Goal: Task Accomplishment & Management: Use online tool/utility

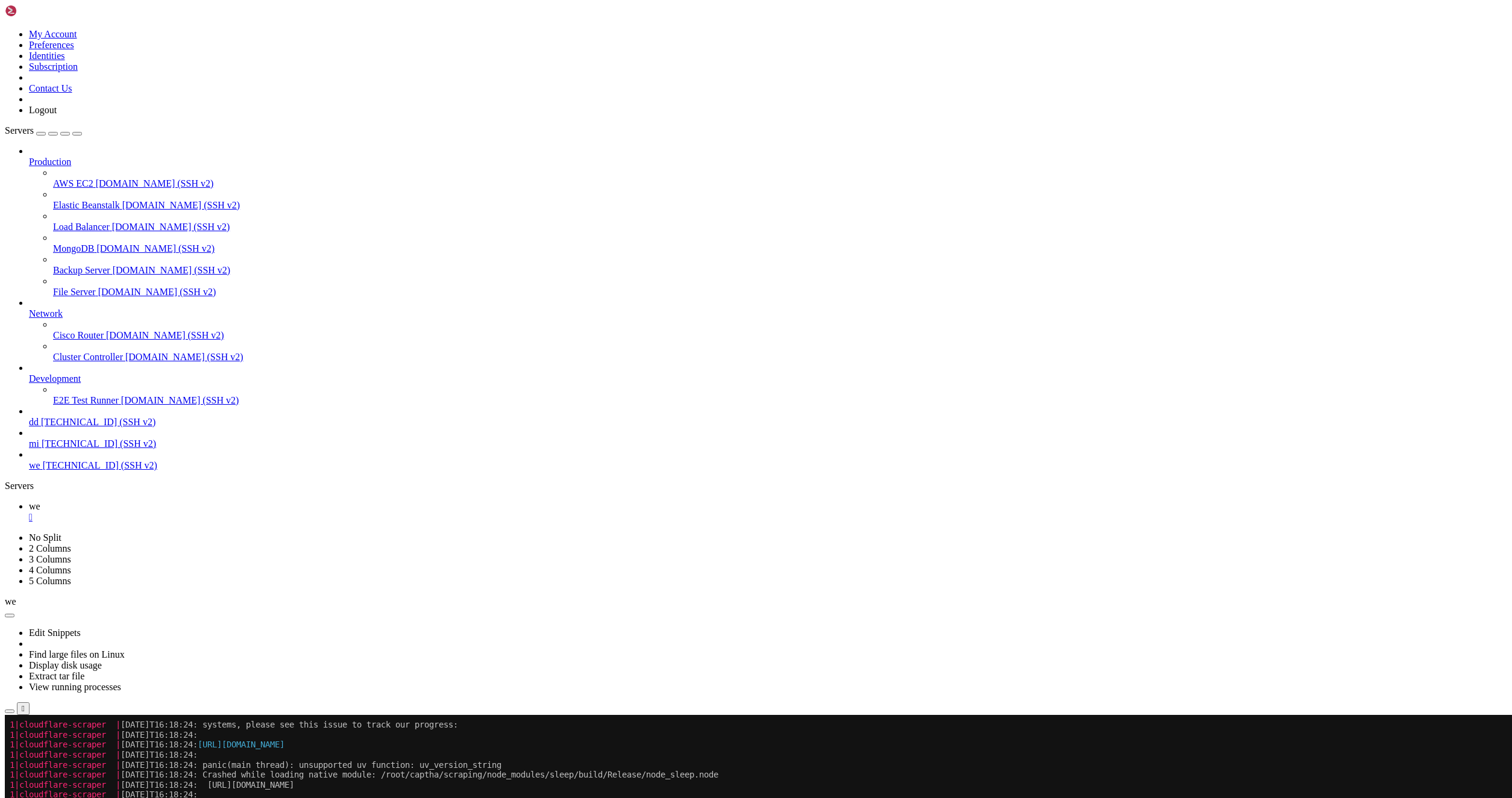
scroll to position [2484, 0]
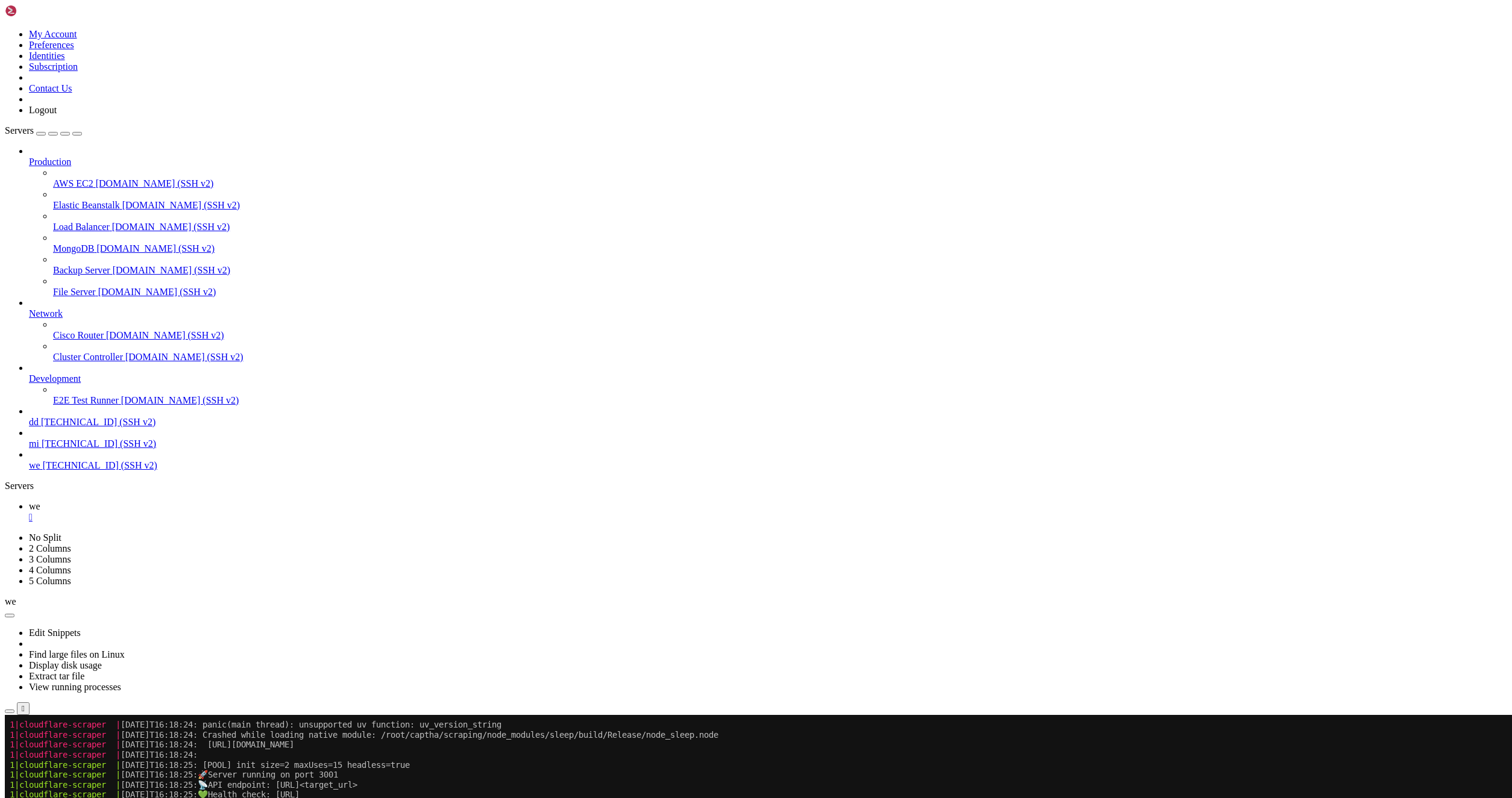
copy span "bun"
drag, startPoint x: 427, startPoint y: 1377, endPoint x: 11, endPoint y: 1157, distance: 470.6
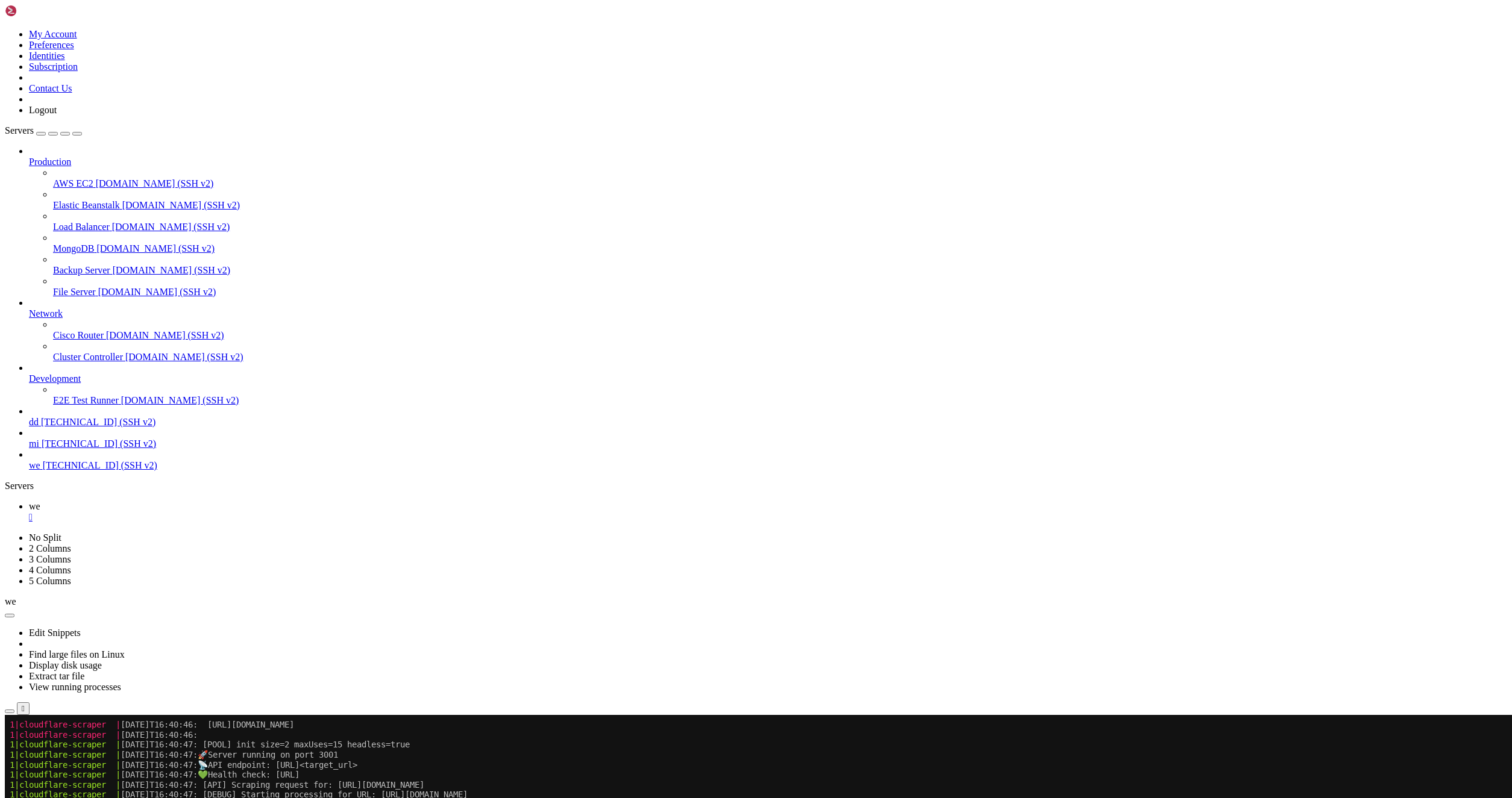
drag, startPoint x: 952, startPoint y: 1184, endPoint x: 1238, endPoint y: 1200, distance: 286.4
click at [10, 711] on icon "button" at bounding box center [10, 711] width 0 height 0
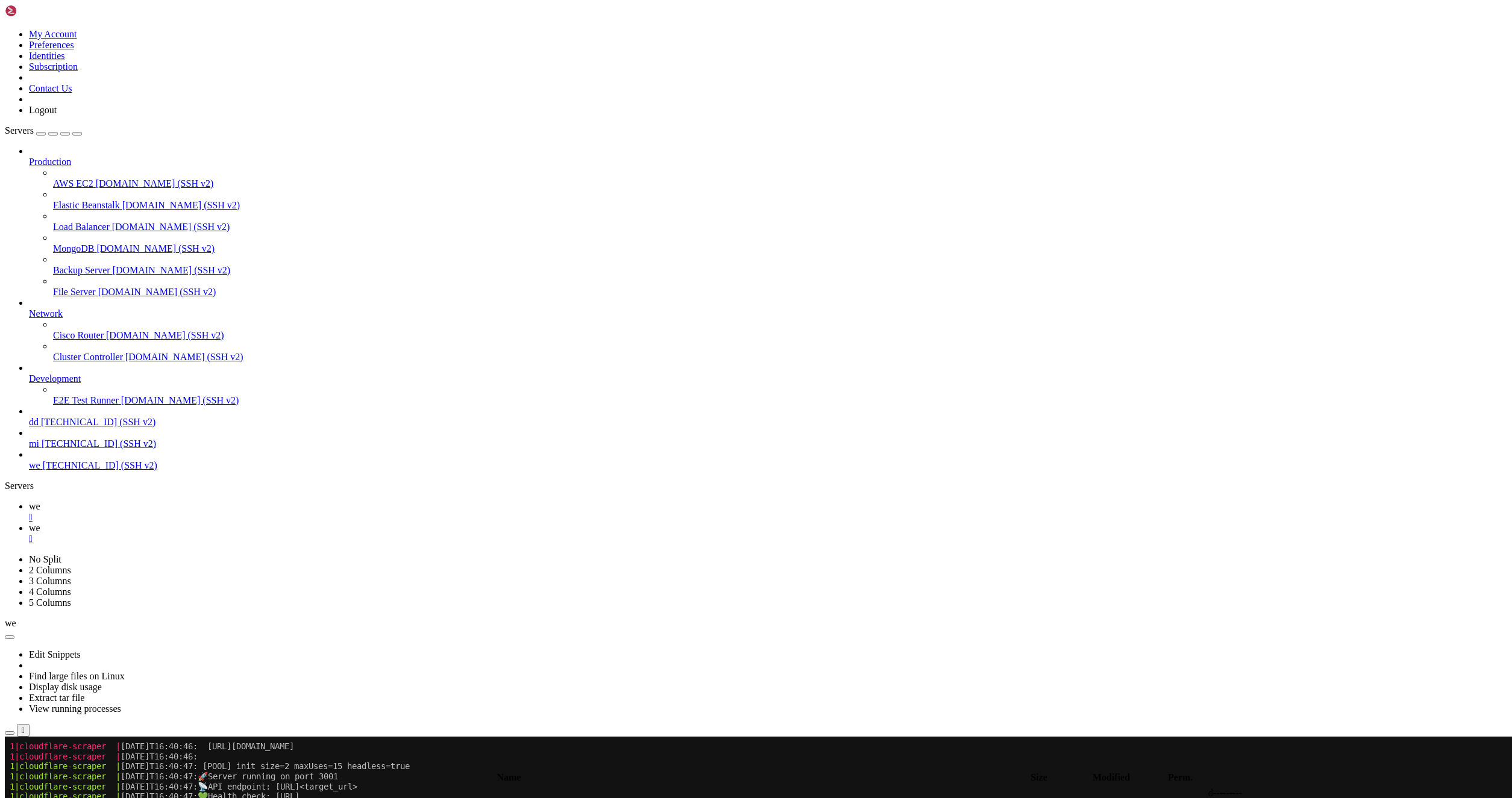
drag, startPoint x: 1320, startPoint y: 288, endPoint x: 1162, endPoint y: 275, distance: 158.5
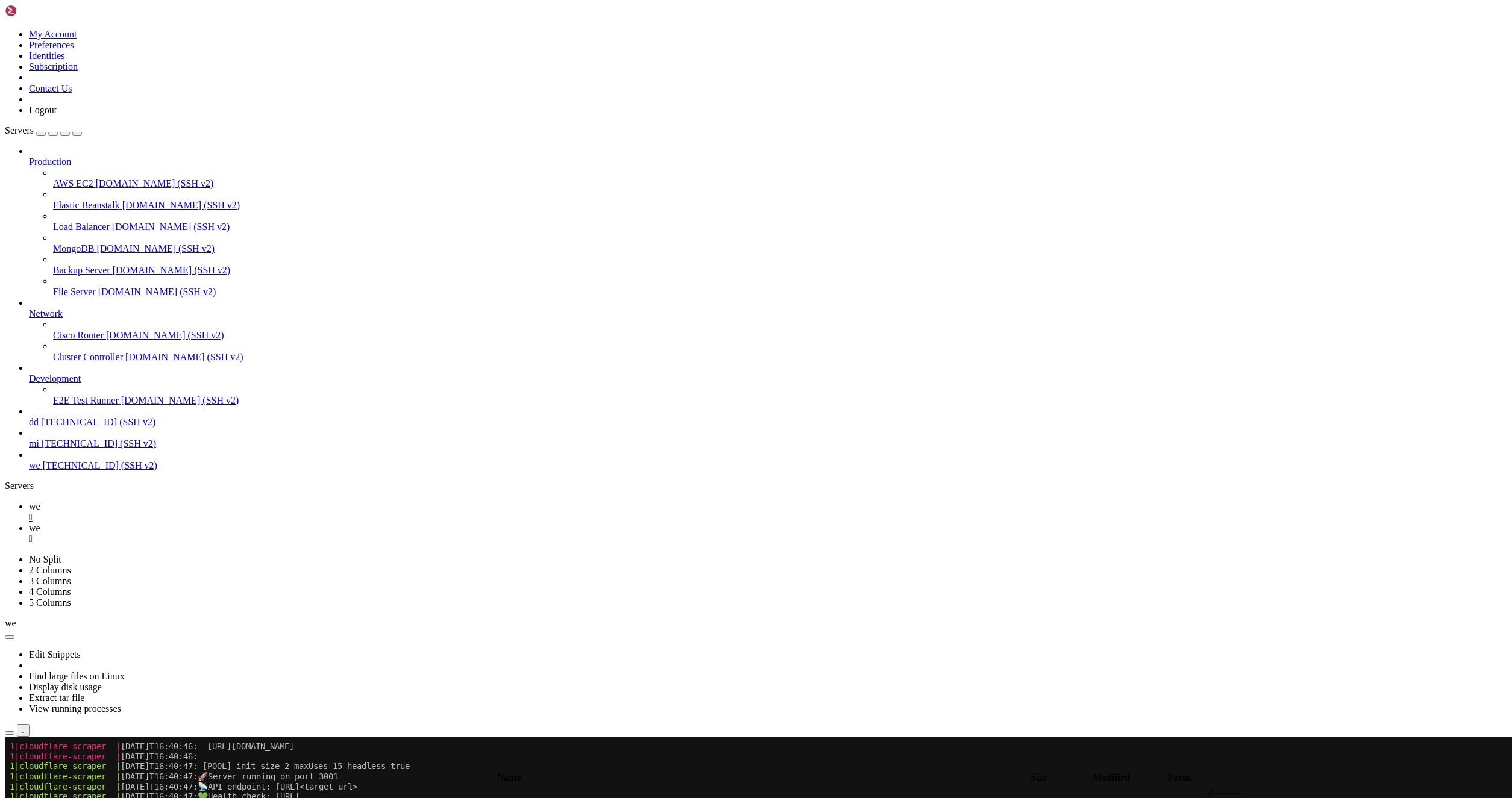
click at [212, 797] on td " scraping" at bounding box center [483, 806] width 954 height 12
type input "/root/captha/scraping"
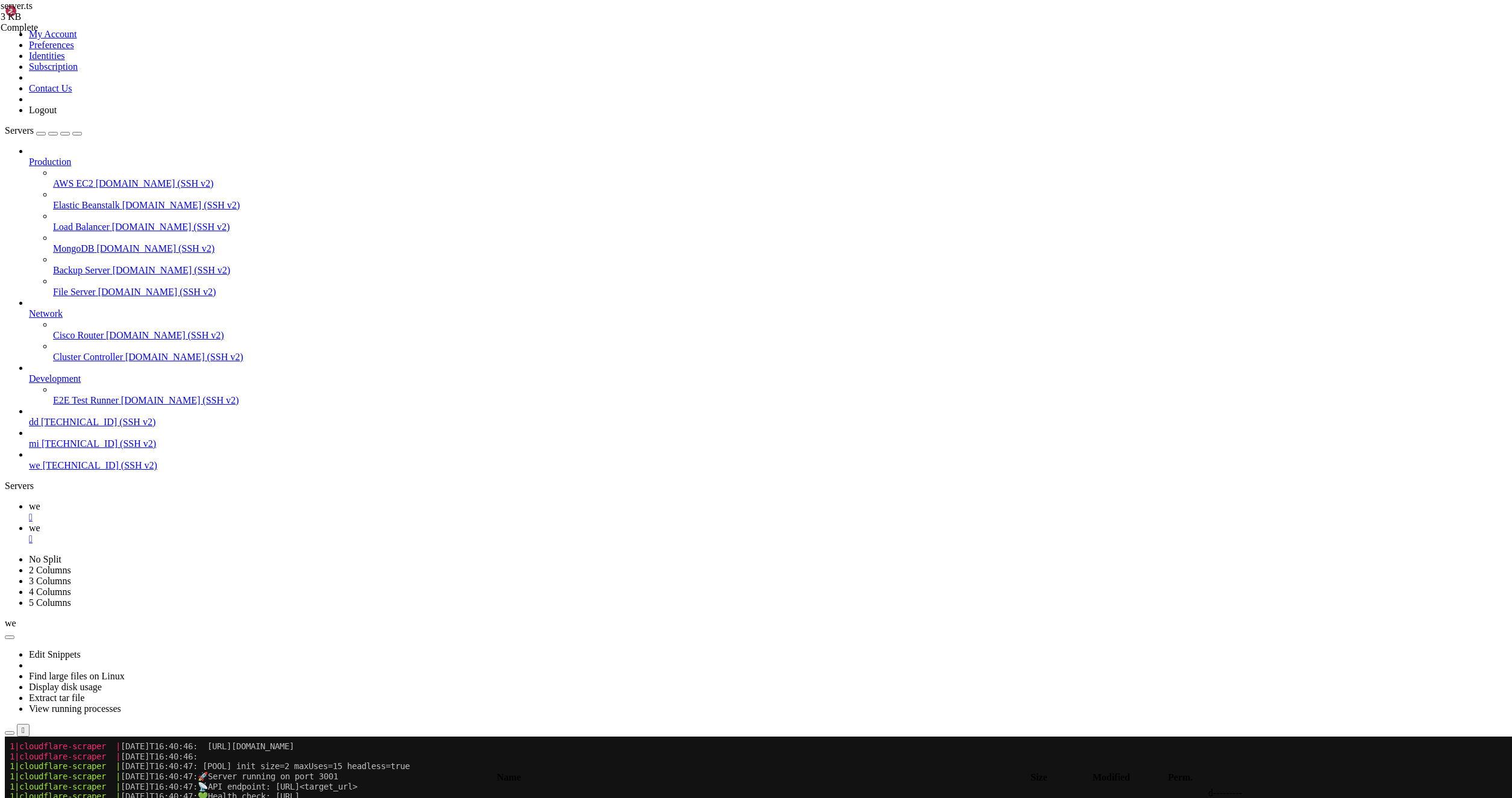
scroll to position [259, 0]
type textarea "status: 'error',"
type input "sleep"
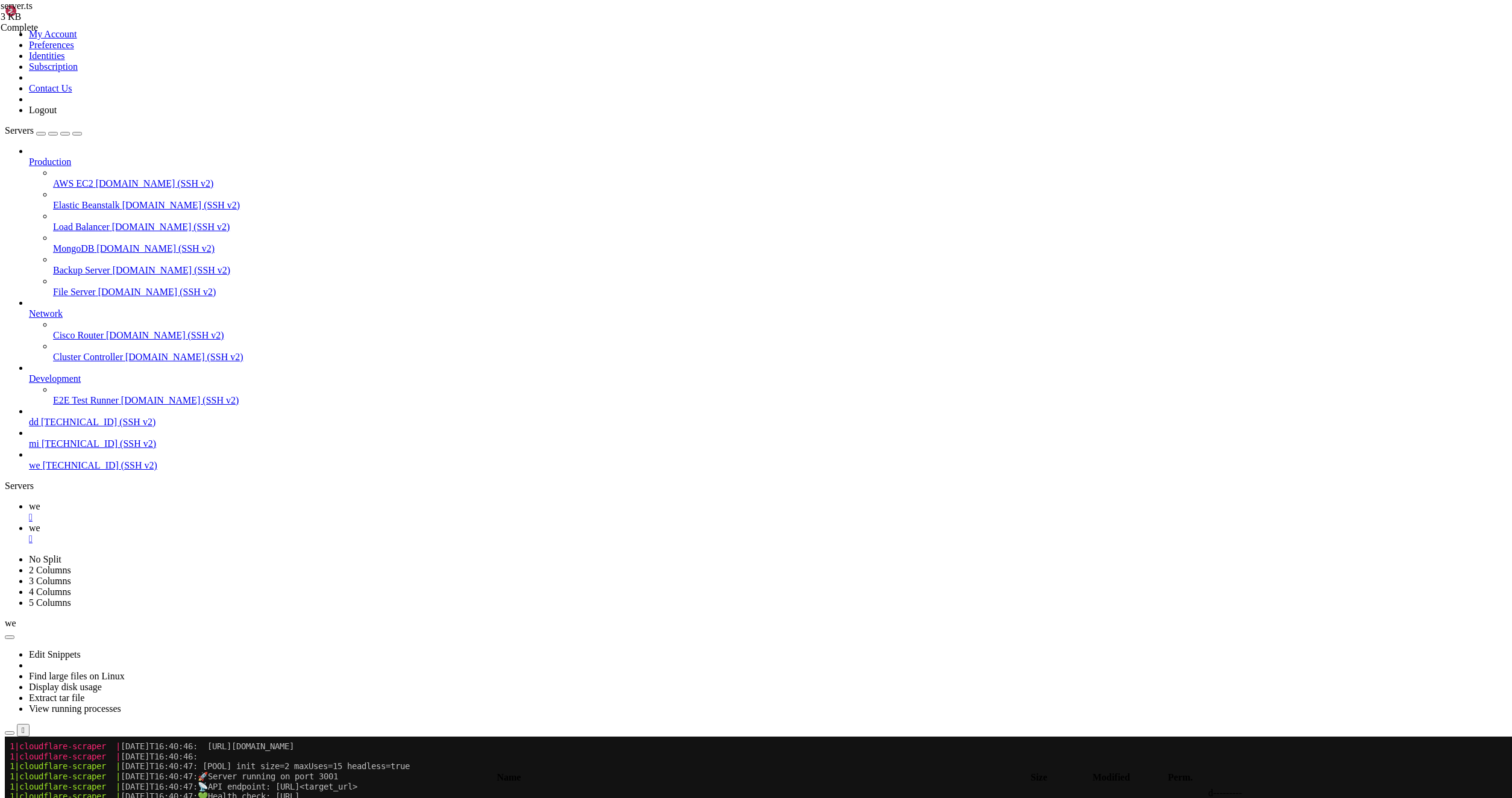
type textarea "message: 'Invalid URL format',"
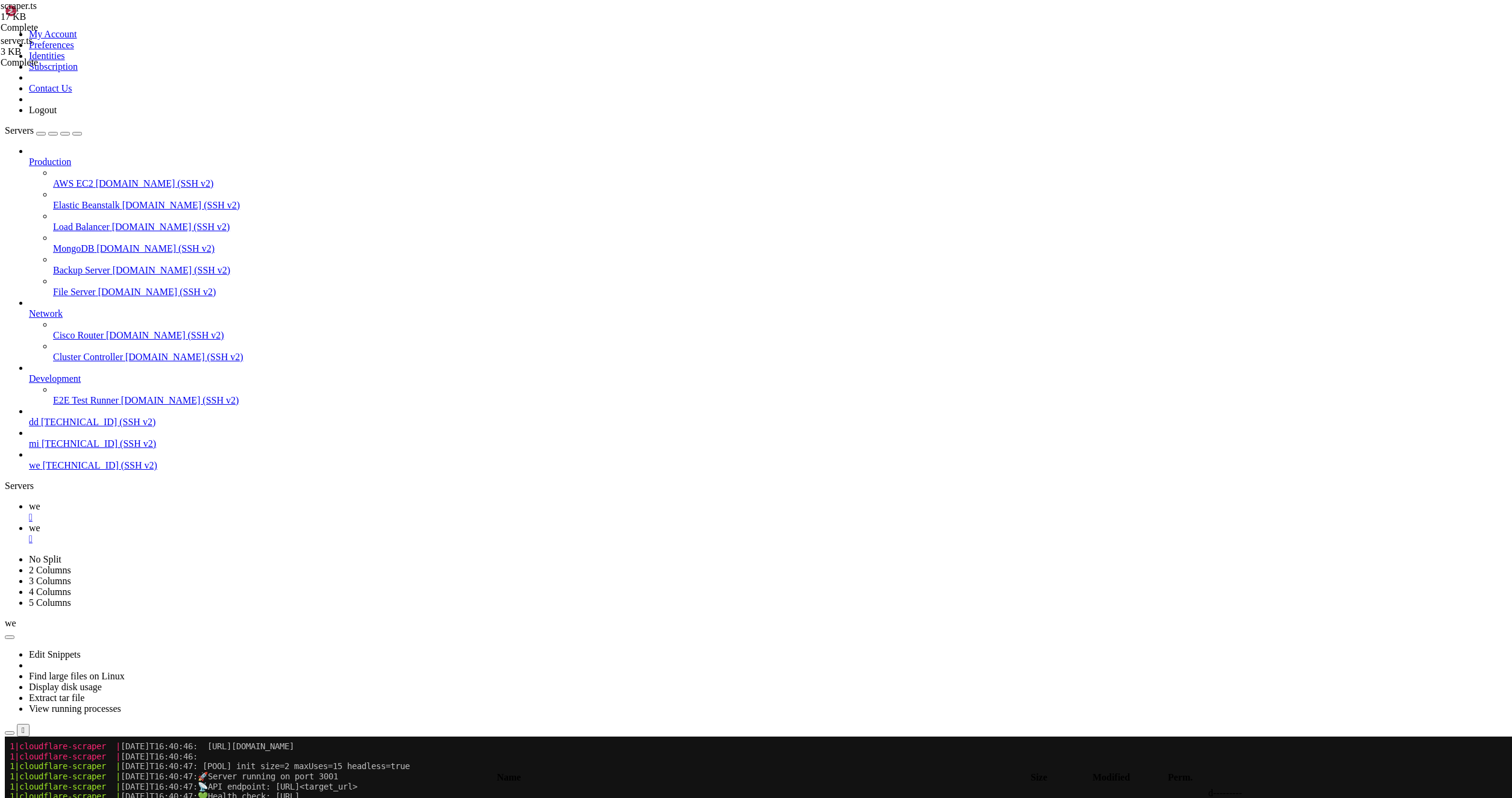
type textarea "proxy?: {"
type input "sleep"
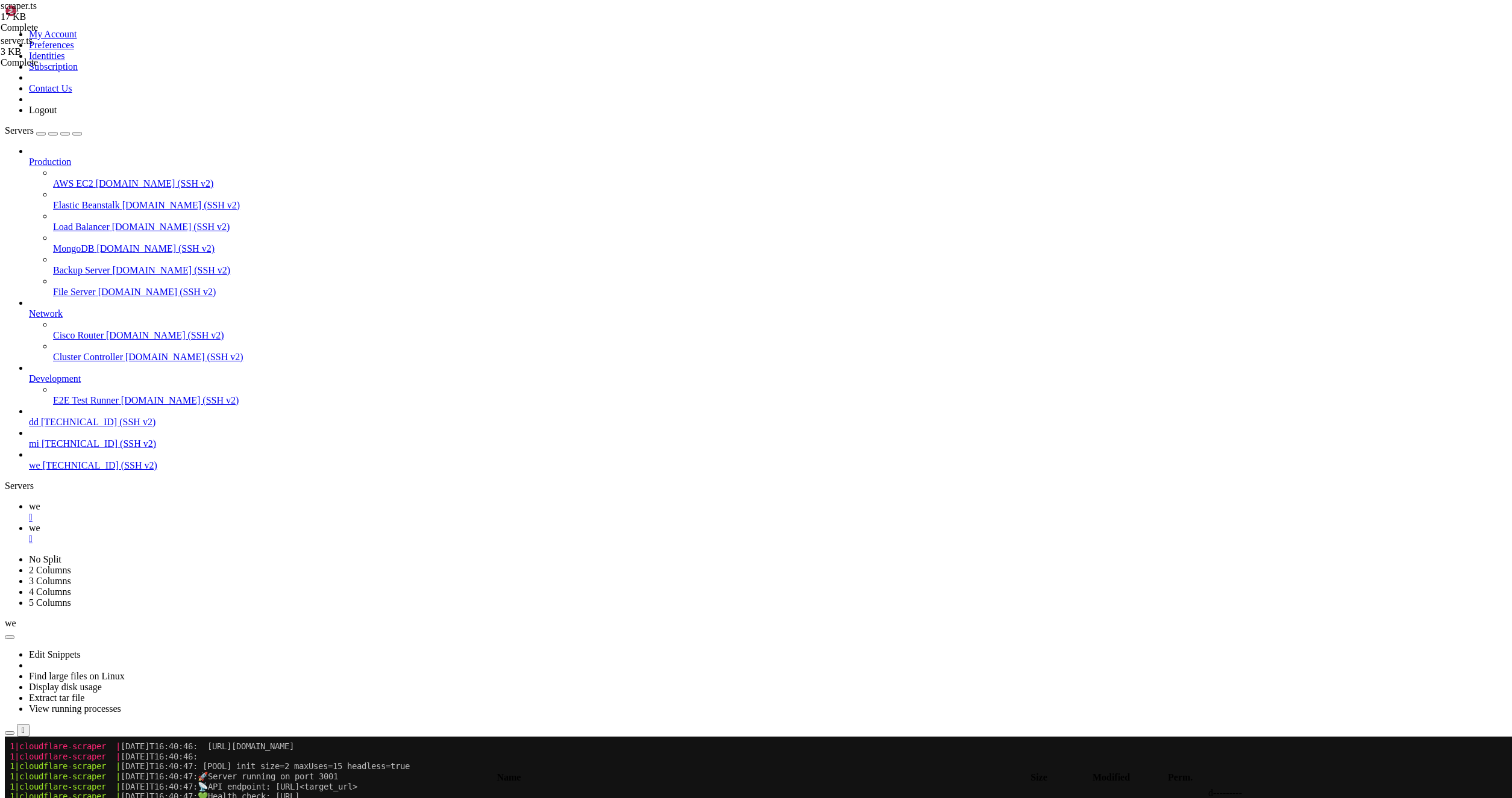
drag, startPoint x: 1495, startPoint y: 61, endPoint x: 1497, endPoint y: 44, distance: 17.1
type textarea "const sleep = (ms: number) => new Promise(res => setTimeout(res, ms));"
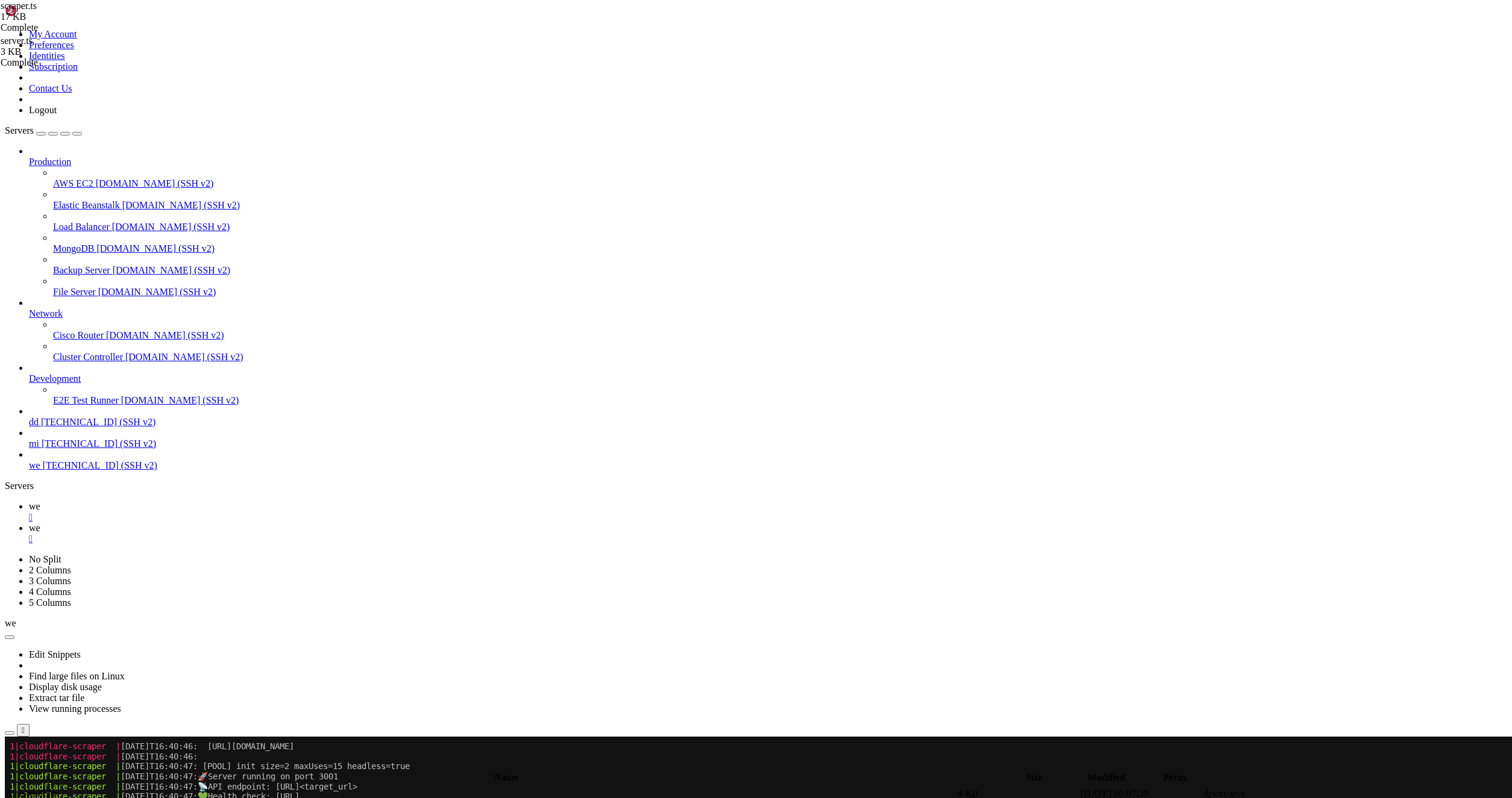
type input "/root/captha/scraping/node_modules/sleep"
click at [15, 788] on span " .." at bounding box center [10, 793] width 8 height 10
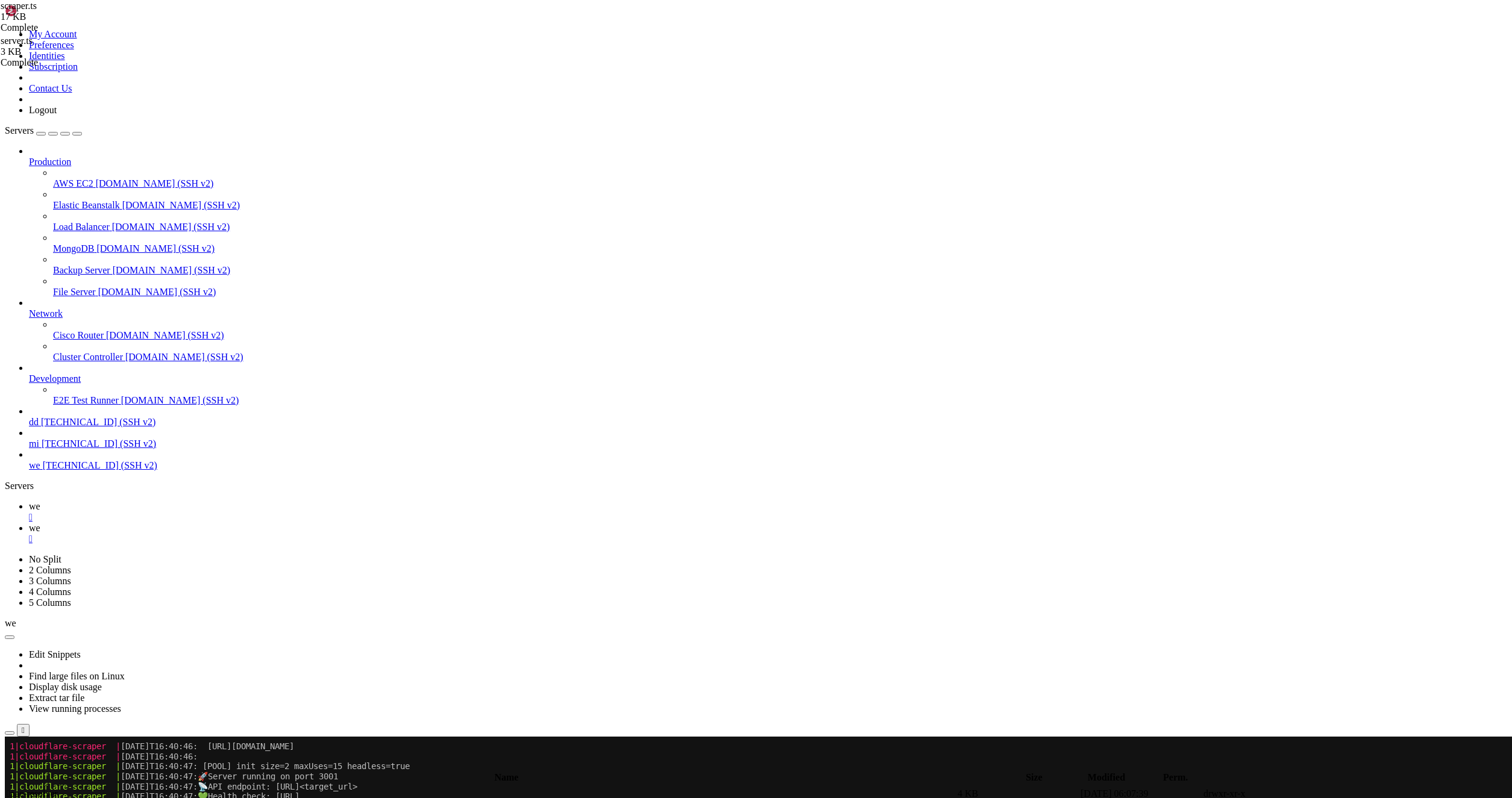
scroll to position [2927, 0]
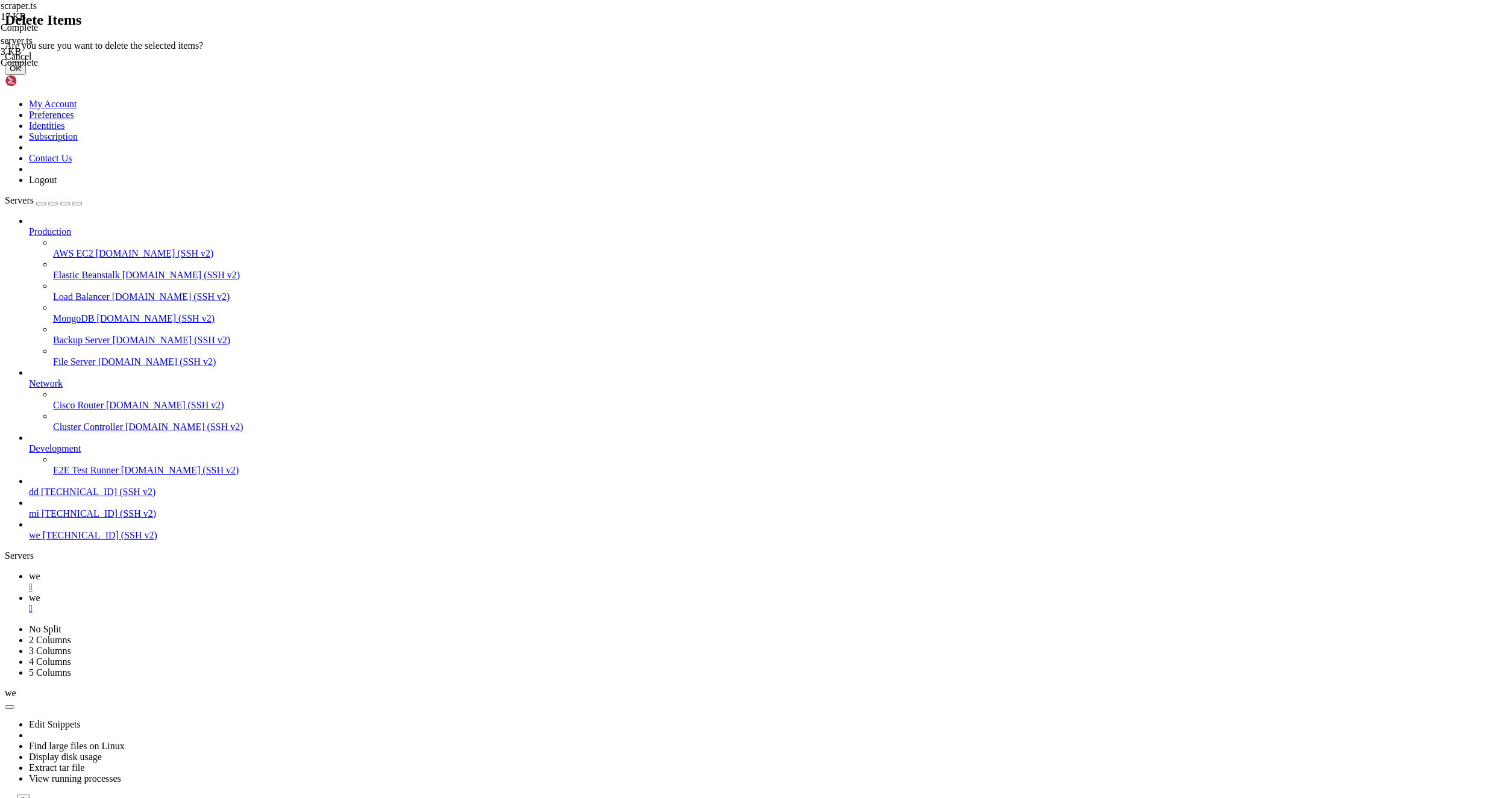
click at [26, 75] on button "OK" at bounding box center [15, 68] width 21 height 13
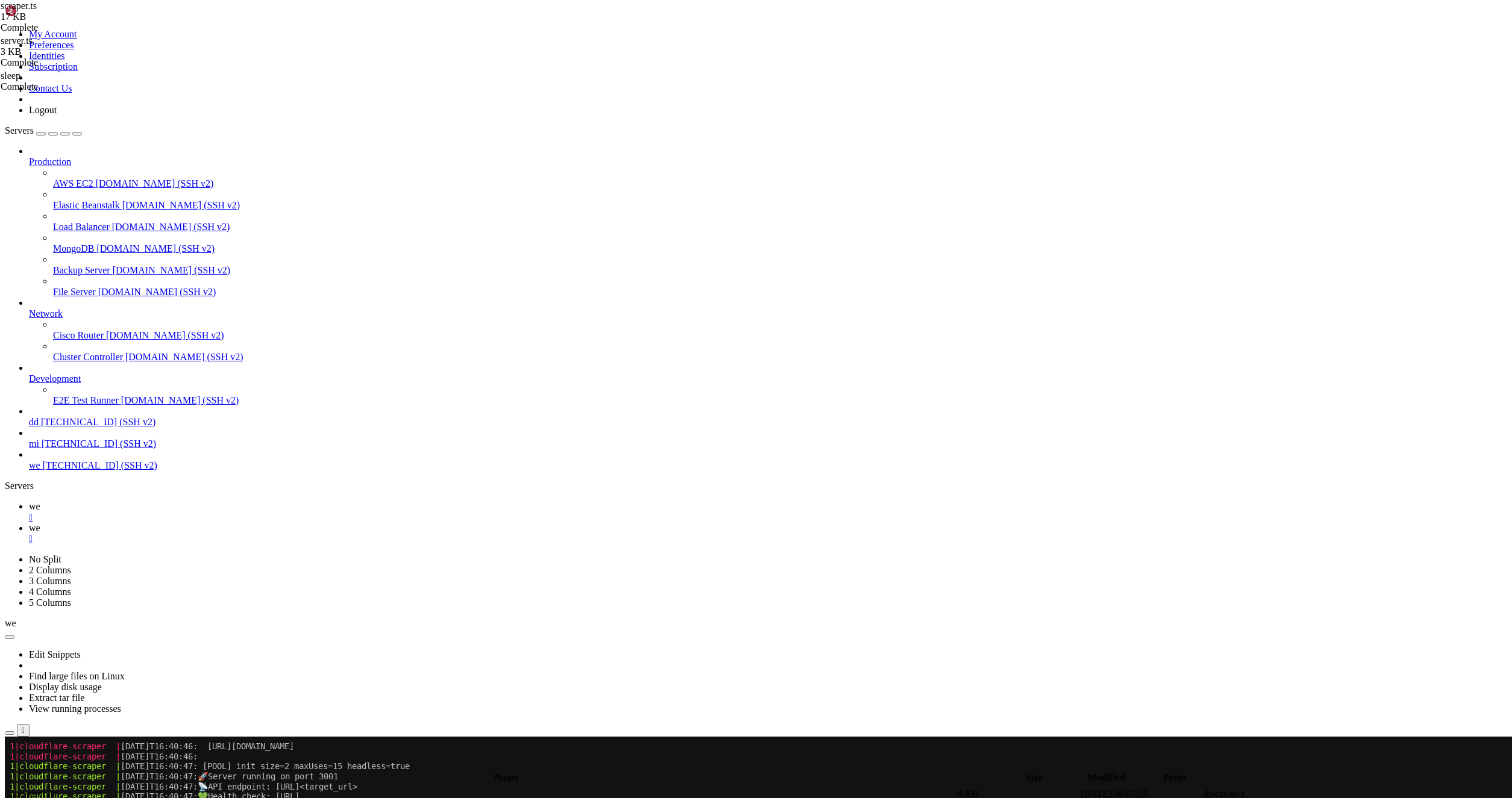
scroll to position [0, 0]
click at [165, 501] on link "we " at bounding box center [768, 511] width 1478 height 22
drag, startPoint x: 8, startPoint y: 995, endPoint x: 476, endPoint y: 1275, distance: 545.4
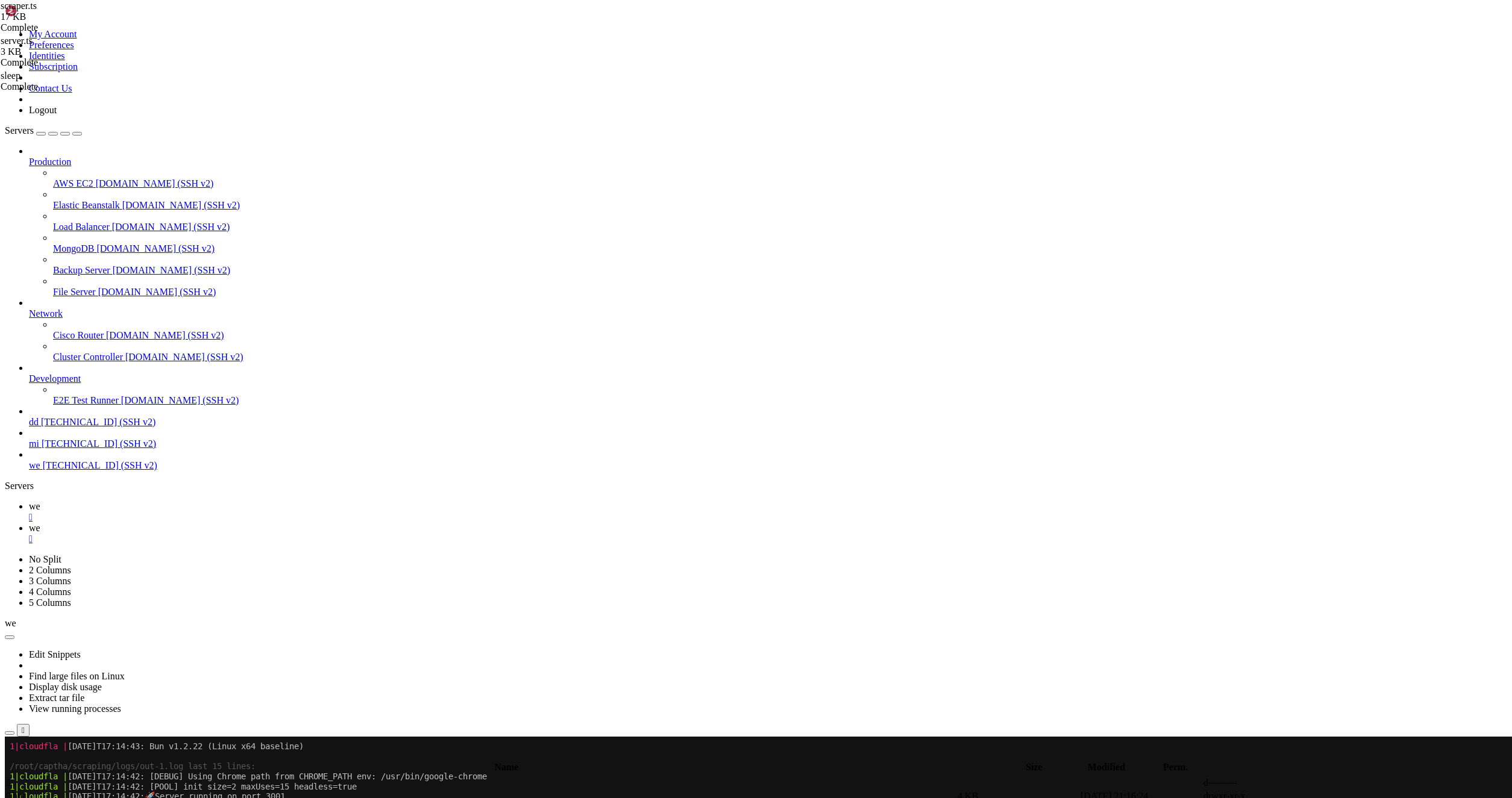
drag, startPoint x: 427, startPoint y: 1364, endPoint x: 11, endPoint y: 997, distance: 554.7
copy div "1|cloudflare-scraper | [DATE]T17:14:45: 72 | callback.resolve(value); 1|cloudfl…"
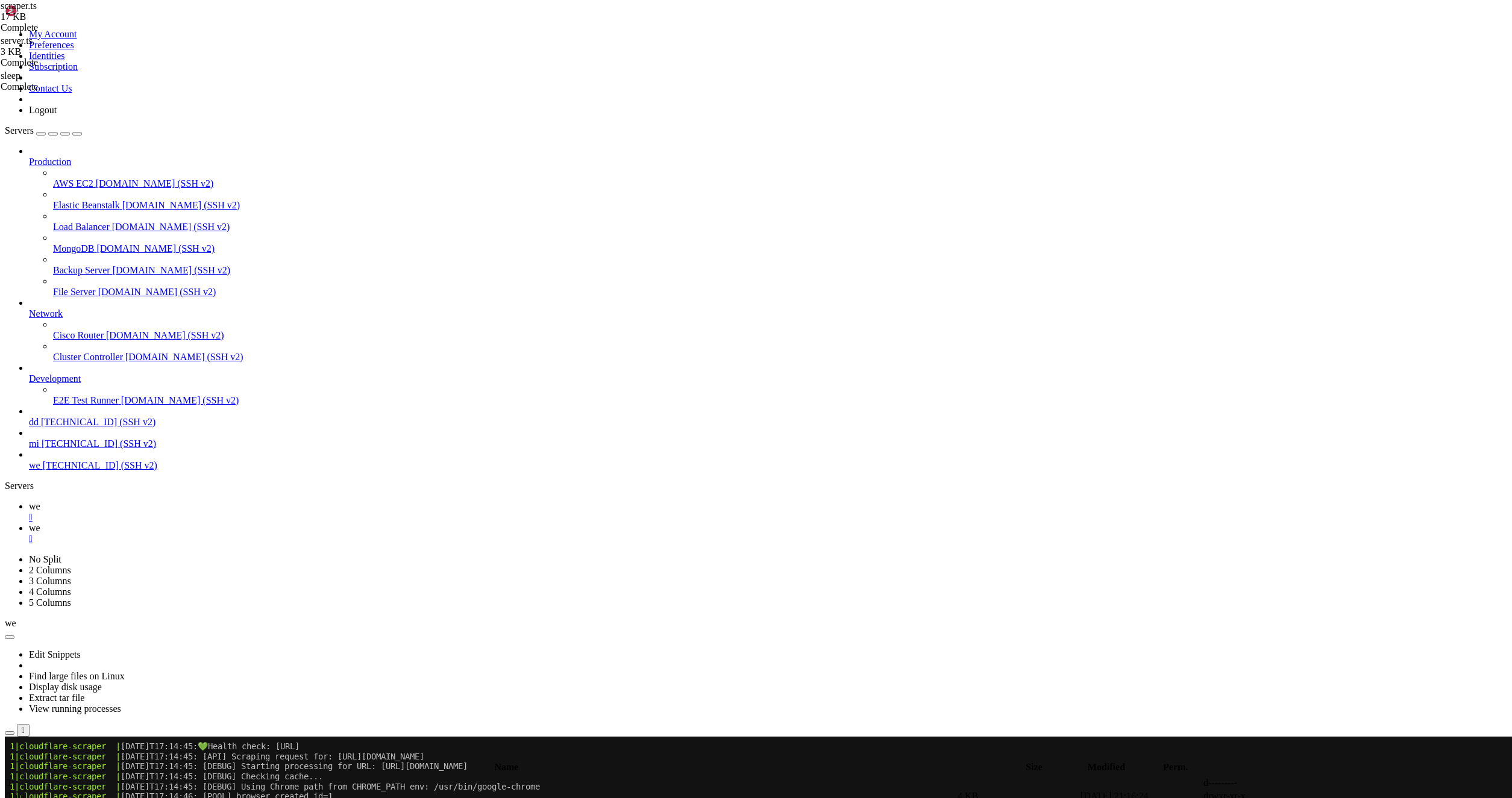
scroll to position [5678, 0]
click at [212, 523] on link "we " at bounding box center [768, 533] width 1478 height 22
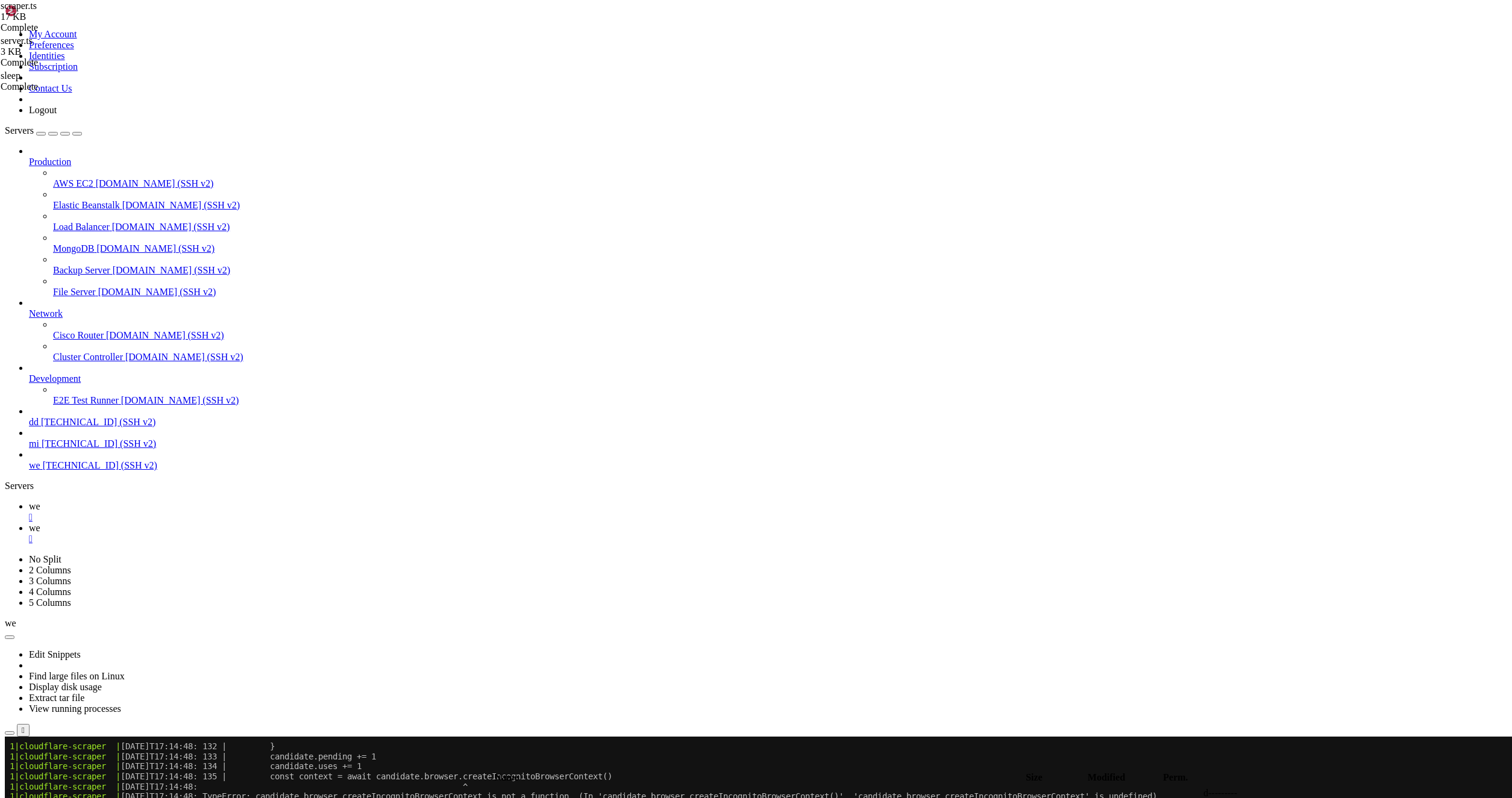
click at [15, 788] on span " .." at bounding box center [10, 793] width 8 height 10
type input "/root/captha/scraping"
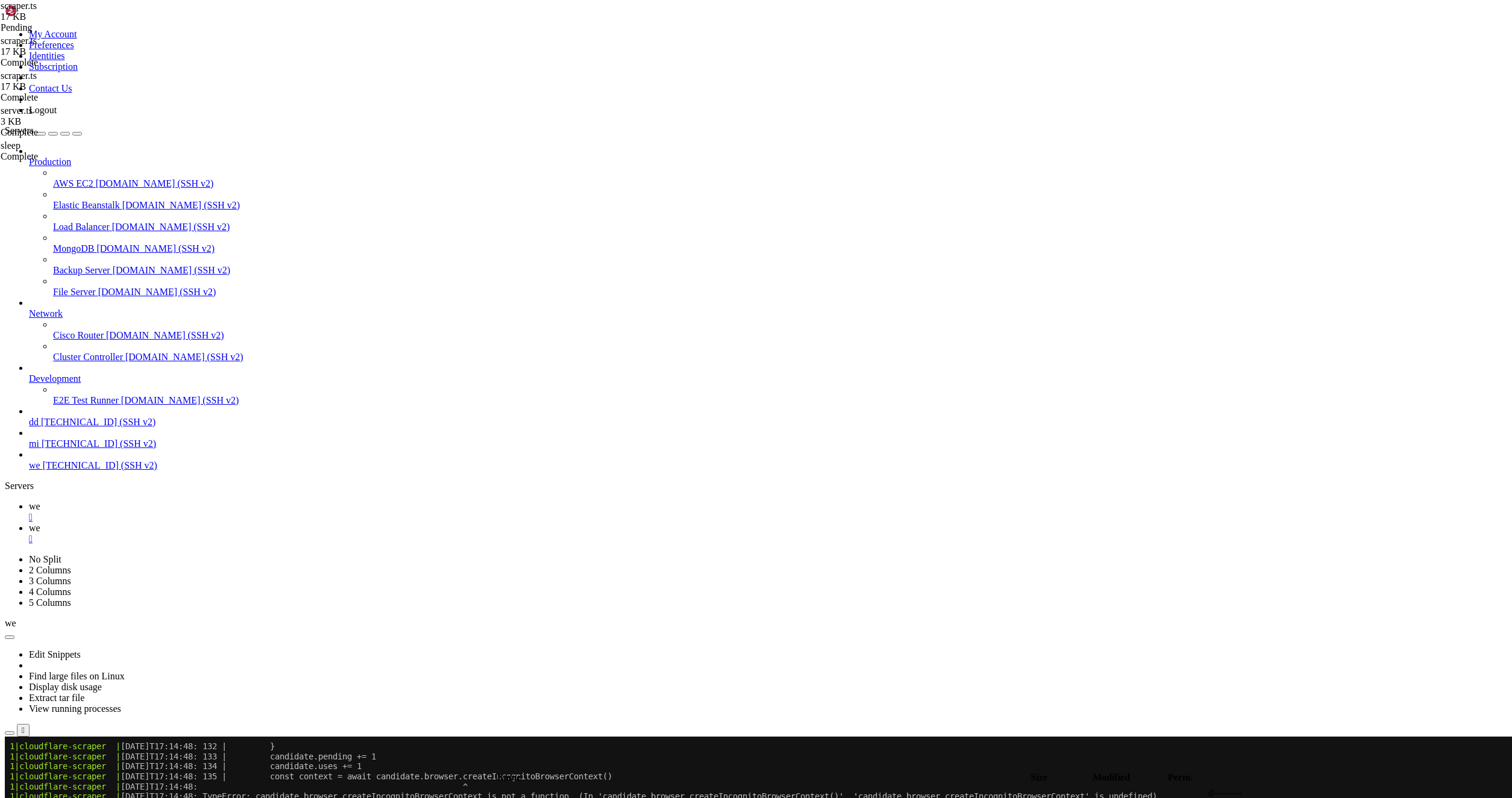
scroll to position [922, 0]
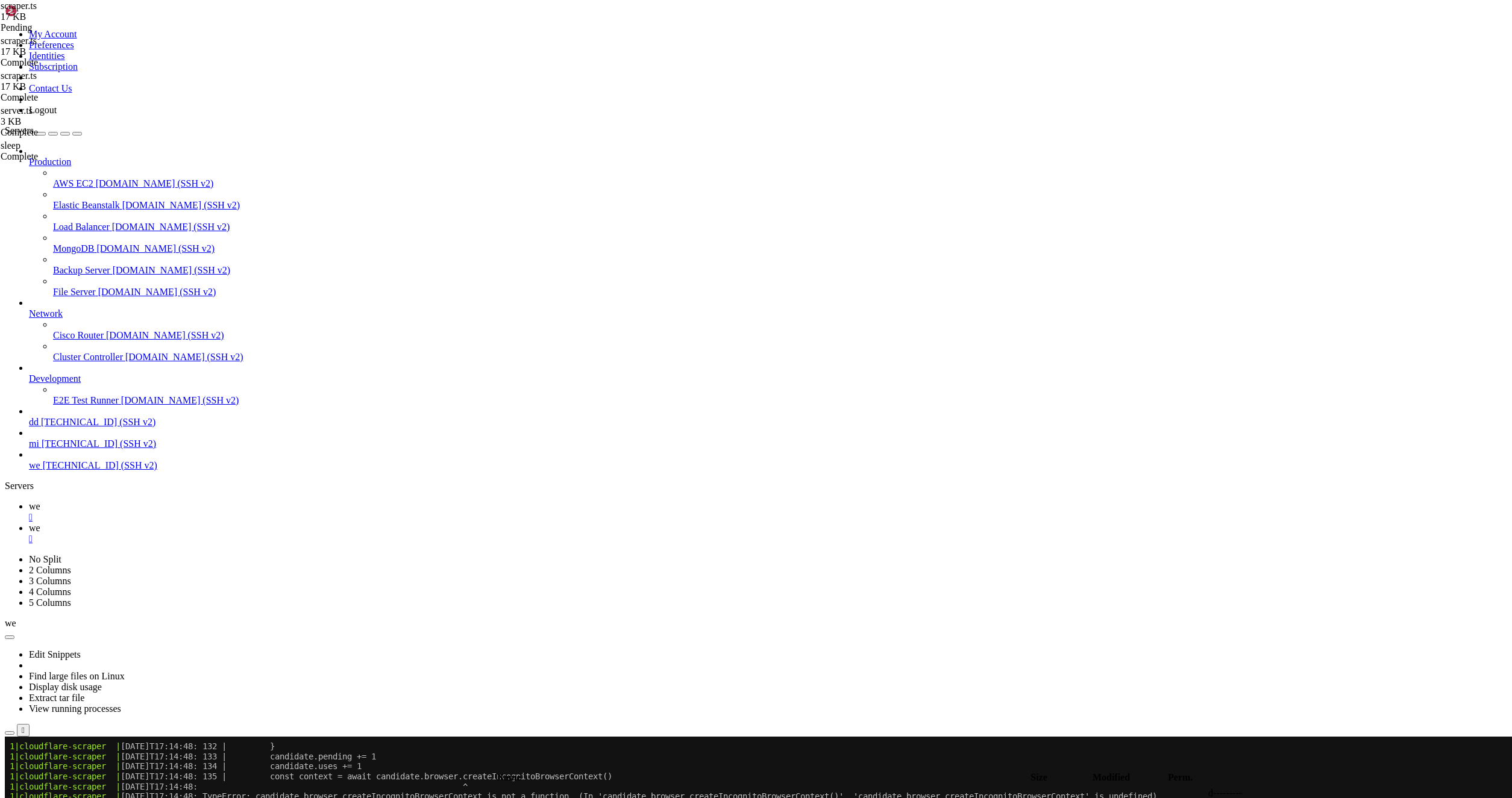
type textarea "return await chromeLauncher.launch({"
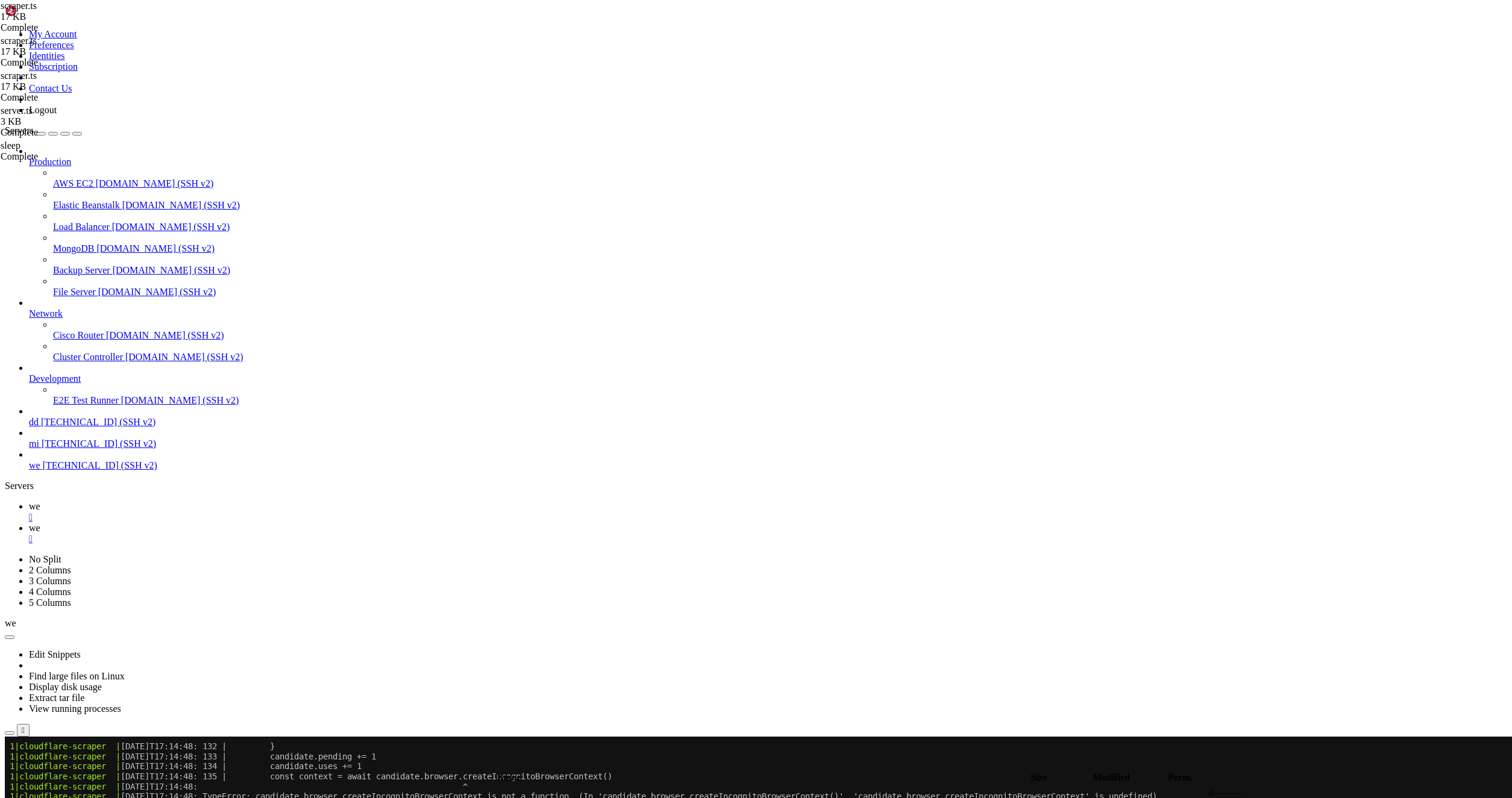
type textarea "username: string"
type input "chromela"
type textarea "const chromeLauncher = await import('chrome-launcher')"
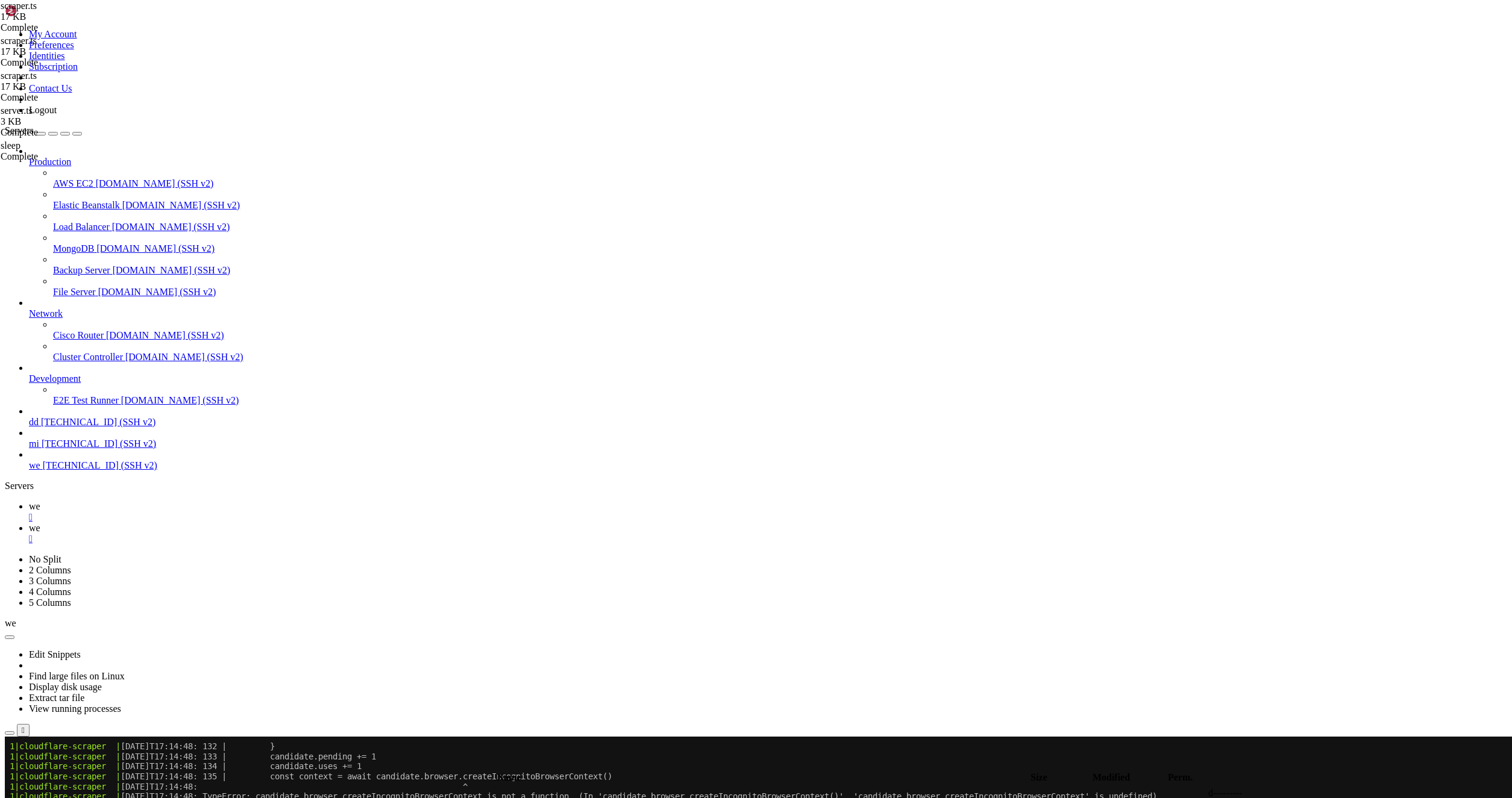
drag, startPoint x: 337, startPoint y: 415, endPoint x: 388, endPoint y: 418, distance: 51.1
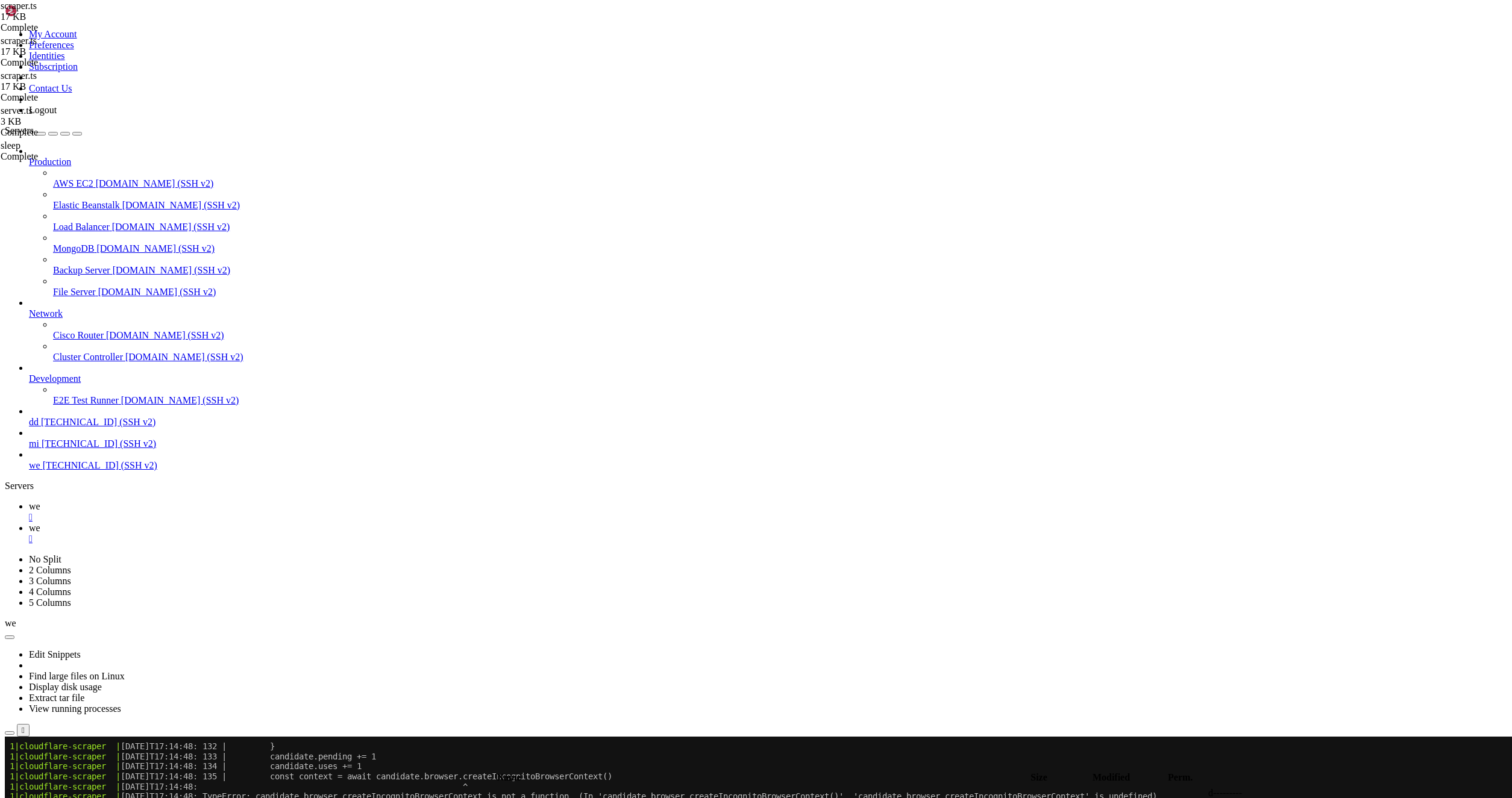
drag, startPoint x: 386, startPoint y: 417, endPoint x: 340, endPoint y: 414, distance: 46.1
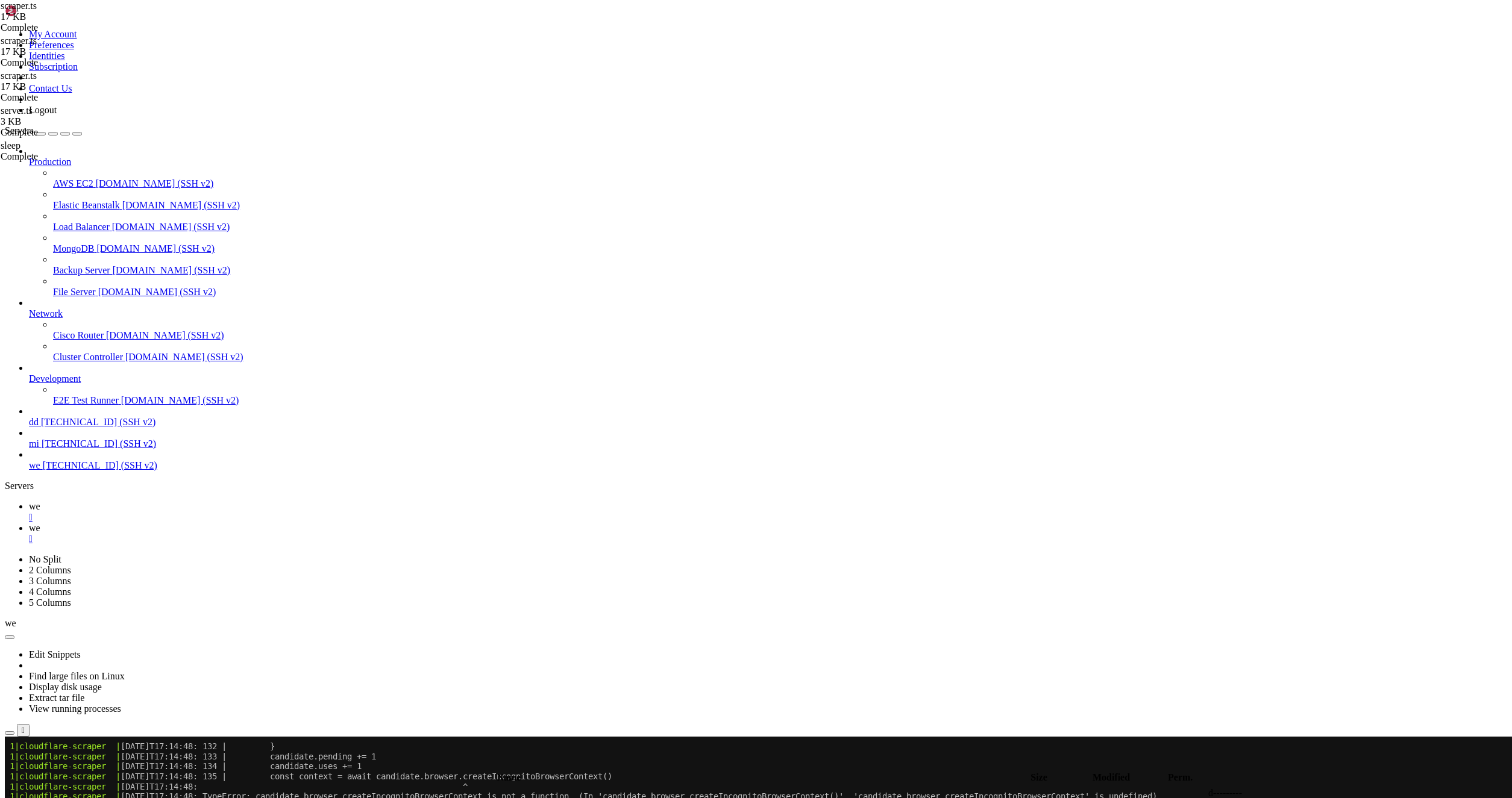
paste input "chrome-launcher"
type input "chrome-launcher"
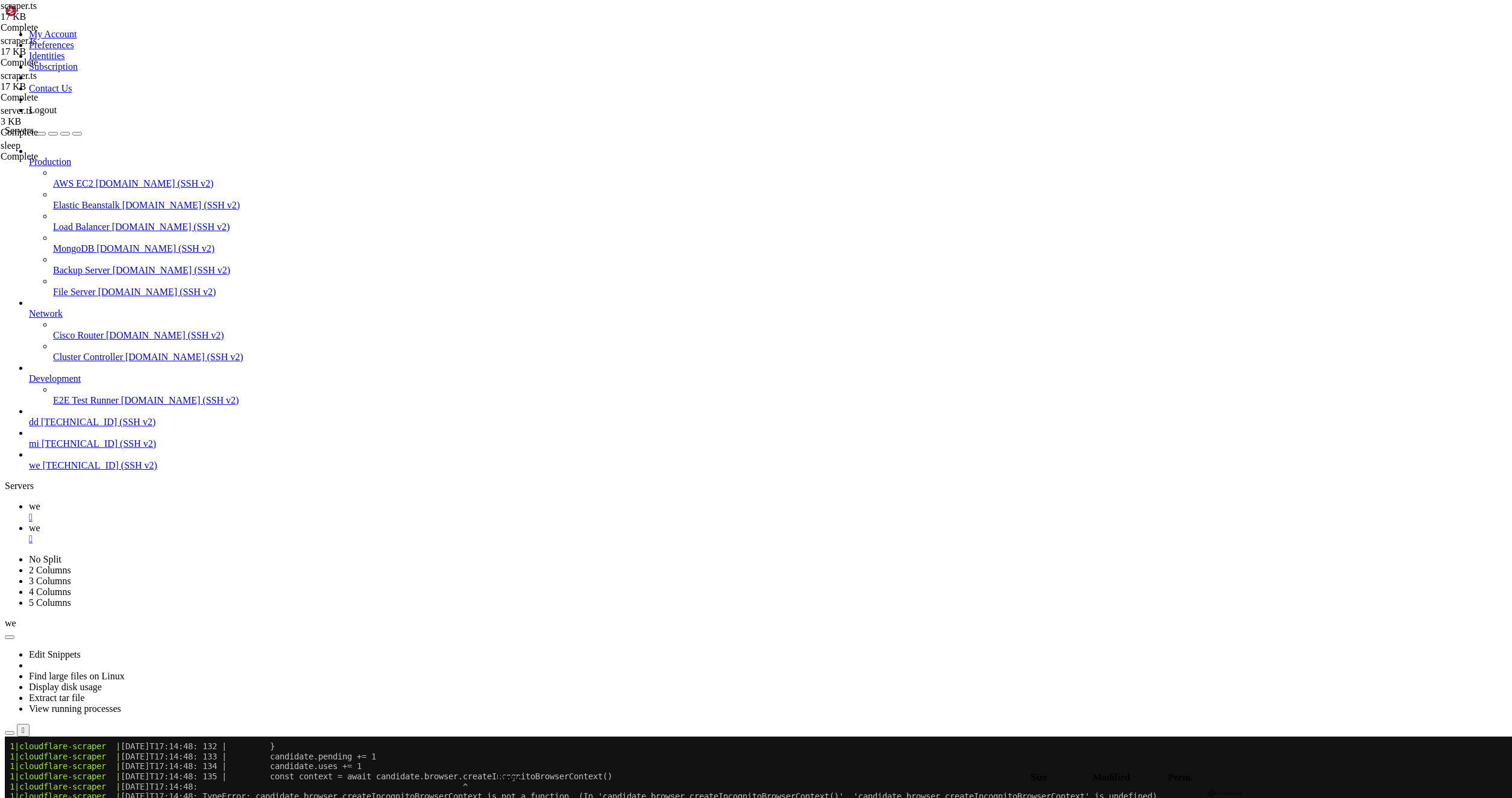
type input "/root/captha/scraping/node_modules"
click at [15, 788] on span " .." at bounding box center [10, 793] width 8 height 10
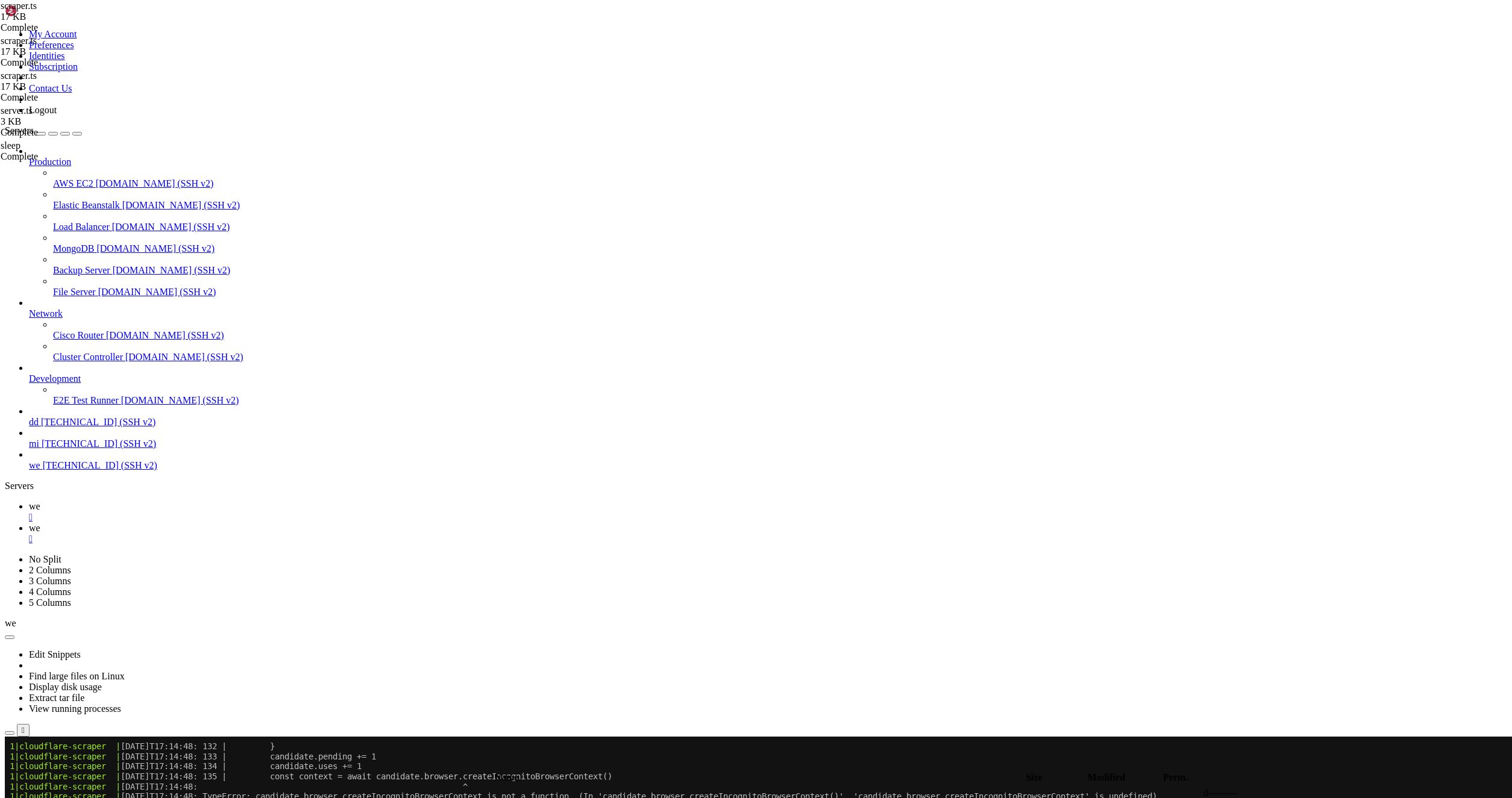
type input "/root/captha/scraping"
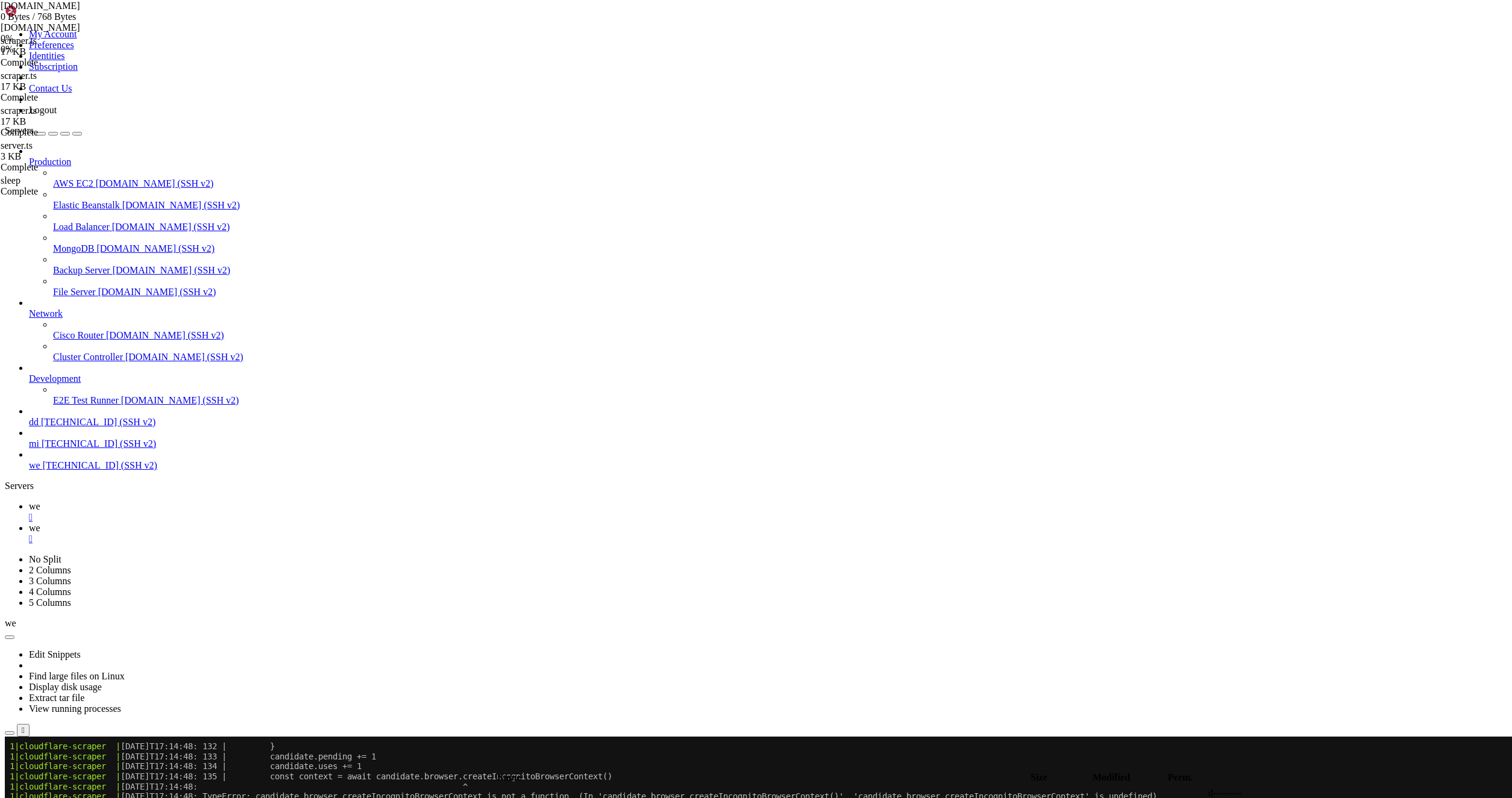
drag, startPoint x: 274, startPoint y: 332, endPoint x: 180, endPoint y: 329, distance: 94.0
type textarea "google-chrome --version"
click at [168, 501] on link "we " at bounding box center [768, 511] width 1478 height 22
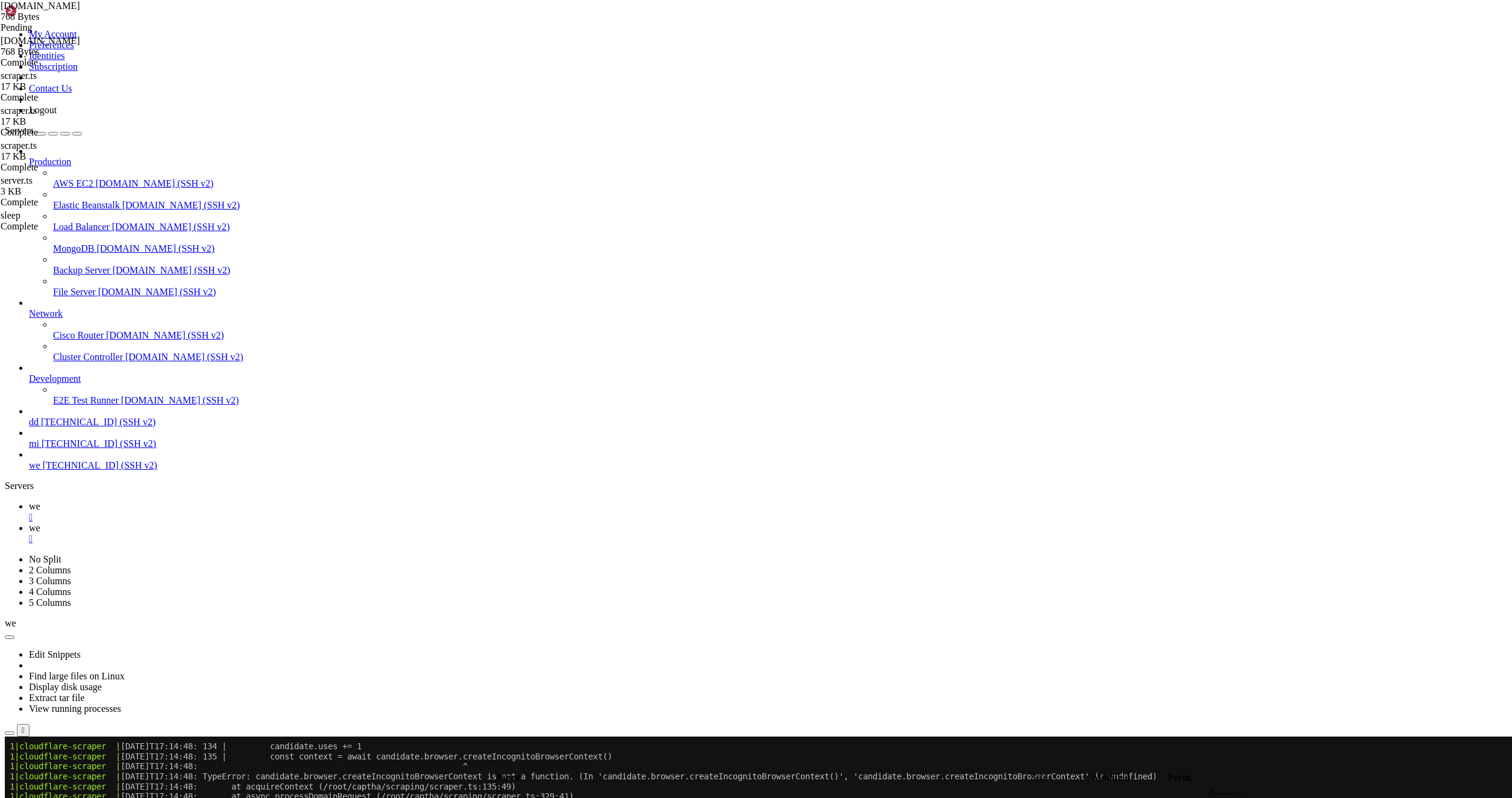
scroll to position [6280, 0]
click at [29, 523] on icon at bounding box center [29, 528] width 0 height 10
type textarea "#!/bin/bash"
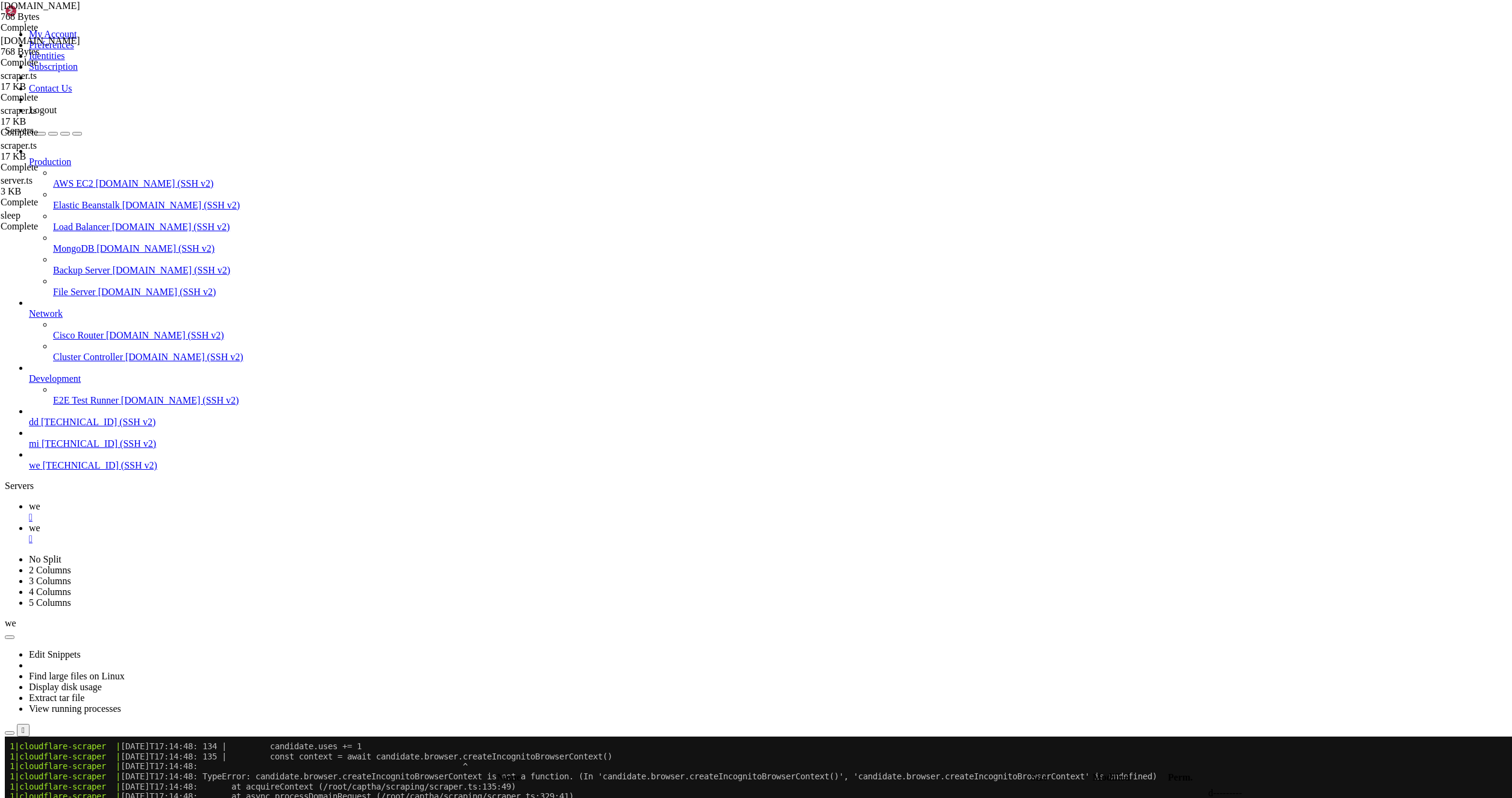
type textarea "}"
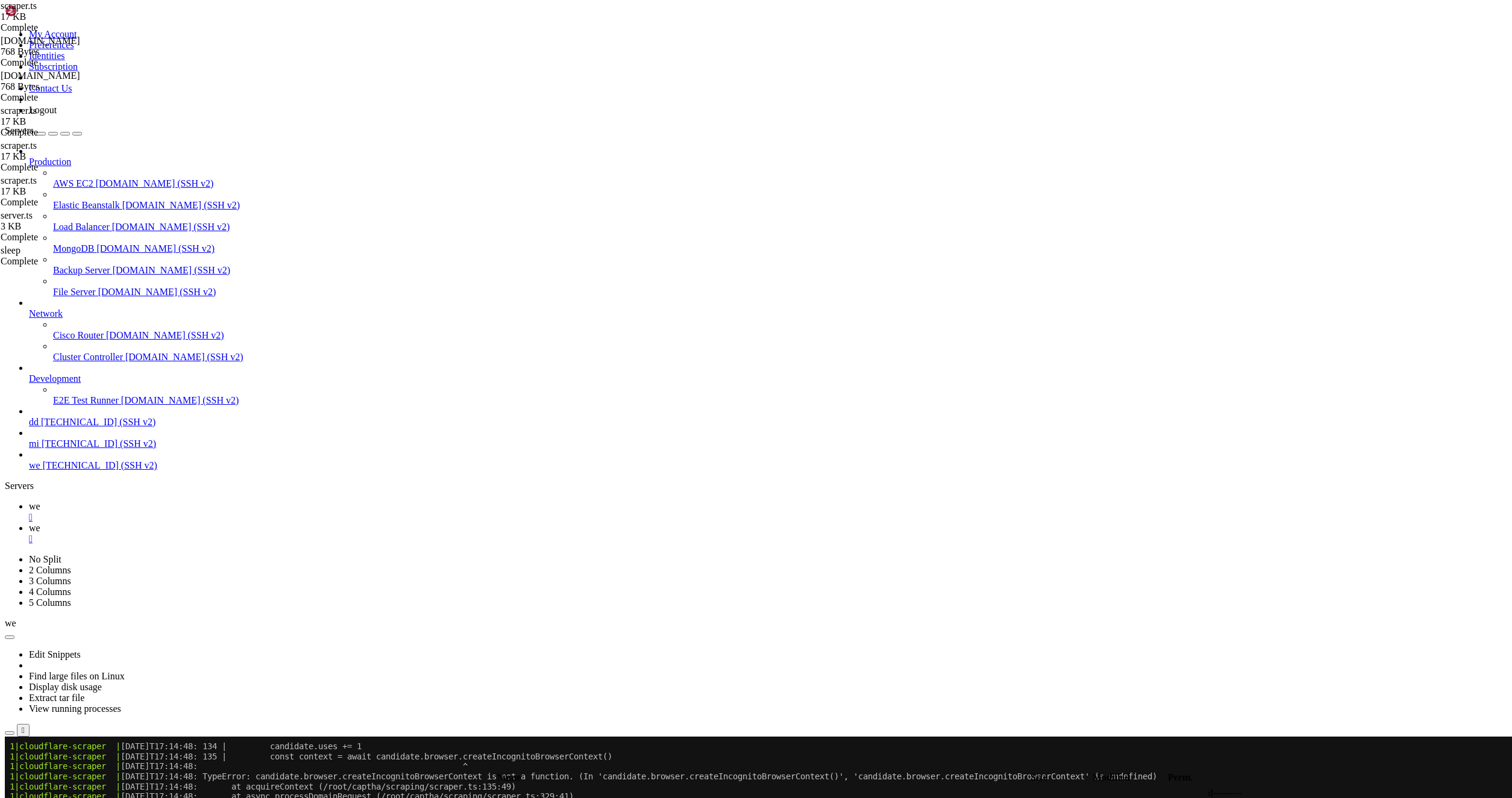
click at [460, 787] on td " .." at bounding box center [483, 793] width 954 height 12
drag, startPoint x: 460, startPoint y: 95, endPoint x: 365, endPoint y: 105, distance: 95.5
click at [460, 787] on td " .." at bounding box center [483, 793] width 954 height 12
click at [10, 788] on span "" at bounding box center [8, 793] width 4 height 10
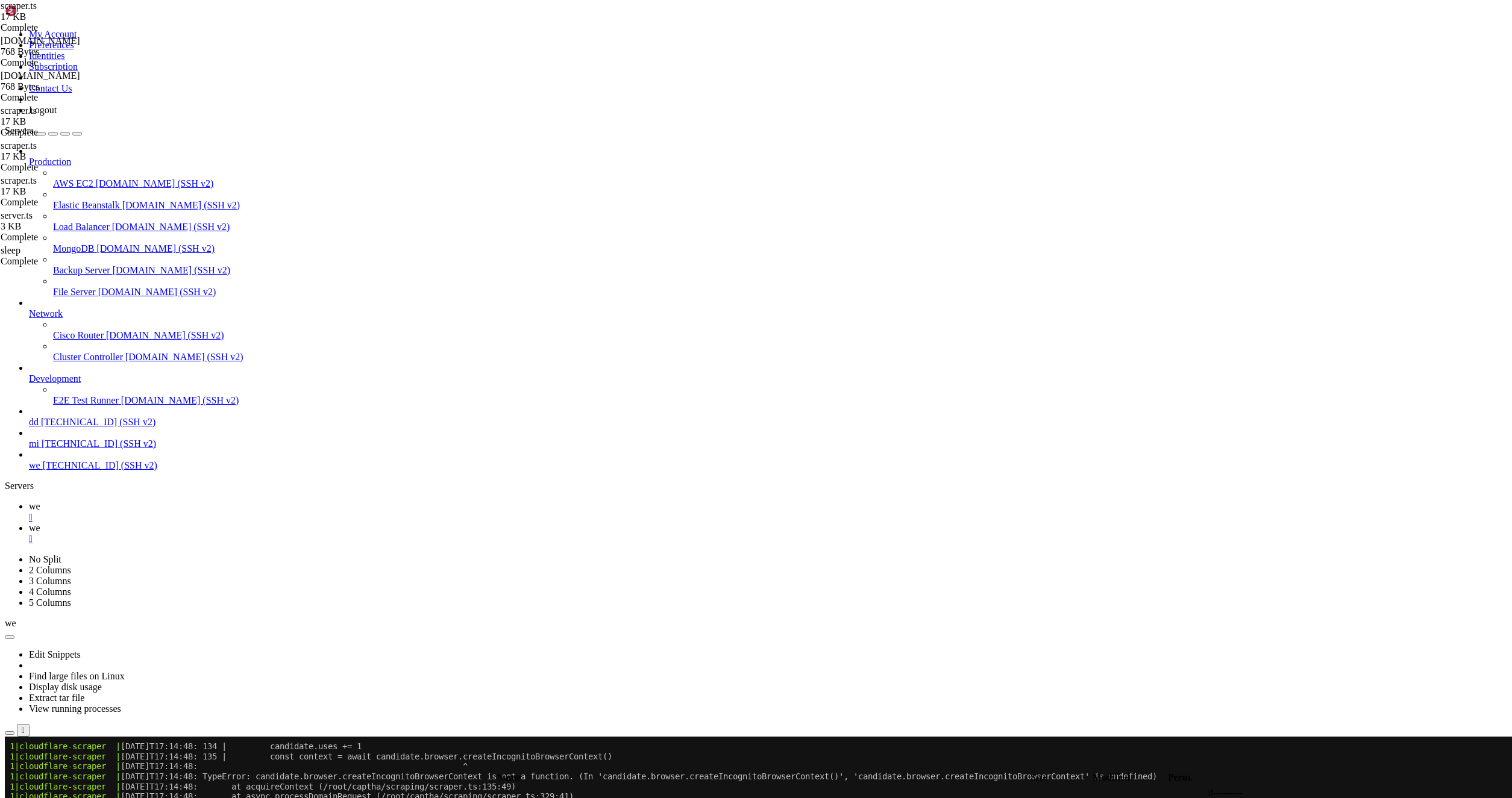
click at [10, 788] on span "" at bounding box center [8, 793] width 4 height 10
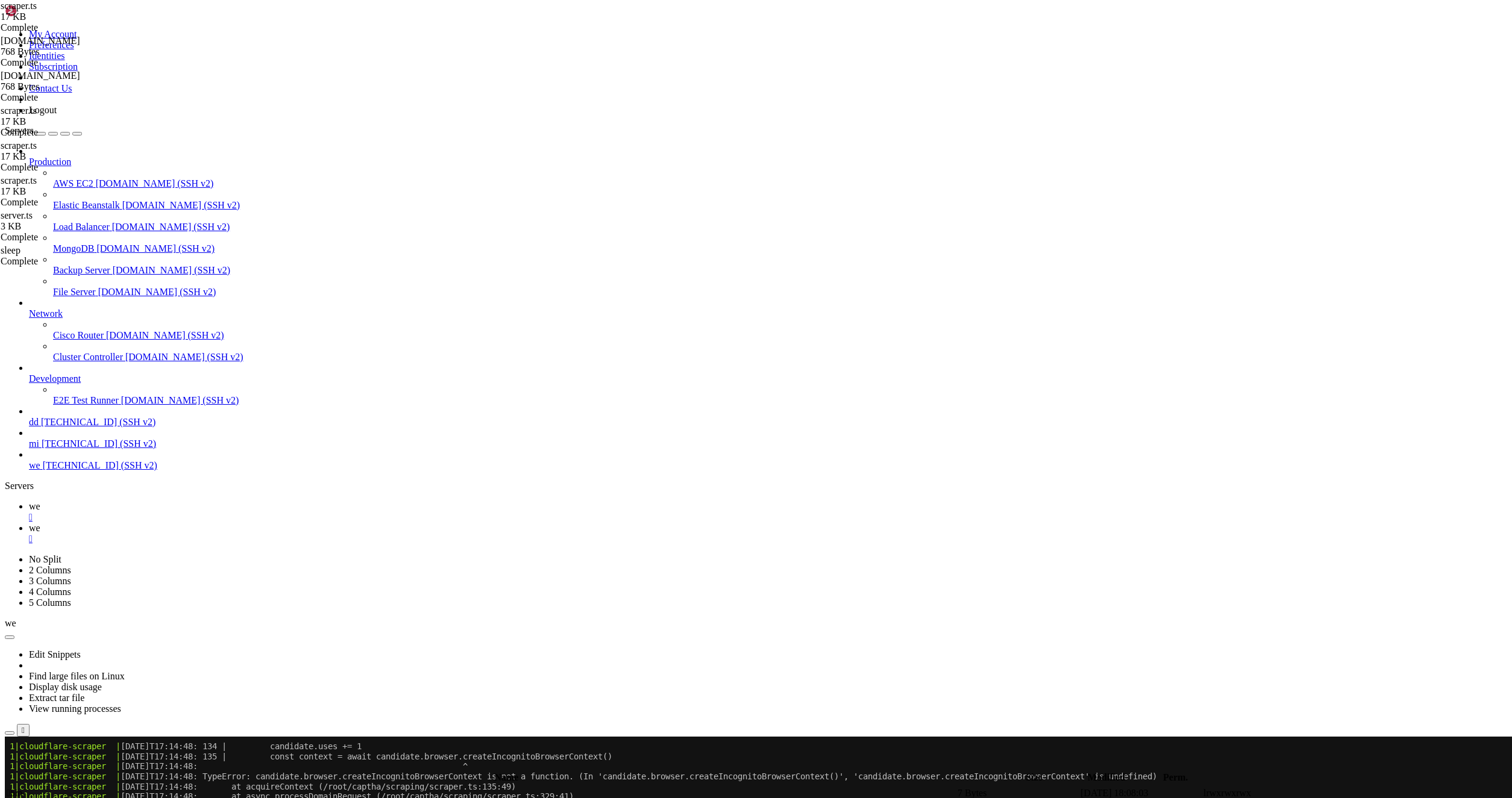
click at [224, 787] on td " .." at bounding box center [481, 793] width 950 height 12
drag, startPoint x: 1315, startPoint y: 700, endPoint x: 1302, endPoint y: 708, distance: 15.3
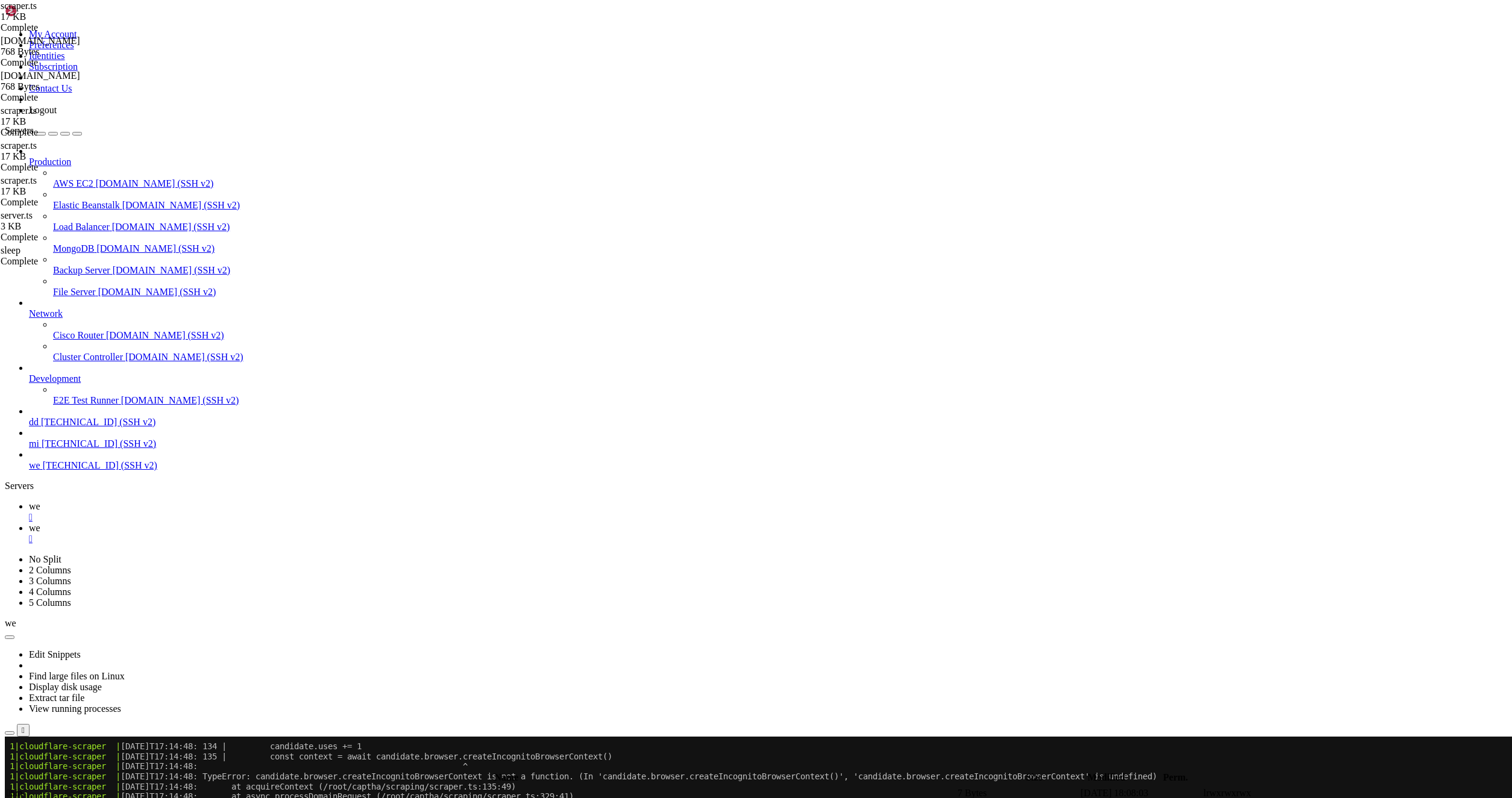
drag, startPoint x: 549, startPoint y: 440, endPoint x: 541, endPoint y: 434, distance: 10.0
click at [548, 439] on div at bounding box center [756, 399] width 1512 height 798
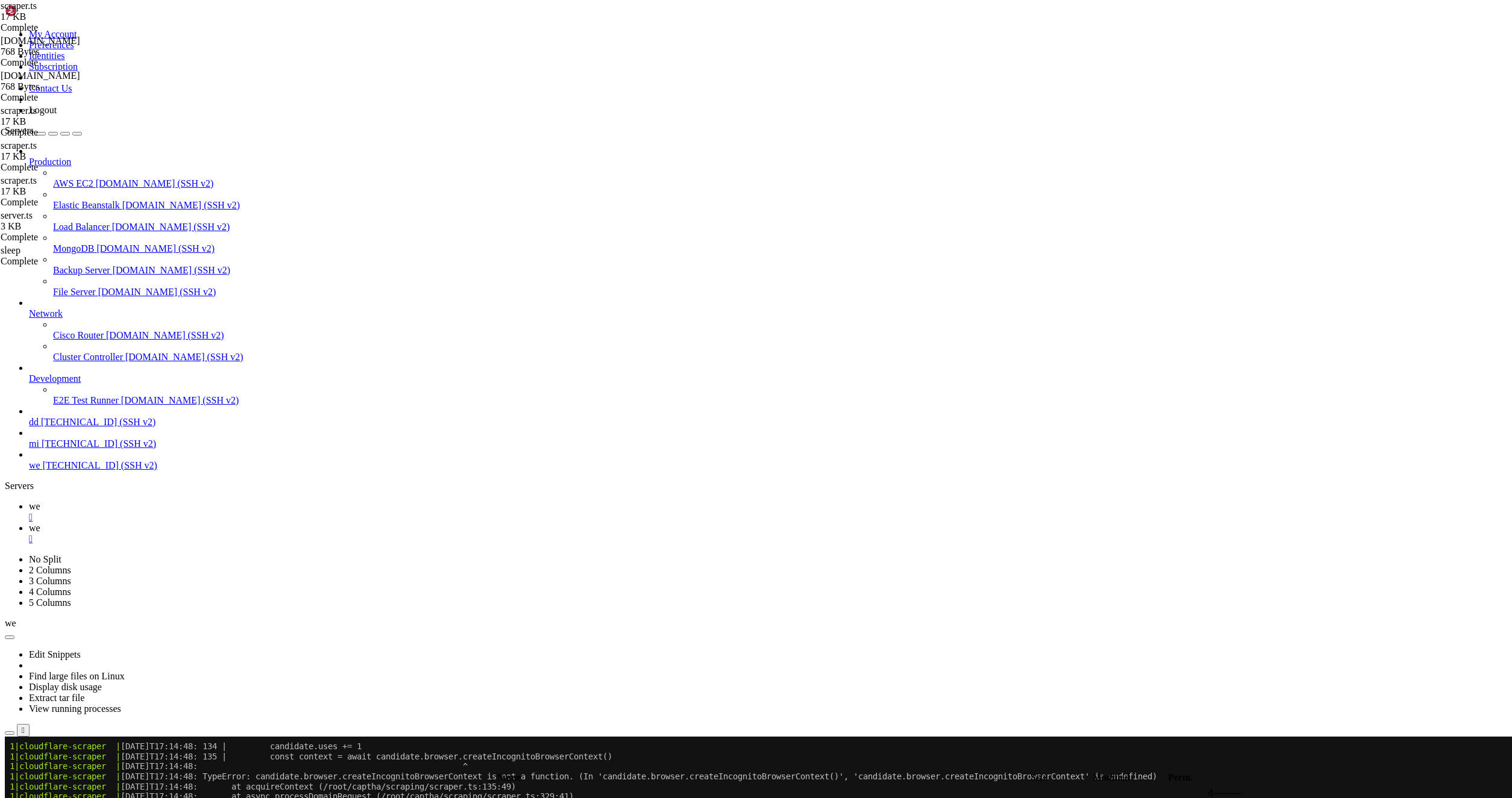
click at [210, 797] on td " scraping" at bounding box center [483, 806] width 954 height 12
type input "/root/captha/scraping"
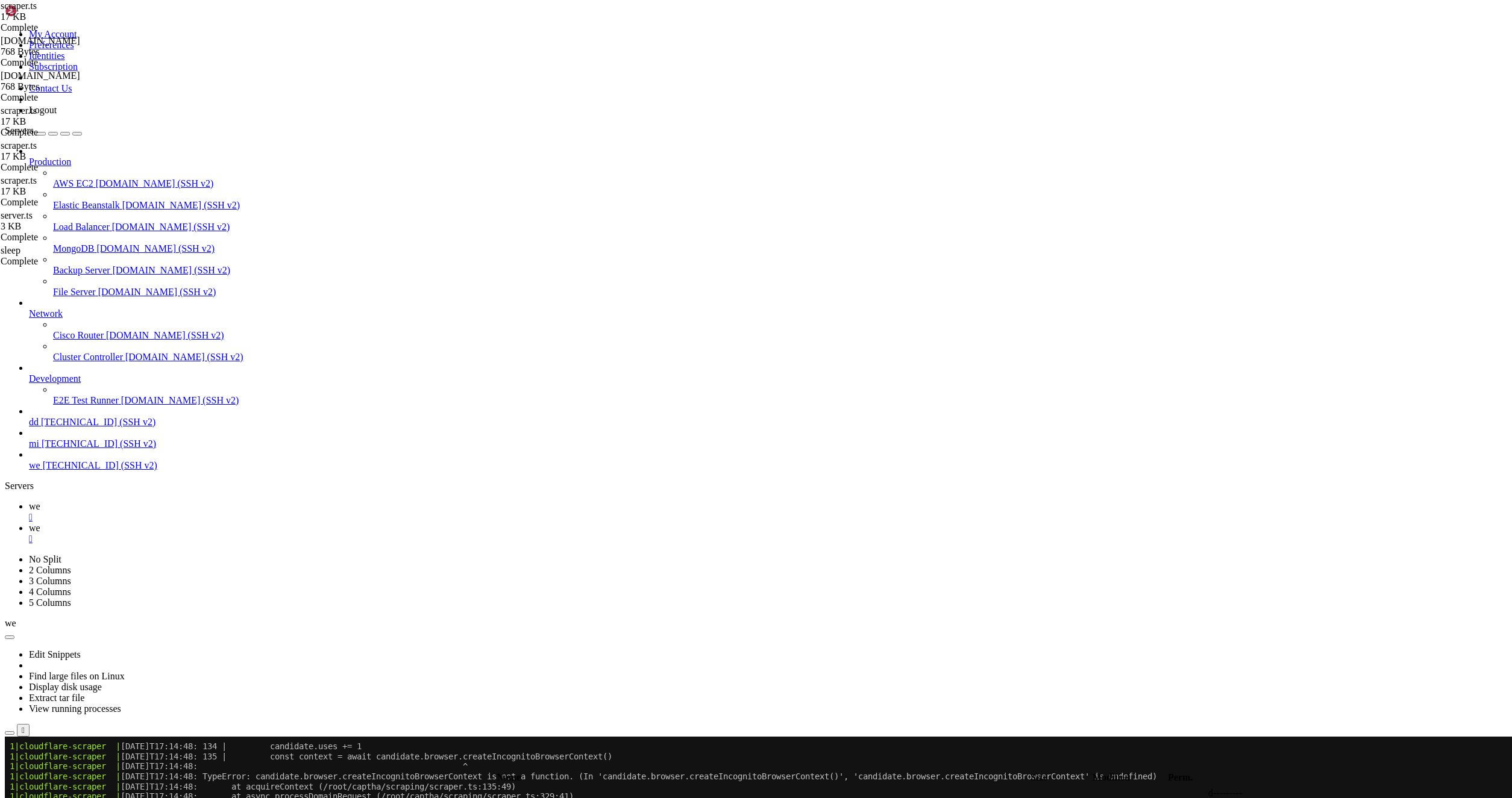
click at [29, 501] on icon at bounding box center [29, 506] width 0 height 10
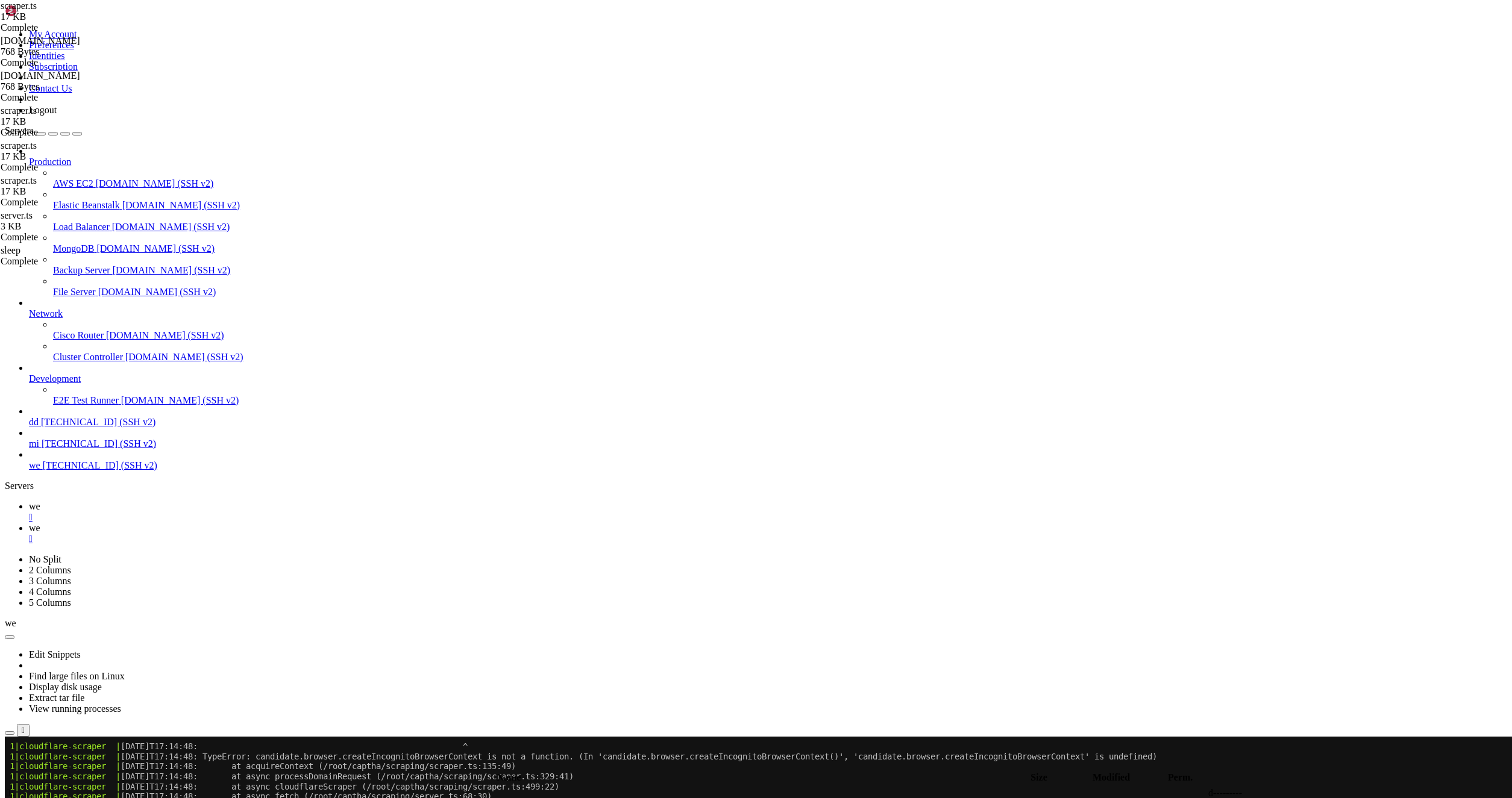
click at [209, 523] on link "we " at bounding box center [768, 533] width 1478 height 22
type textarea "},"
type input "sleep"
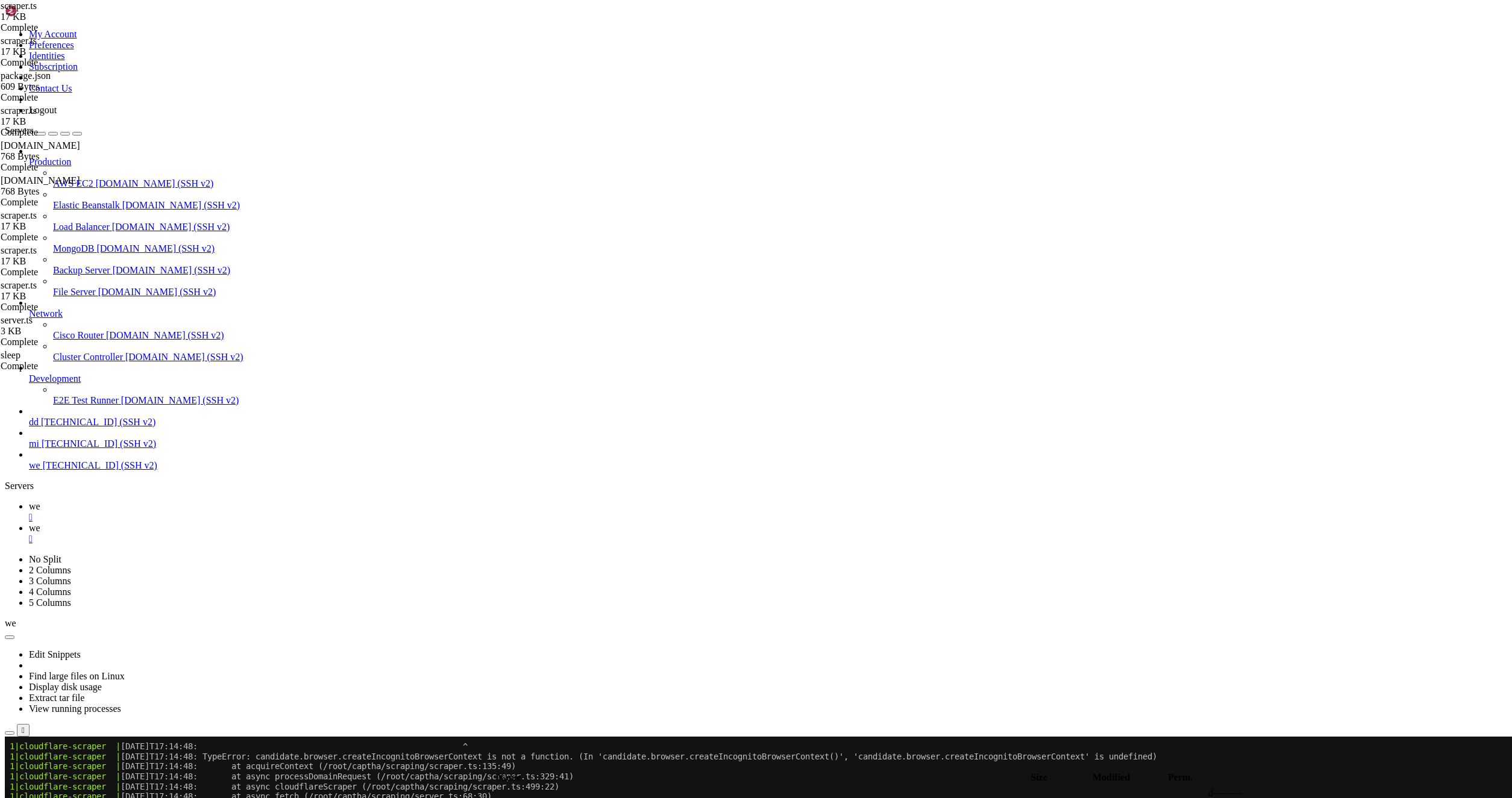
type textarea "}"
click at [168, 501] on link "we " at bounding box center [768, 511] width 1478 height 22
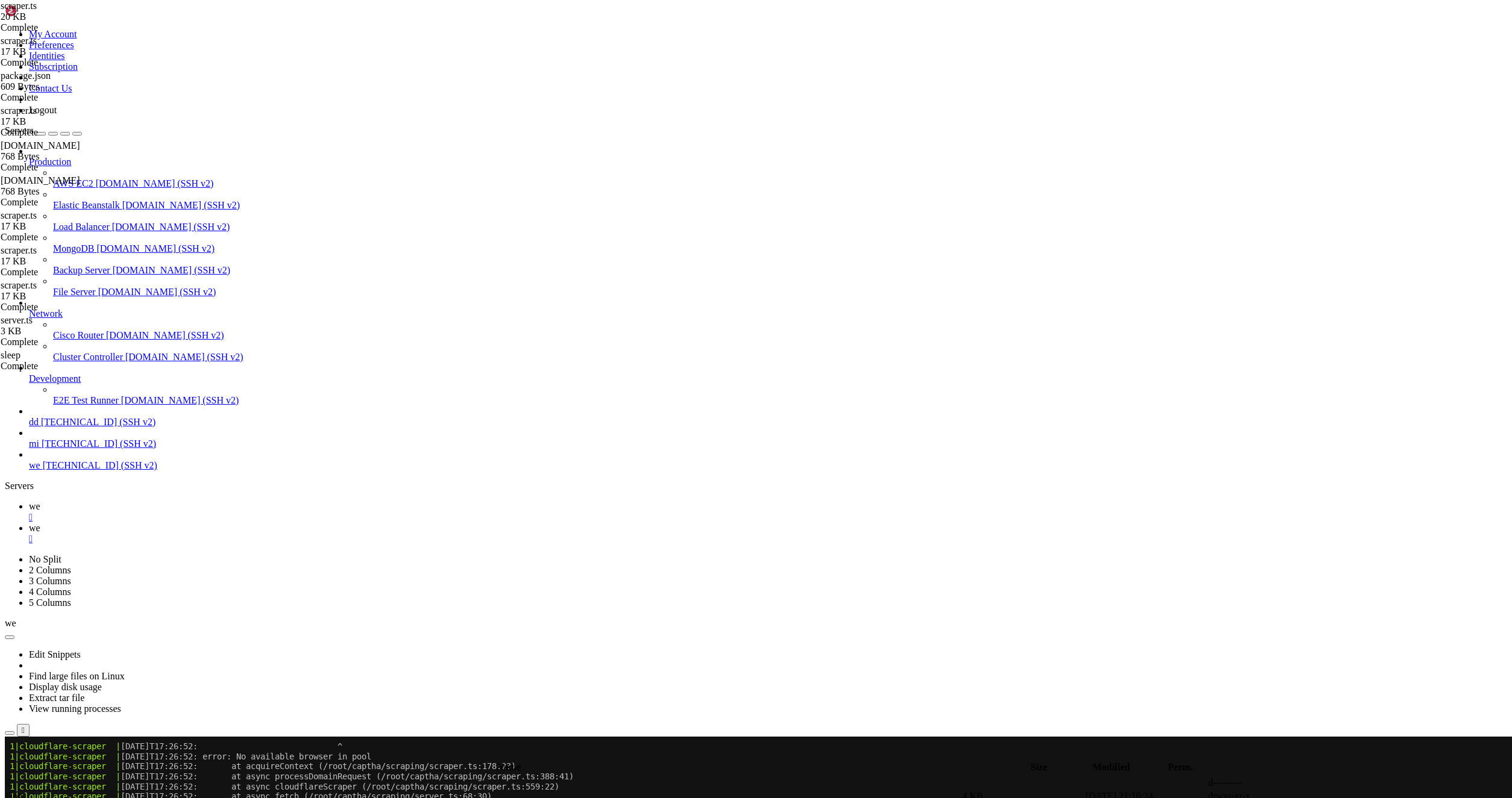
scroll to position [7952, 0]
click at [29, 523] on icon at bounding box center [29, 528] width 0 height 10
click at [27, 791] on span " logs" at bounding box center [16, 796] width 20 height 10
type input "/root/captha/scraping/logs"
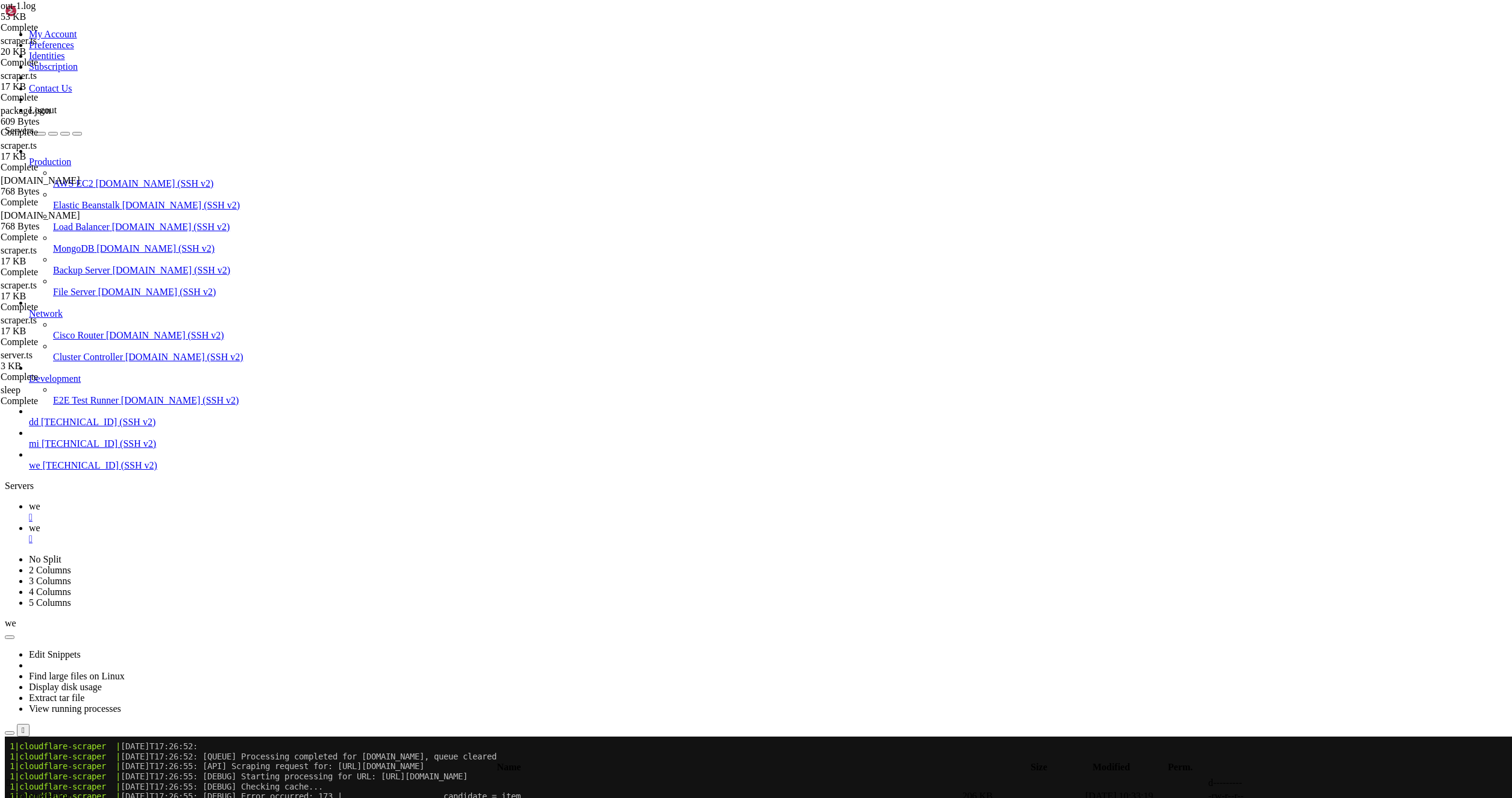
scroll to position [5134, 0]
drag, startPoint x: 480, startPoint y: 570, endPoint x: 114, endPoint y: 347, distance: 428.6
click at [114, 347] on div "My Account Preferences Identities Subscription Contact Us Logout Servers Produc…" at bounding box center [755, 782] width 1502 height 1557
type textarea "[DATE]T17:26:28: [DEBUG] Error occurred: 177 | if (!candidate) { [DATE]T17:26:2…"
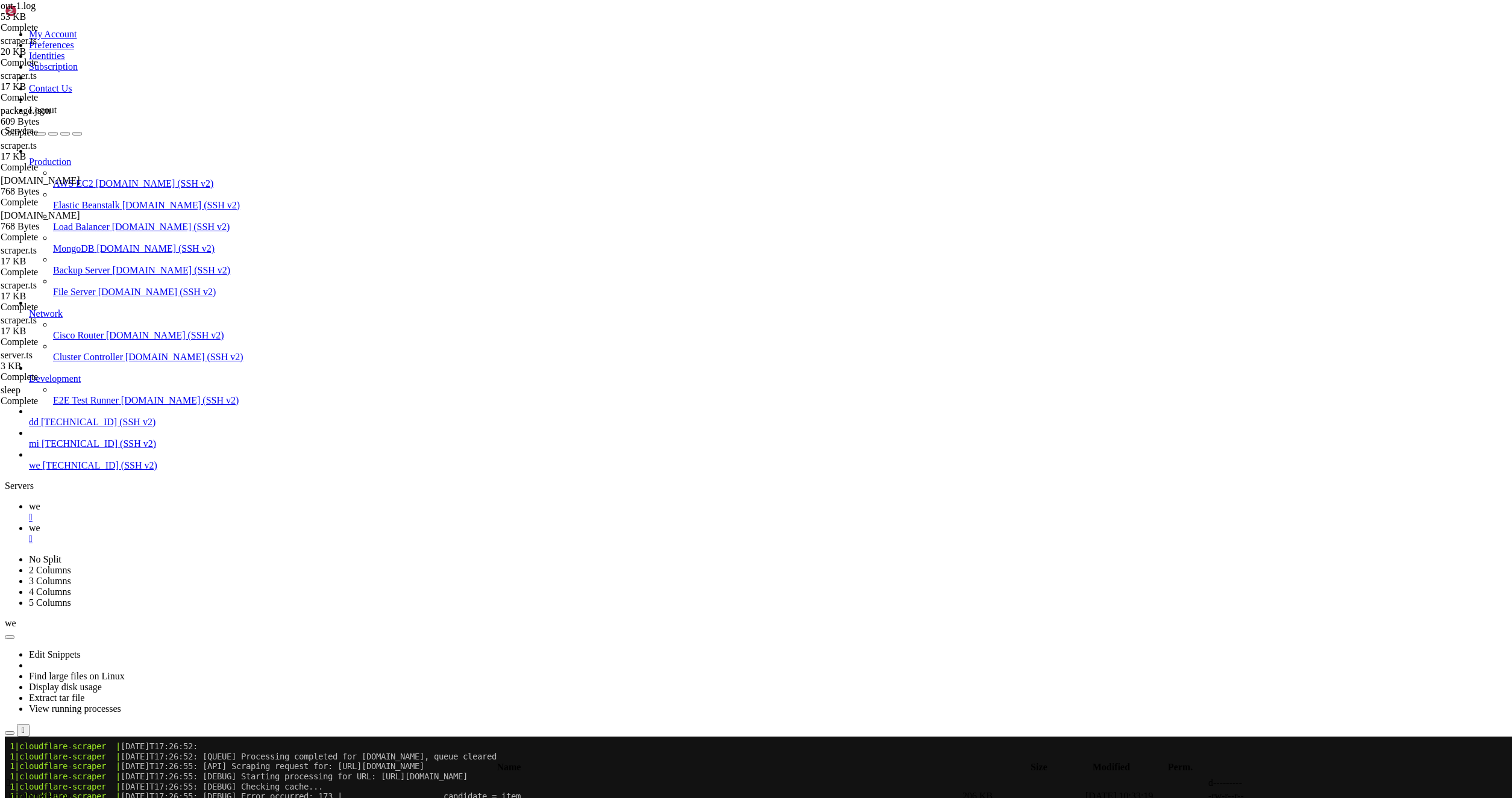
click at [15, 777] on span " .." at bounding box center [10, 782] width 8 height 10
click at [163, 777] on td " .." at bounding box center [483, 783] width 954 height 12
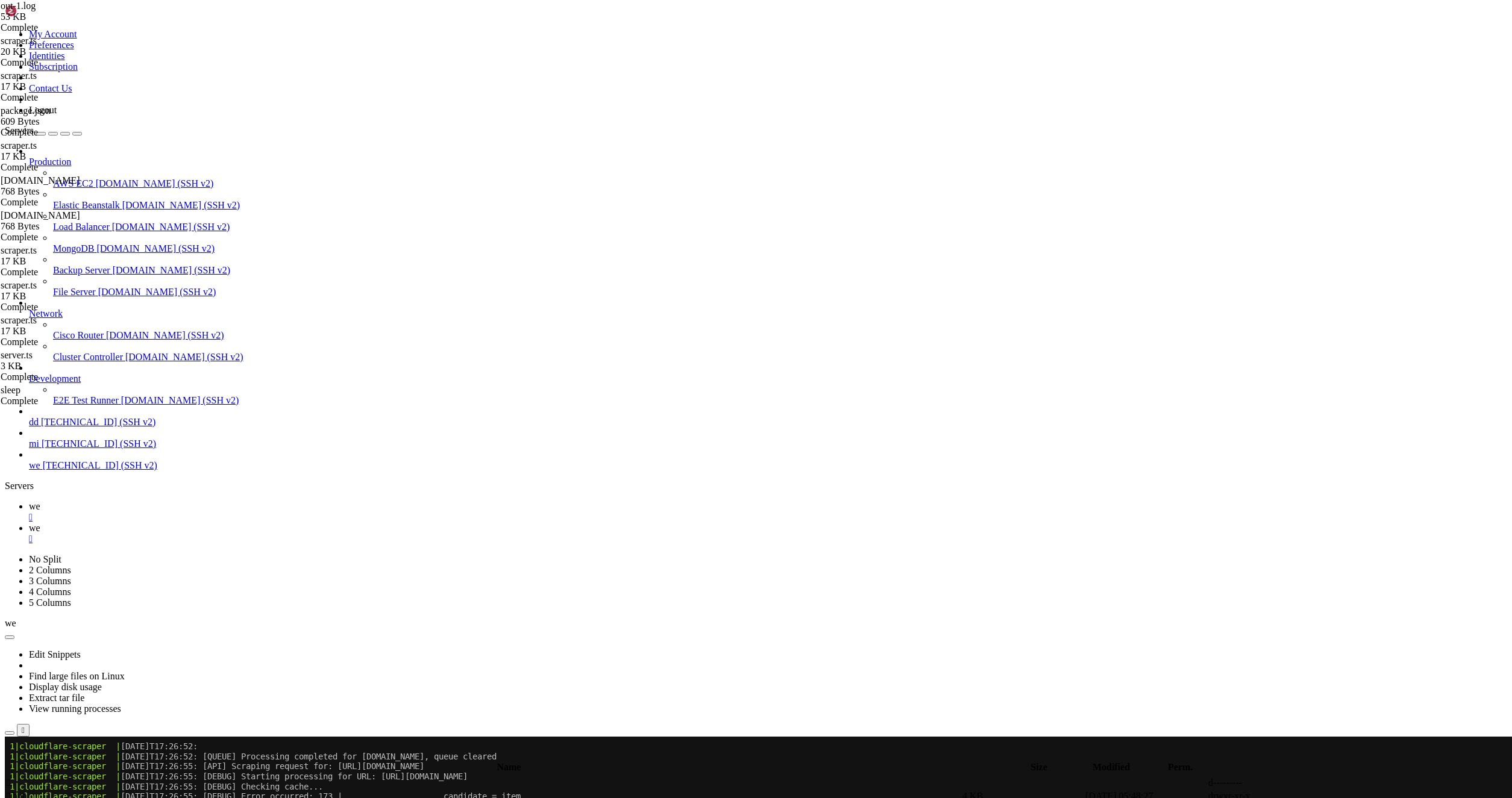
click at [42, 791] on span " scraping" at bounding box center [25, 796] width 36 height 10
type input "/root/captha/scraping"
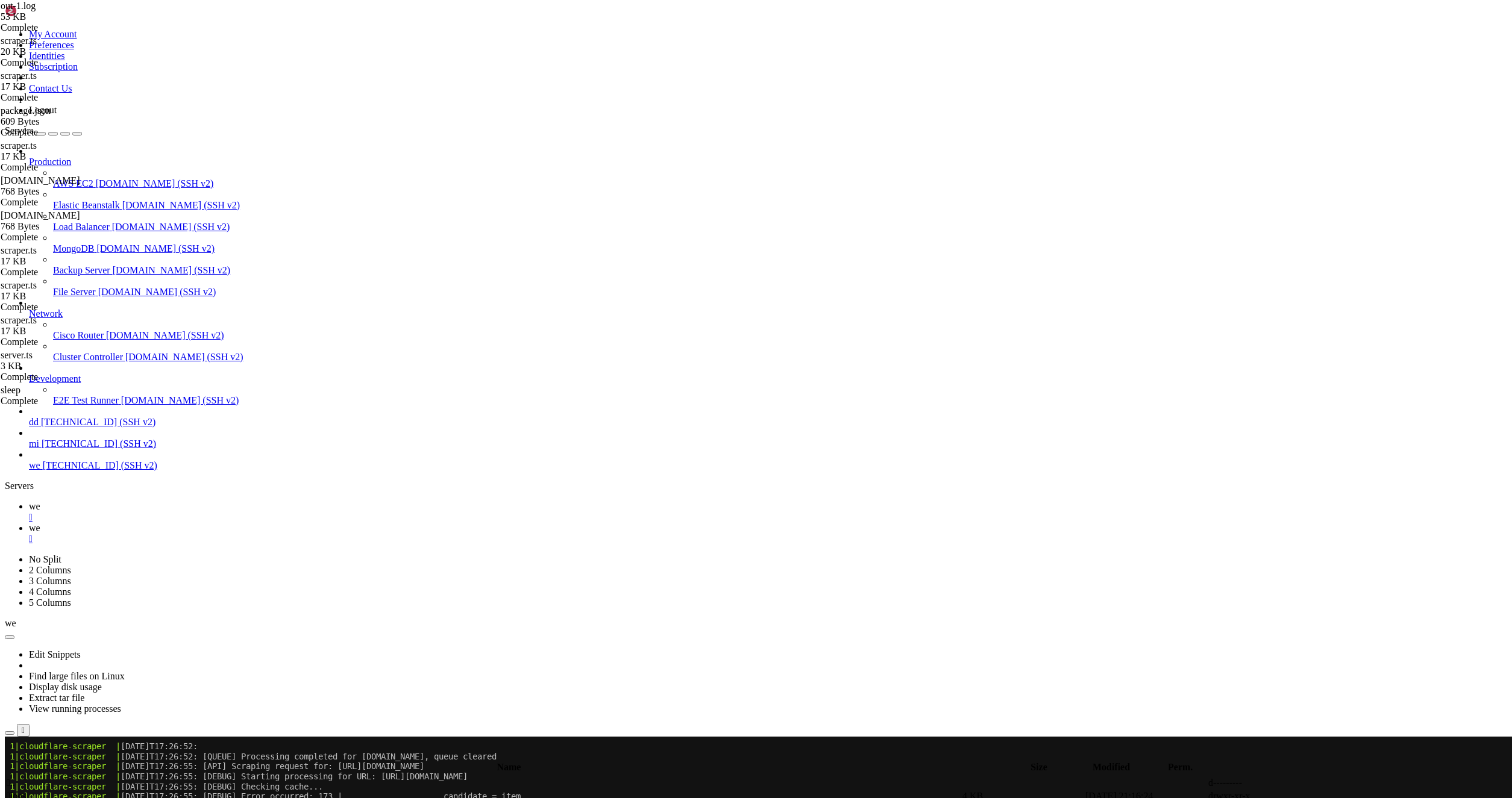
type textarea "} }"
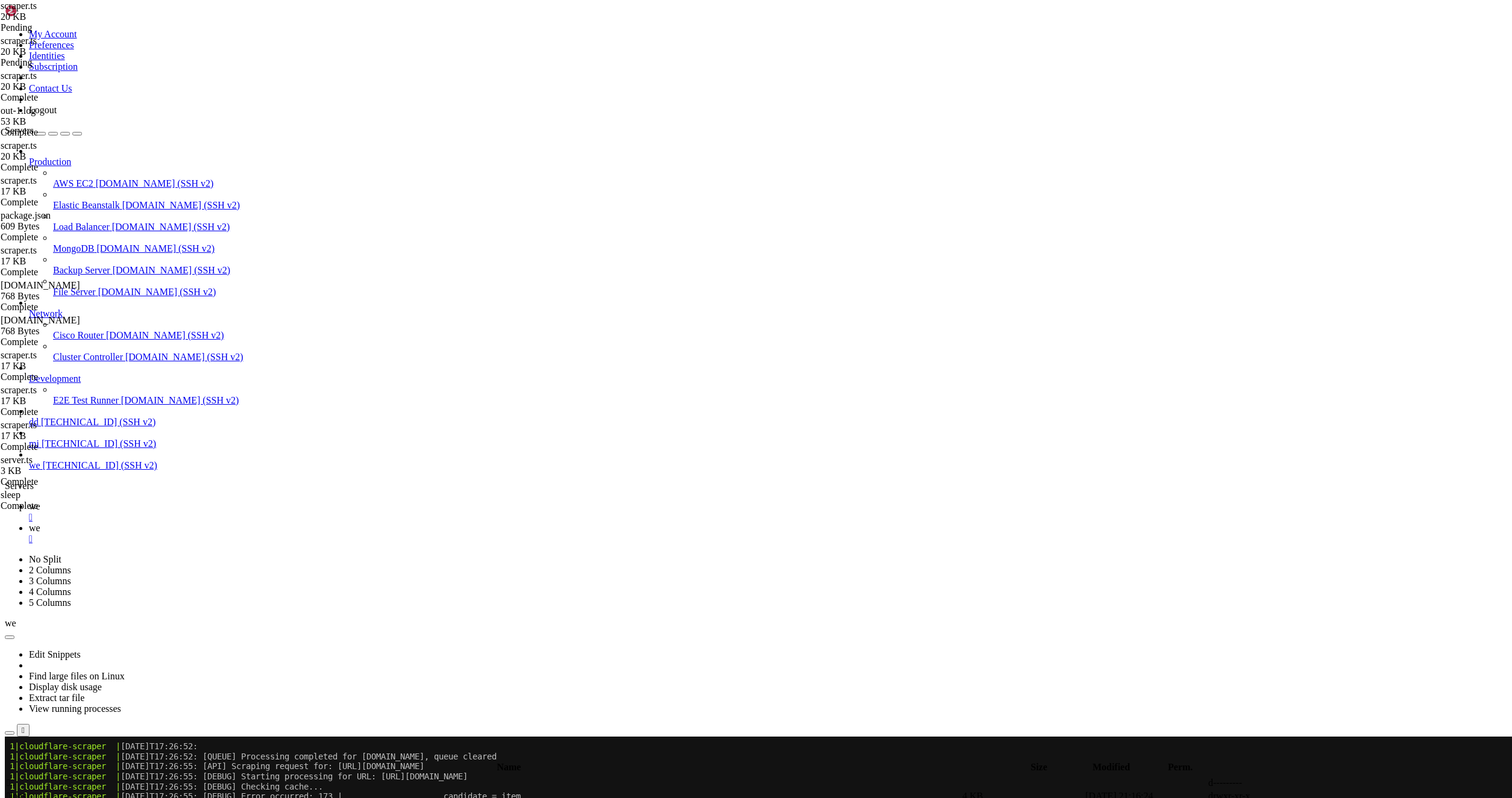
type textarea "}"
click at [167, 501] on link "we " at bounding box center [768, 511] width 1478 height 22
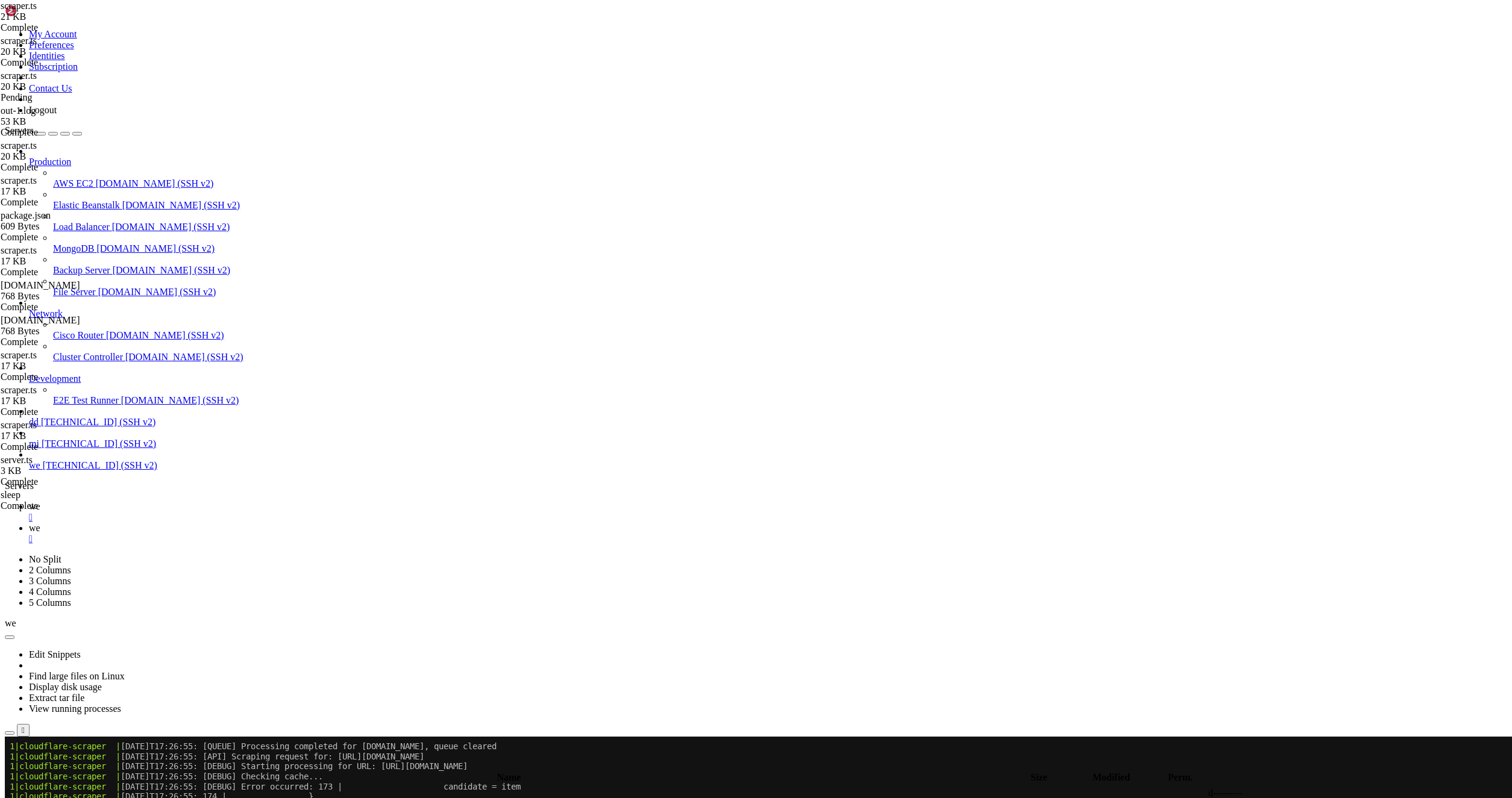
drag, startPoint x: 219, startPoint y: 13, endPoint x: 259, endPoint y: 7, distance: 40.4
click at [29, 523] on icon at bounding box center [29, 528] width 0 height 10
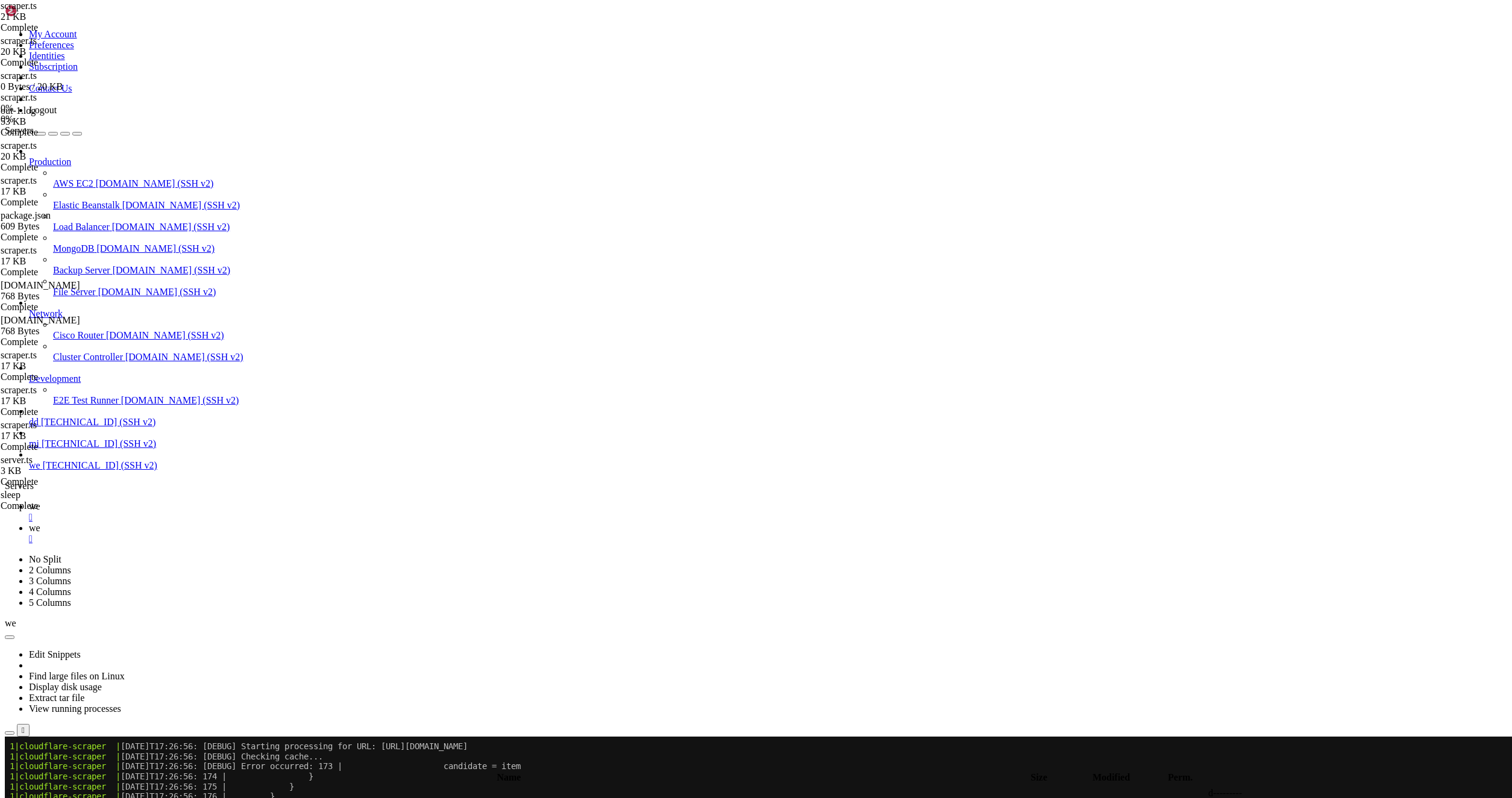
click at [27, 797] on span " logs" at bounding box center [16, 806] width 20 height 10
type input "/root/captha/scraping/logs"
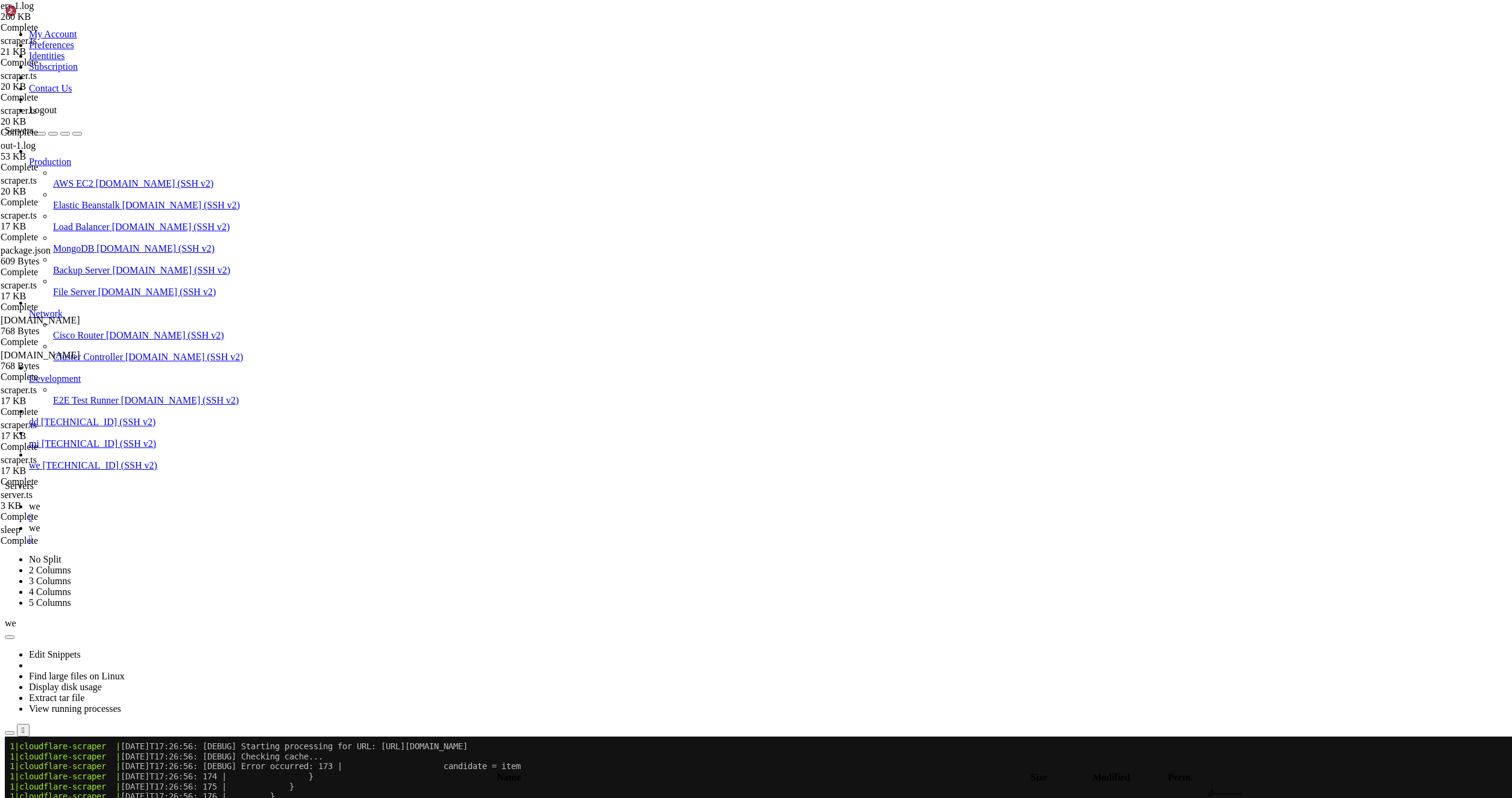
scroll to position [19006, 0]
drag, startPoint x: 188, startPoint y: 187, endPoint x: 822, endPoint y: 813, distance: 891.0
type textarea "[DATE]T17:36:30: Bun v1.2.22 (Linux x64 baseline)"
click at [10, 788] on span "" at bounding box center [8, 793] width 4 height 10
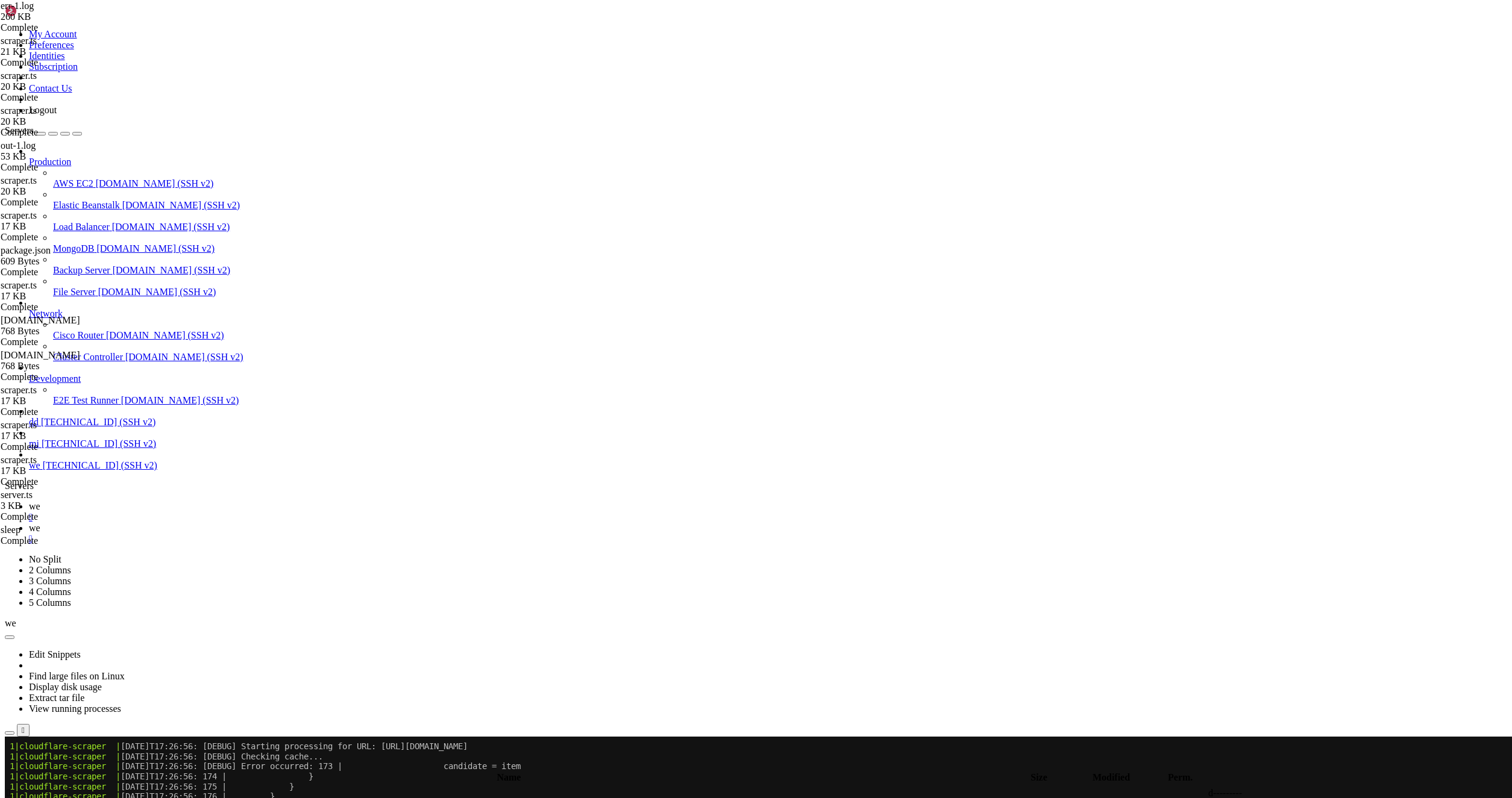
click at [10, 788] on span "" at bounding box center [8, 793] width 4 height 10
type input "/root/captha/scraping"
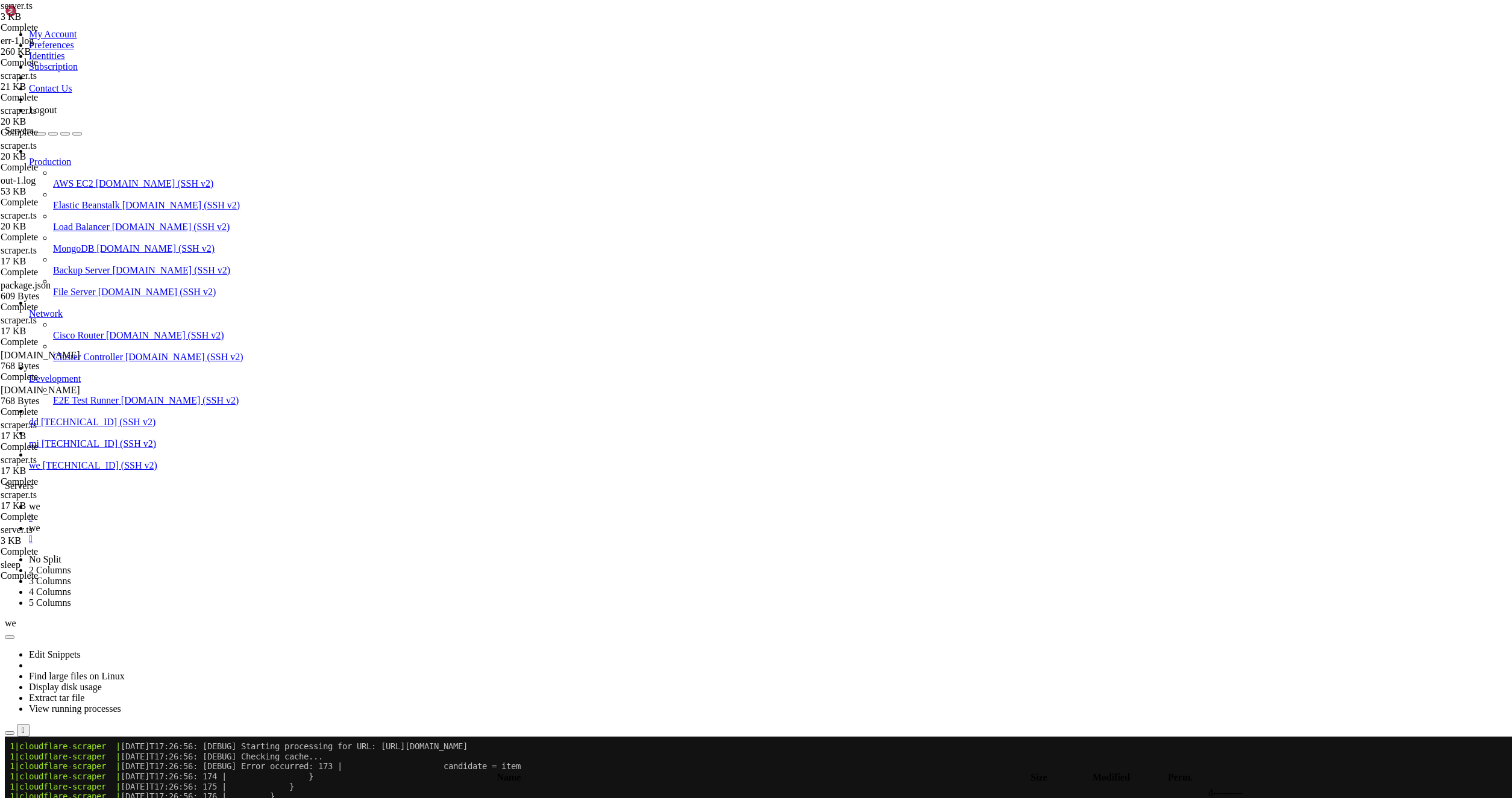
type textarea "import { cloudflareScraper, initBrowserPool } from './scraper.ts'"
type textarea "} }"
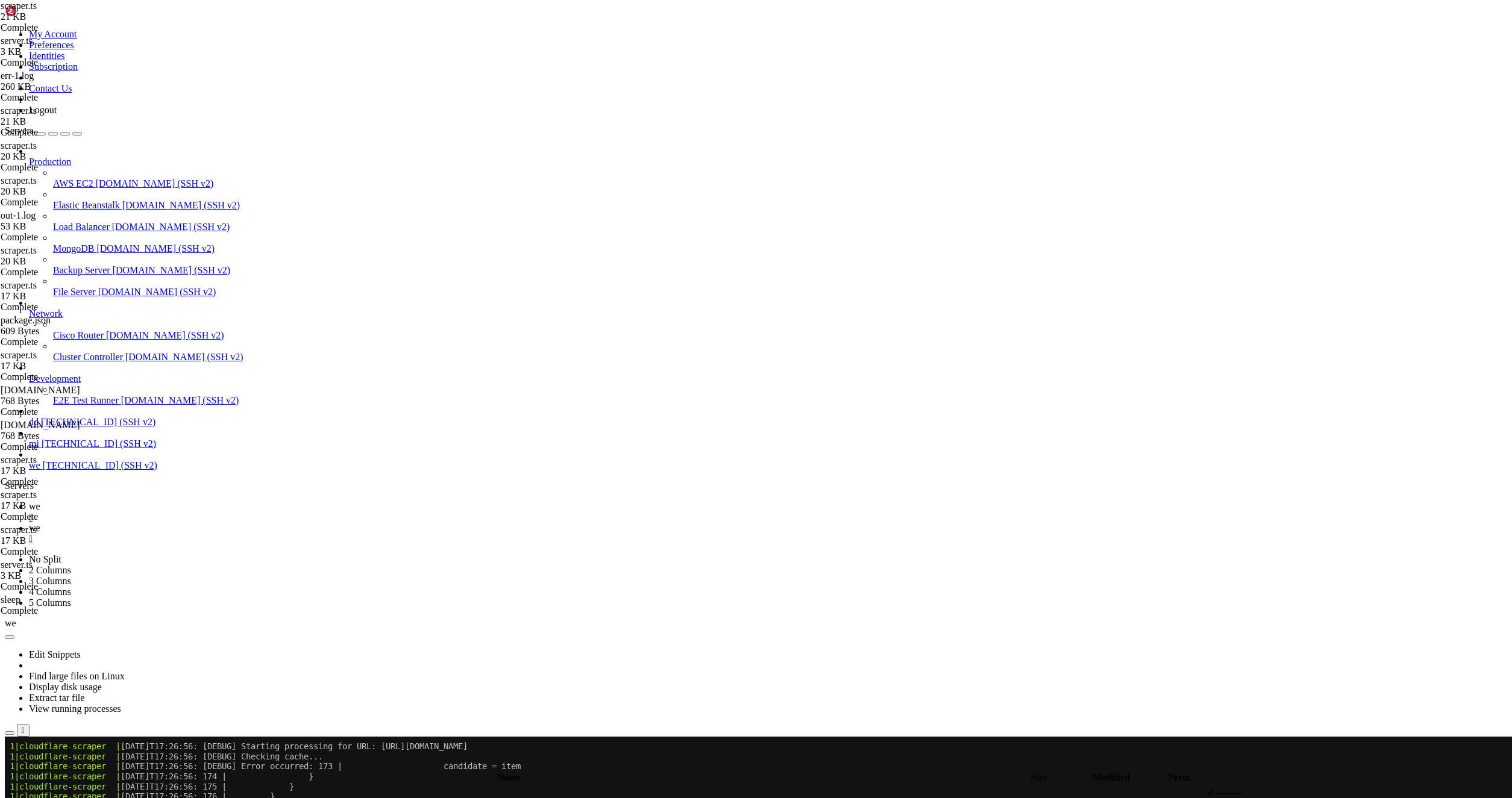
type textarea "}"
drag, startPoint x: 177, startPoint y: 11, endPoint x: 185, endPoint y: 38, distance: 28.2
click at [40, 501] on span "we" at bounding box center [34, 506] width 11 height 10
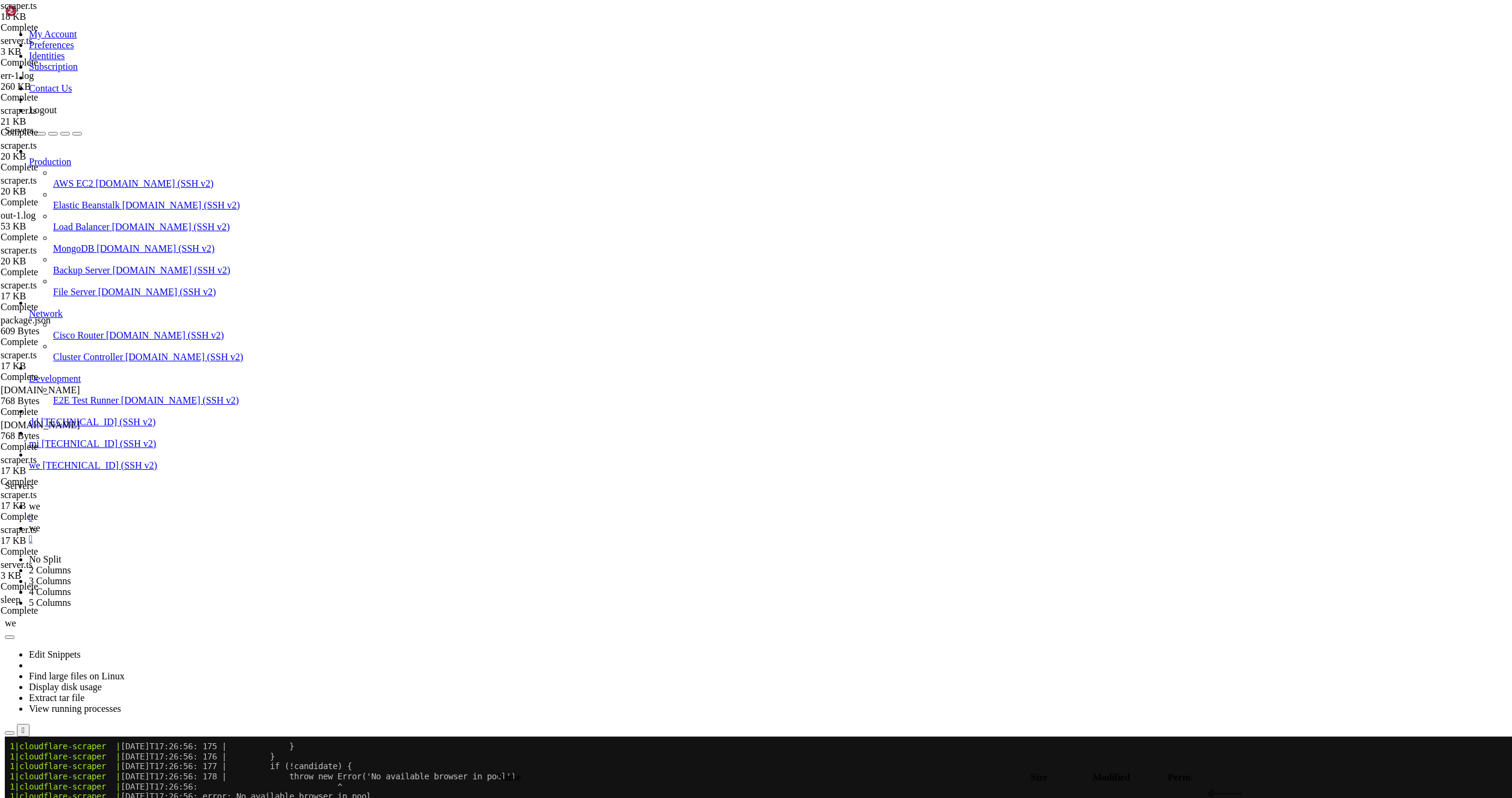
scroll to position [8533, 0]
click at [212, 523] on link "we " at bounding box center [768, 533] width 1478 height 22
click at [27, 791] on span " logs" at bounding box center [16, 796] width 20 height 10
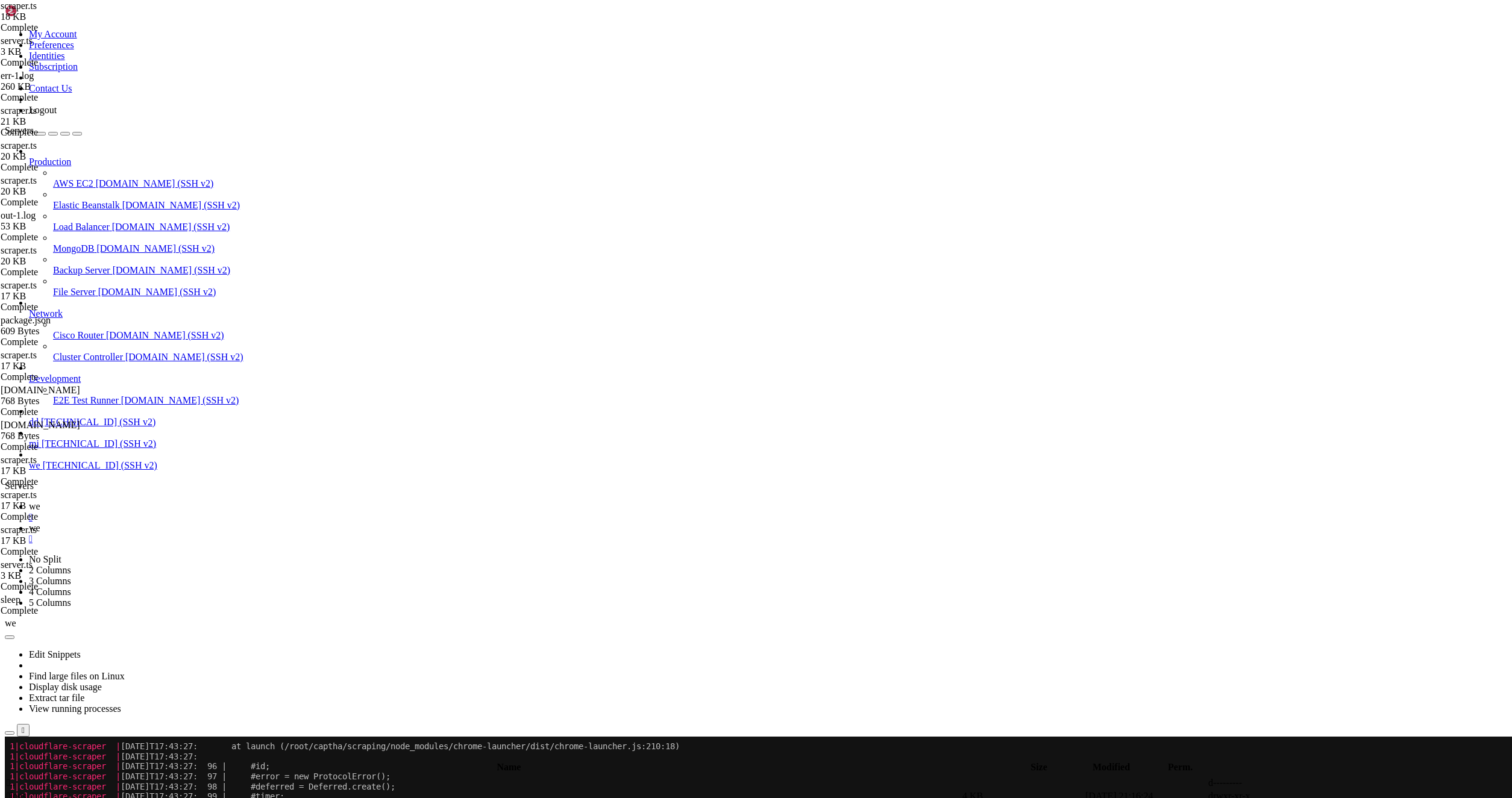
type input "/root/captha/scraping/logs"
drag, startPoint x: 189, startPoint y: 554, endPoint x: 464, endPoint y: 677, distance: 301.3
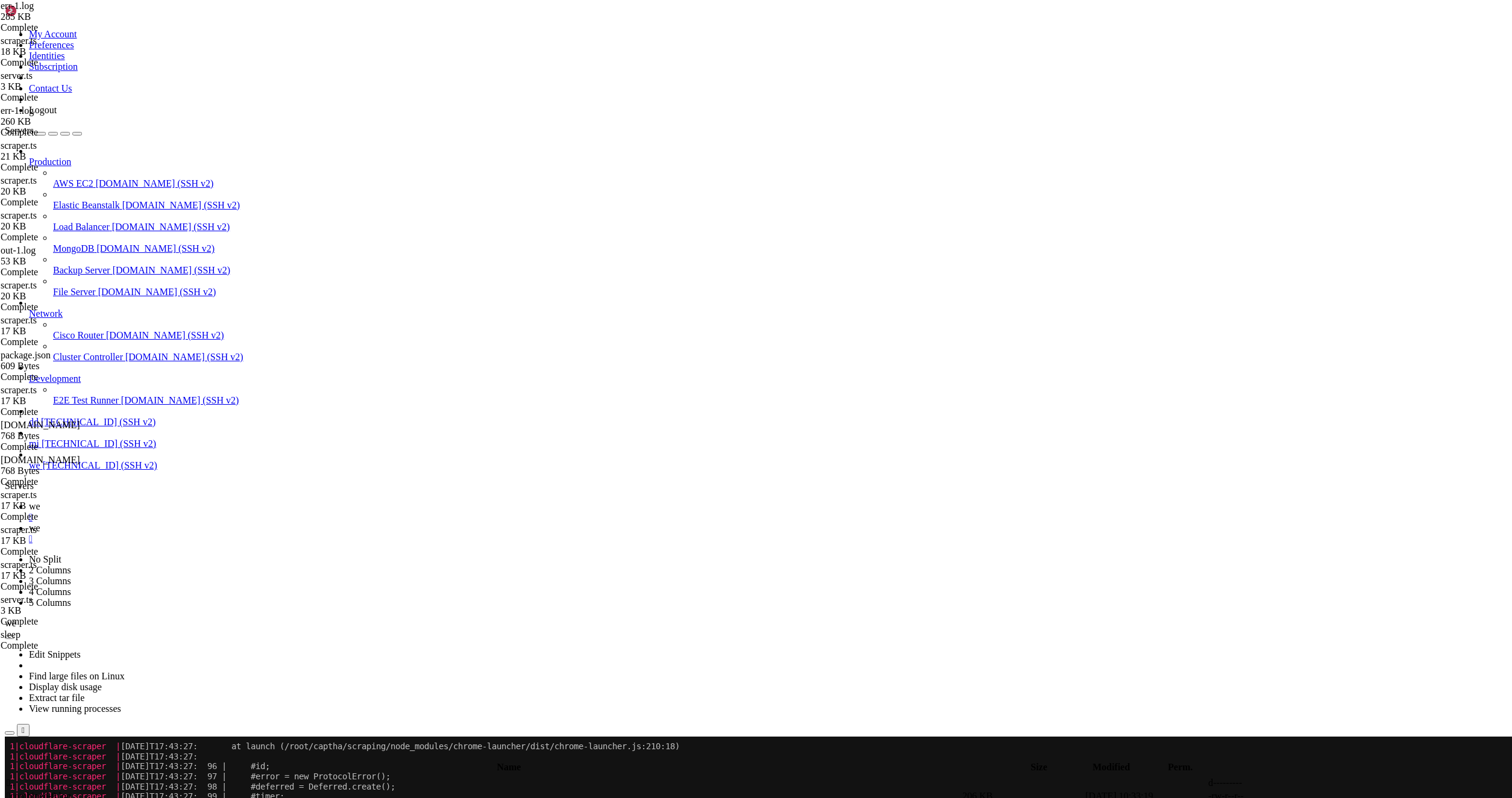
drag, startPoint x: 186, startPoint y: 560, endPoint x: 1184, endPoint y: 815, distance: 1030.1
type textarea "2025-09-20T17:43:30: Bun v1.2.22 (Linux x64 baseline)"
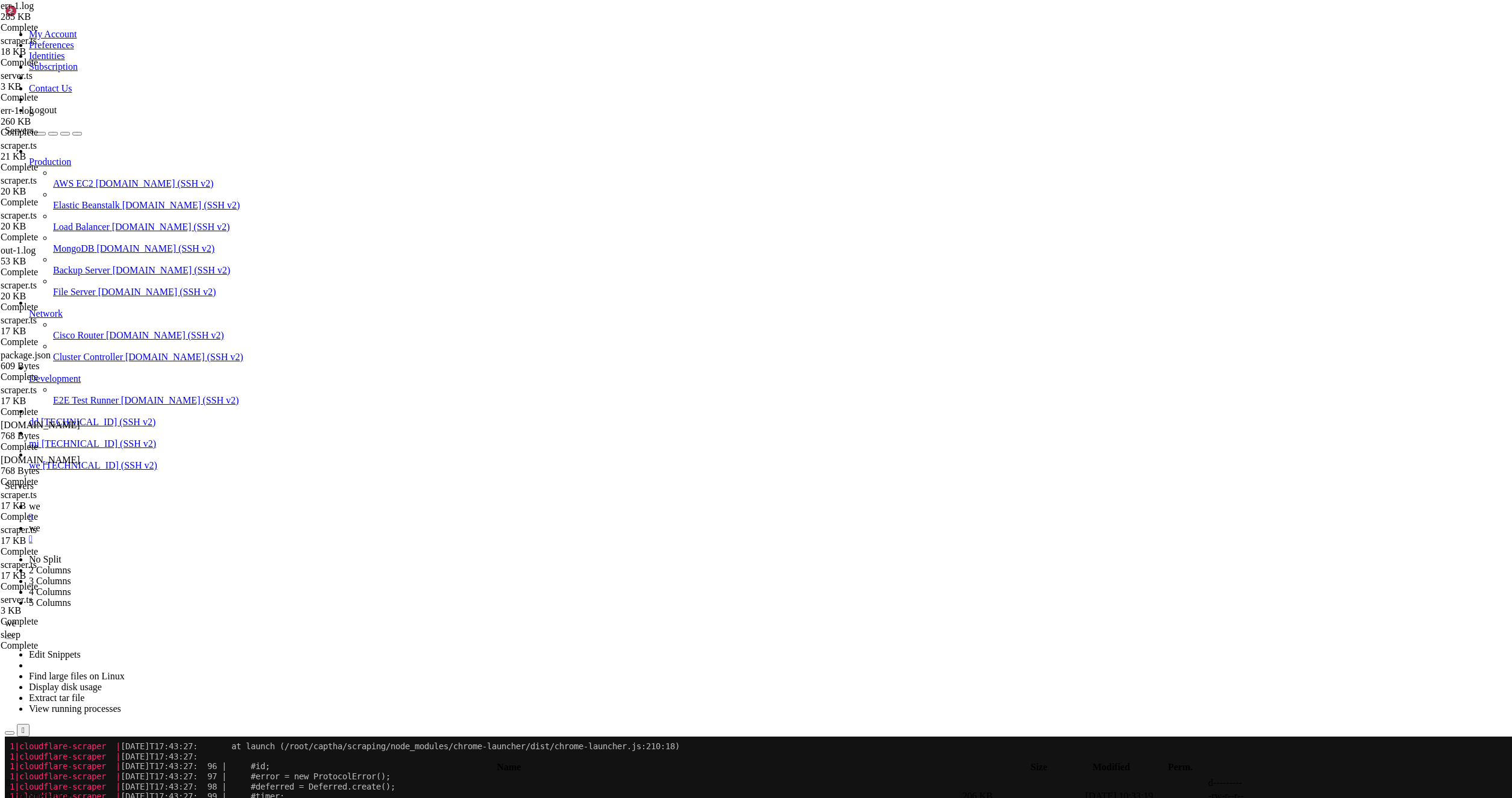
click at [171, 501] on link "we " at bounding box center [768, 511] width 1478 height 22
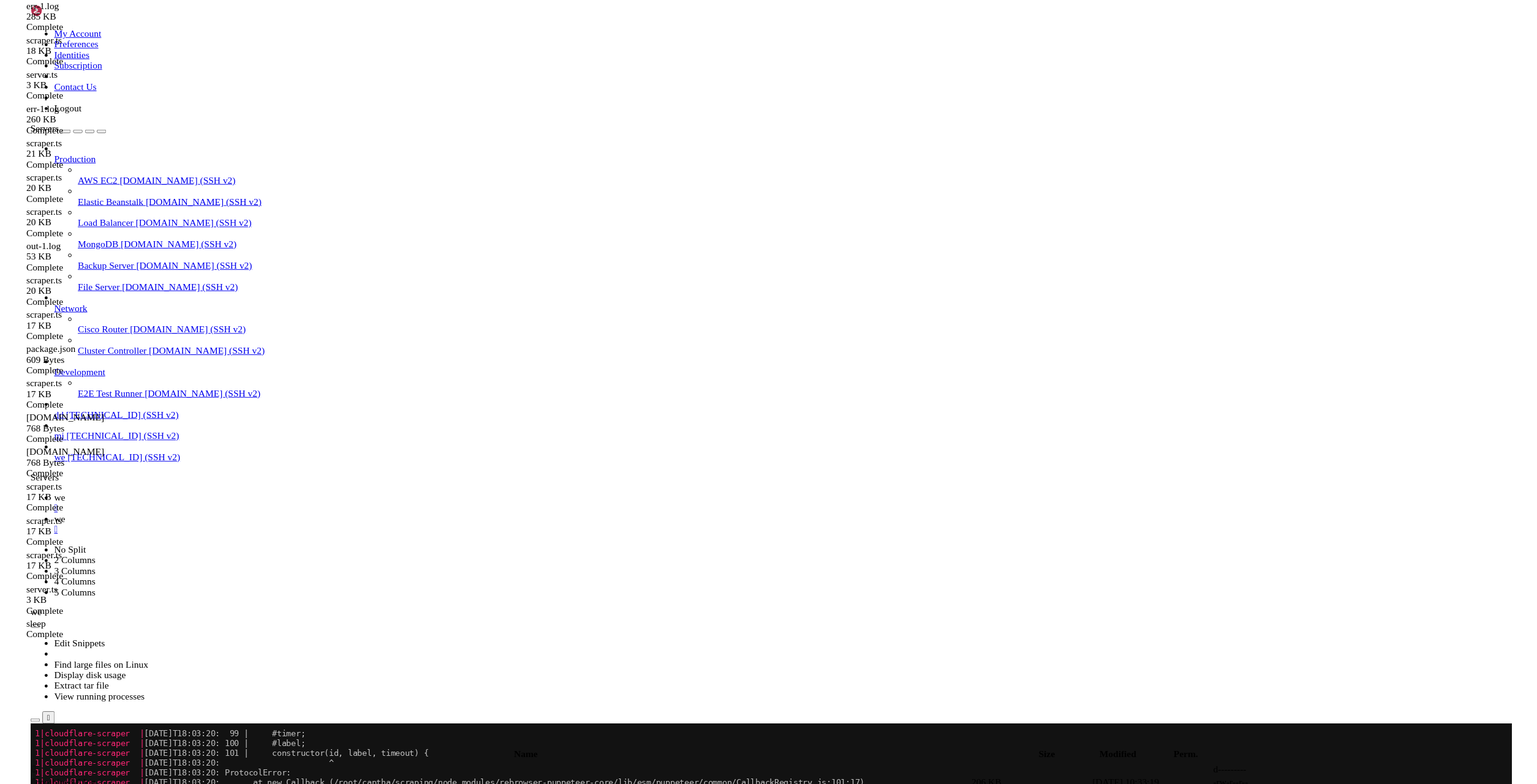
scroll to position [16108, 0]
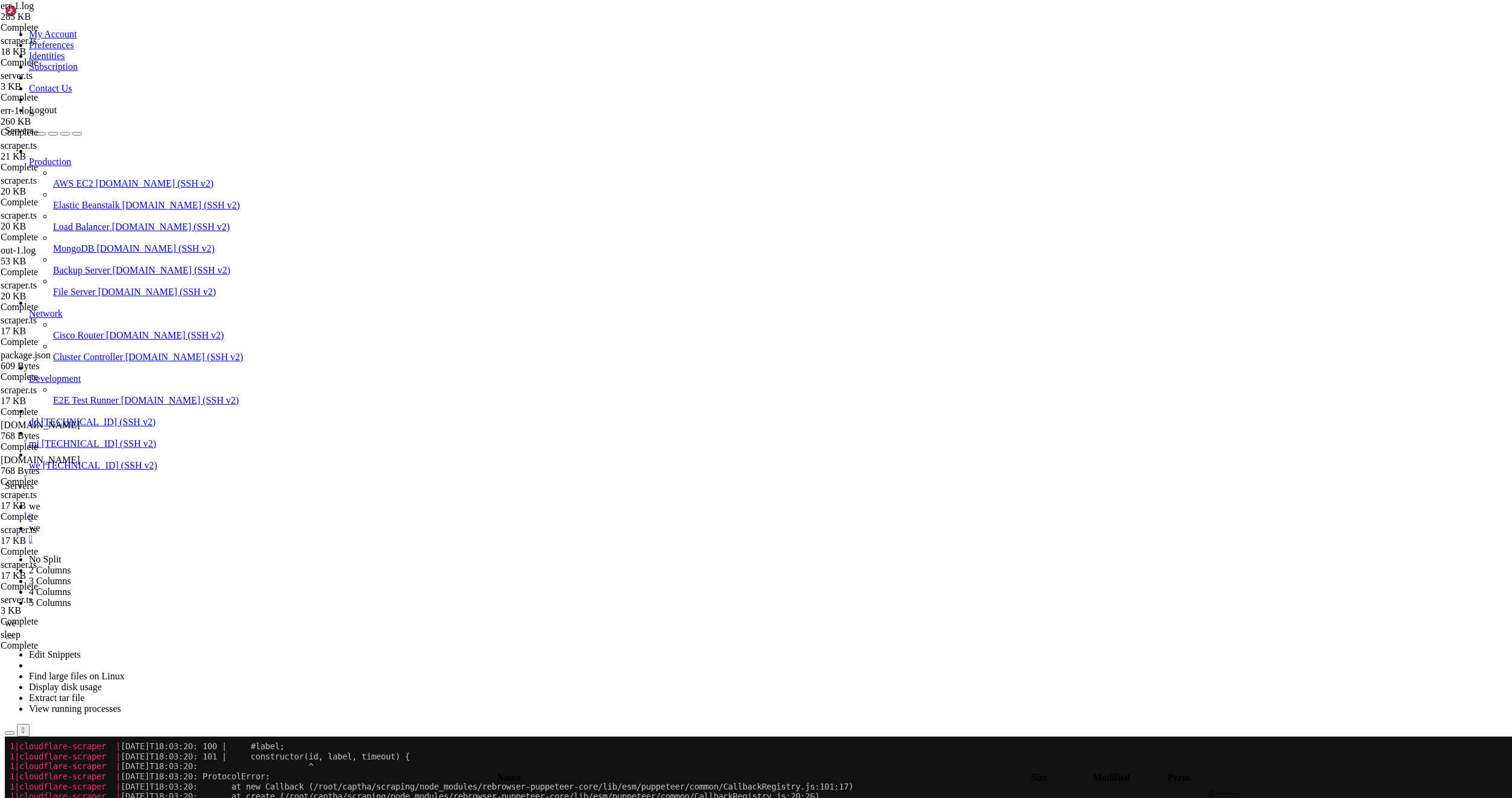
click at [230, 523] on link "we " at bounding box center [768, 533] width 1478 height 22
click at [960, 787] on td " .." at bounding box center [483, 793] width 954 height 12
type input "/root/captha/scraping"
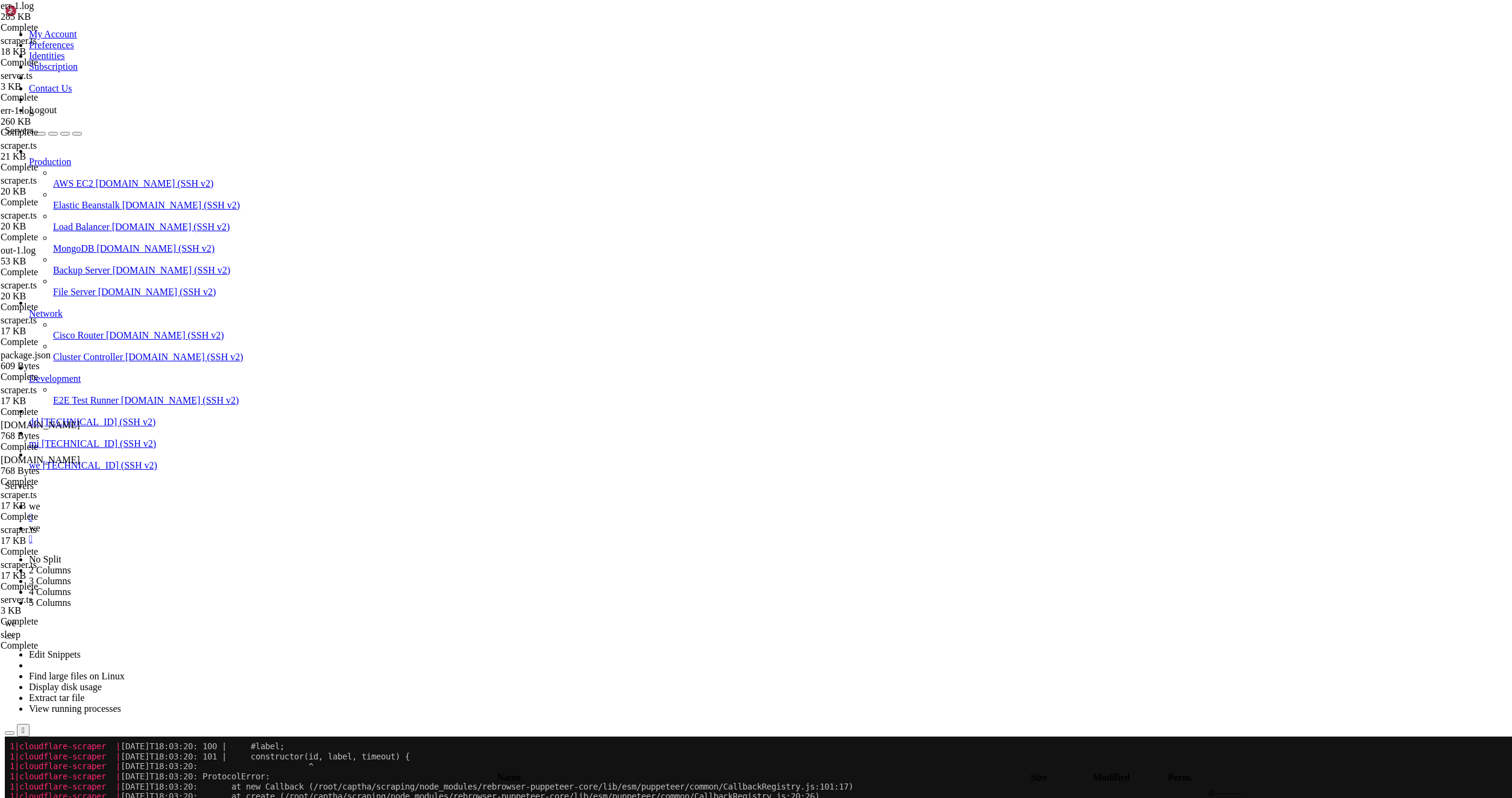
click at [165, 787] on td " .." at bounding box center [483, 793] width 954 height 12
click at [10, 788] on span "" at bounding box center [8, 793] width 4 height 10
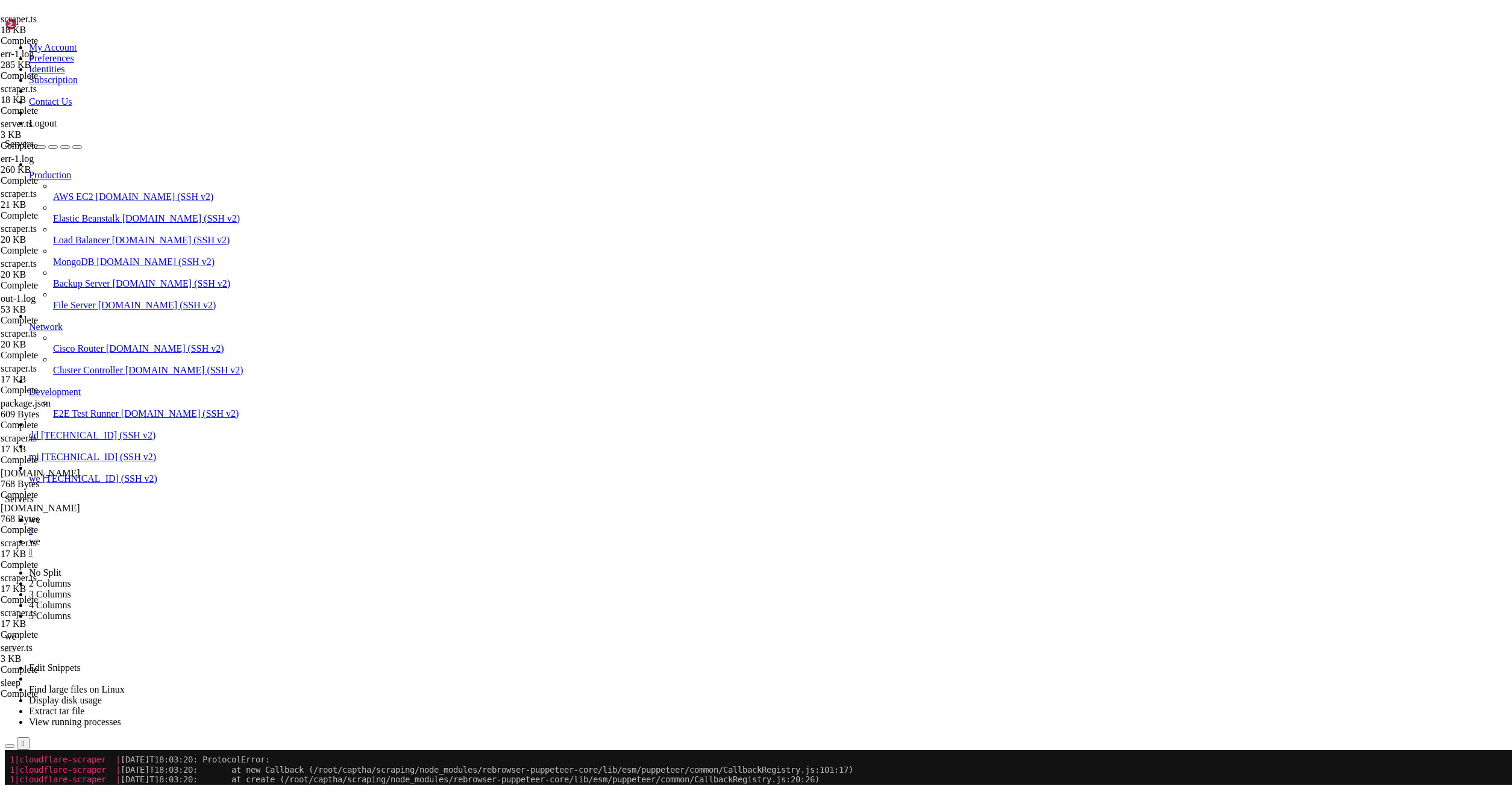
scroll to position [15874, 0]
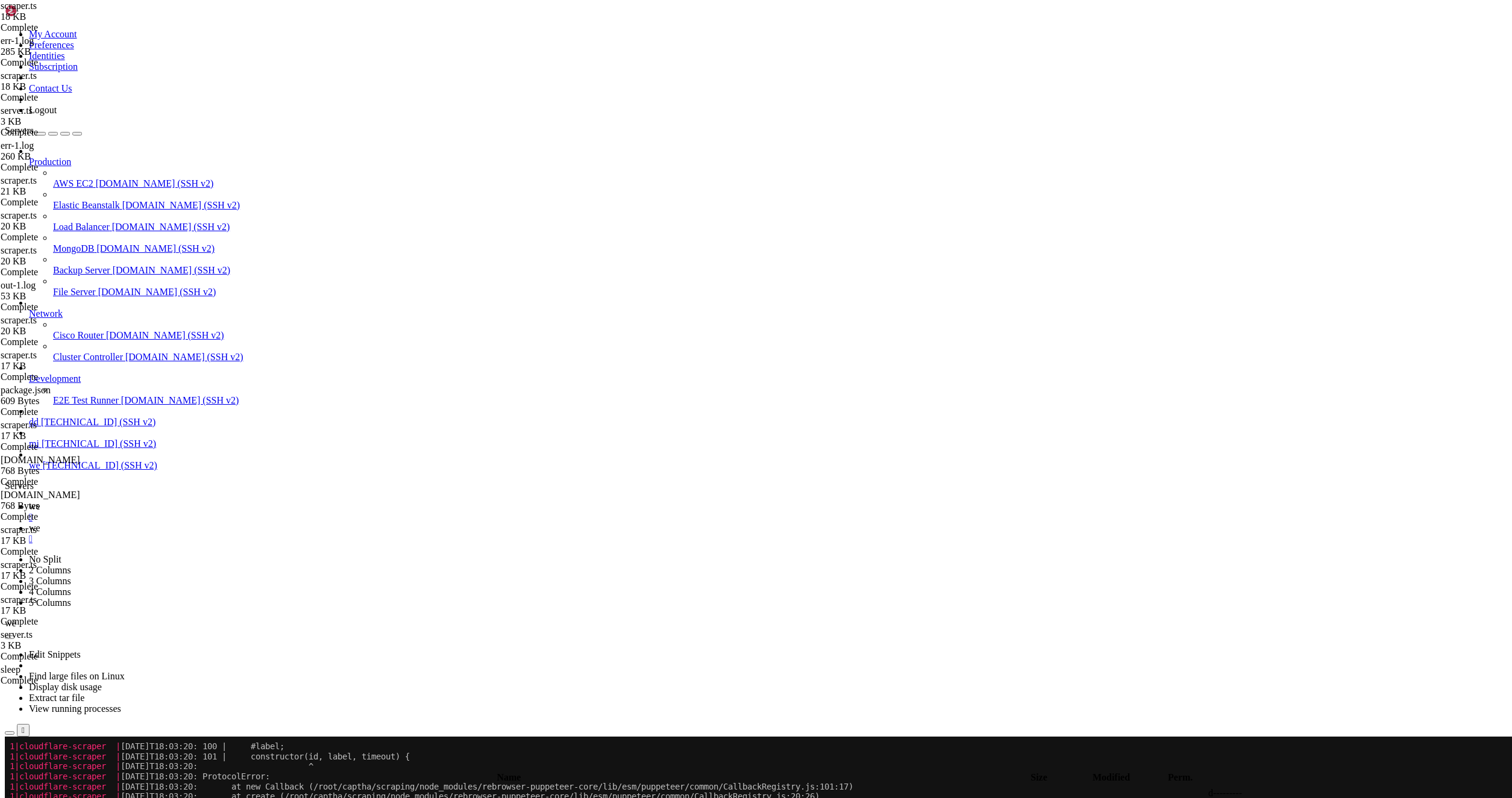
type textarea "} }"
paste textarea "}"
type textarea "}"
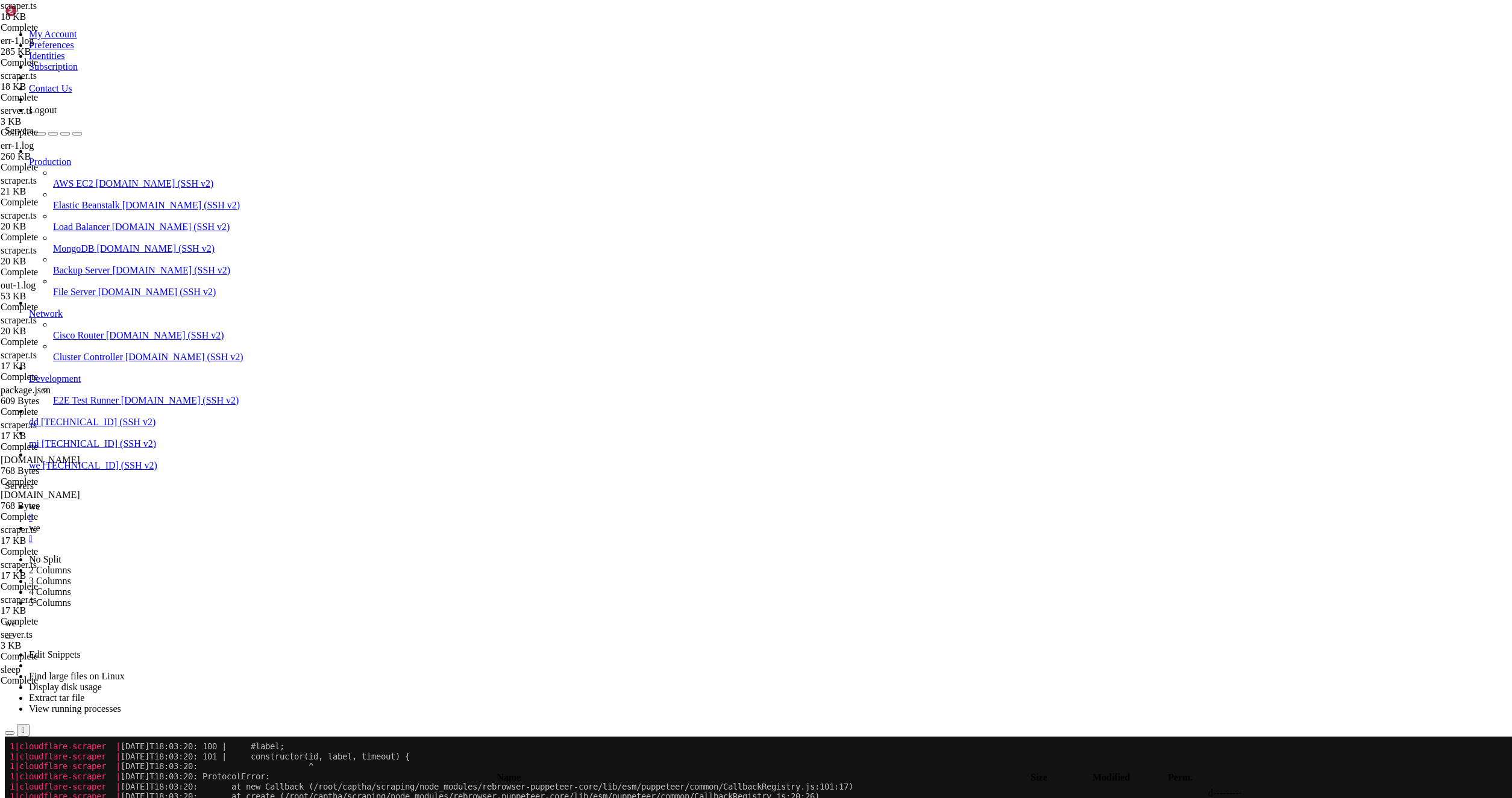
click at [158, 501] on link "we " at bounding box center [768, 511] width 1478 height 22
click at [221, 523] on link "we " at bounding box center [768, 533] width 1478 height 22
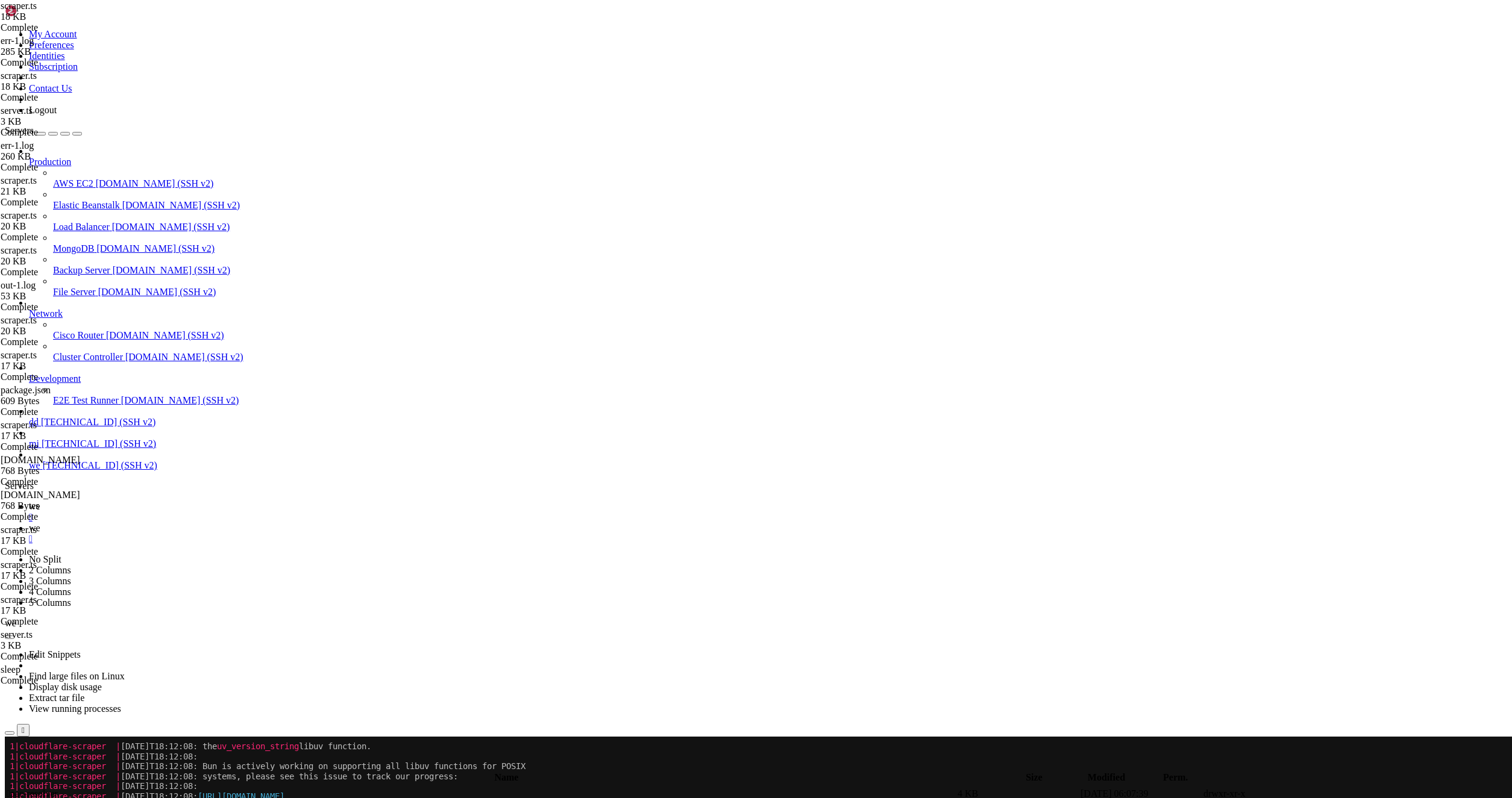
scroll to position [2862, 0]
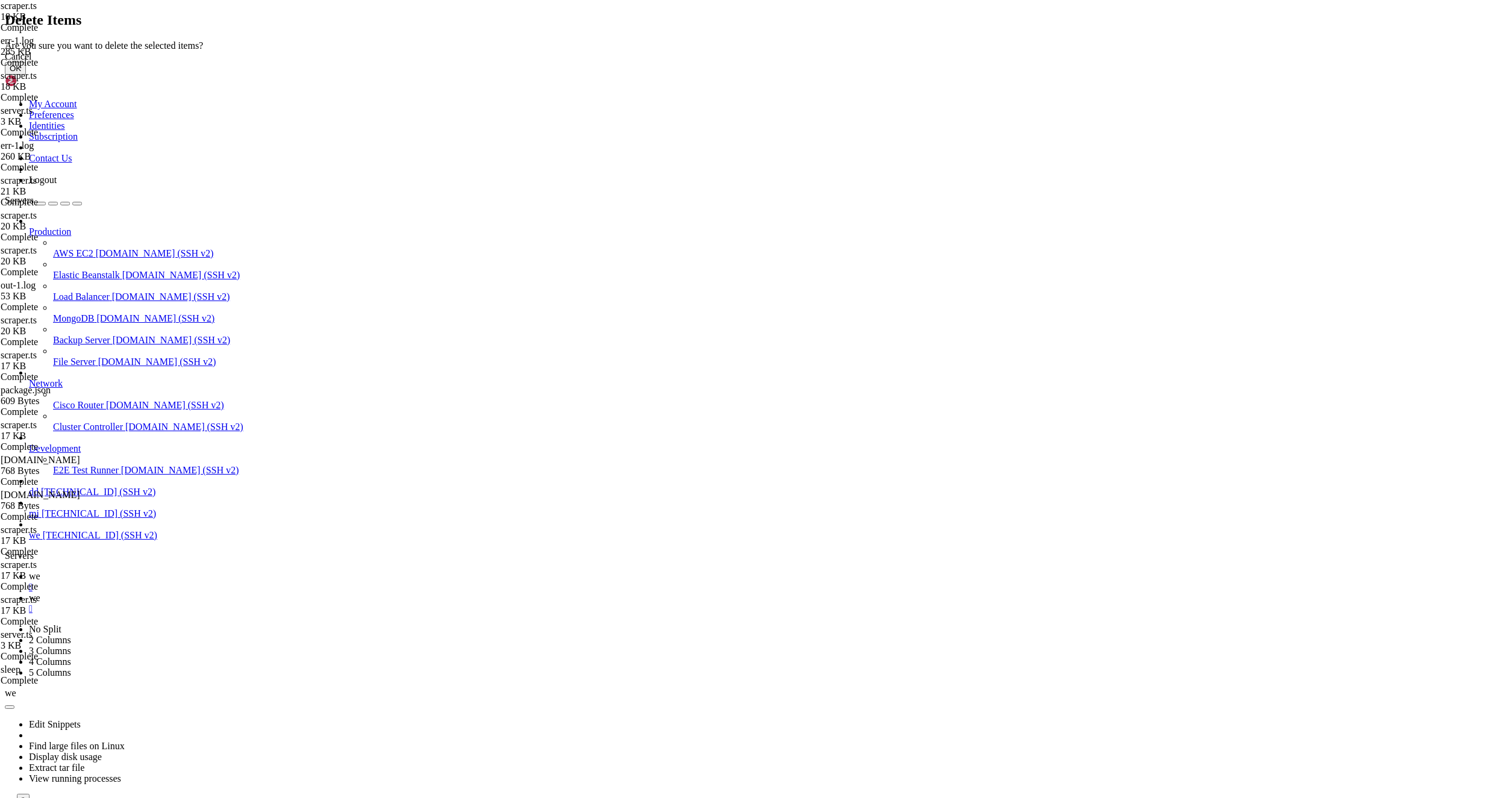
drag, startPoint x: 901, startPoint y: 444, endPoint x: 369, endPoint y: 348, distance: 540.6
click at [26, 75] on button "OK" at bounding box center [15, 68] width 21 height 13
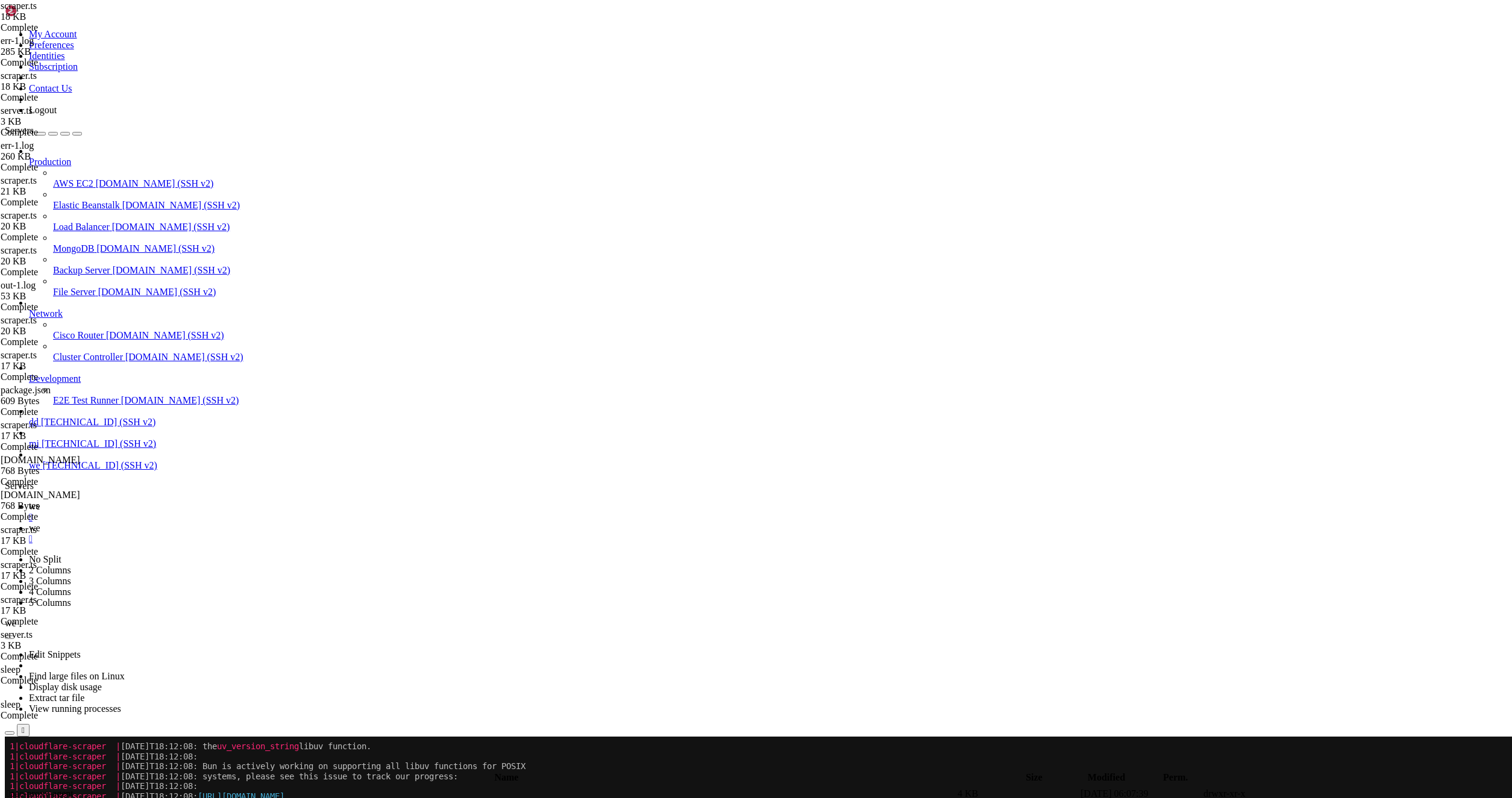
scroll to position [0, 0]
click at [10, 767] on icon "button" at bounding box center [10, 767] width 0 height 0
type input "/root/captha/scraping"
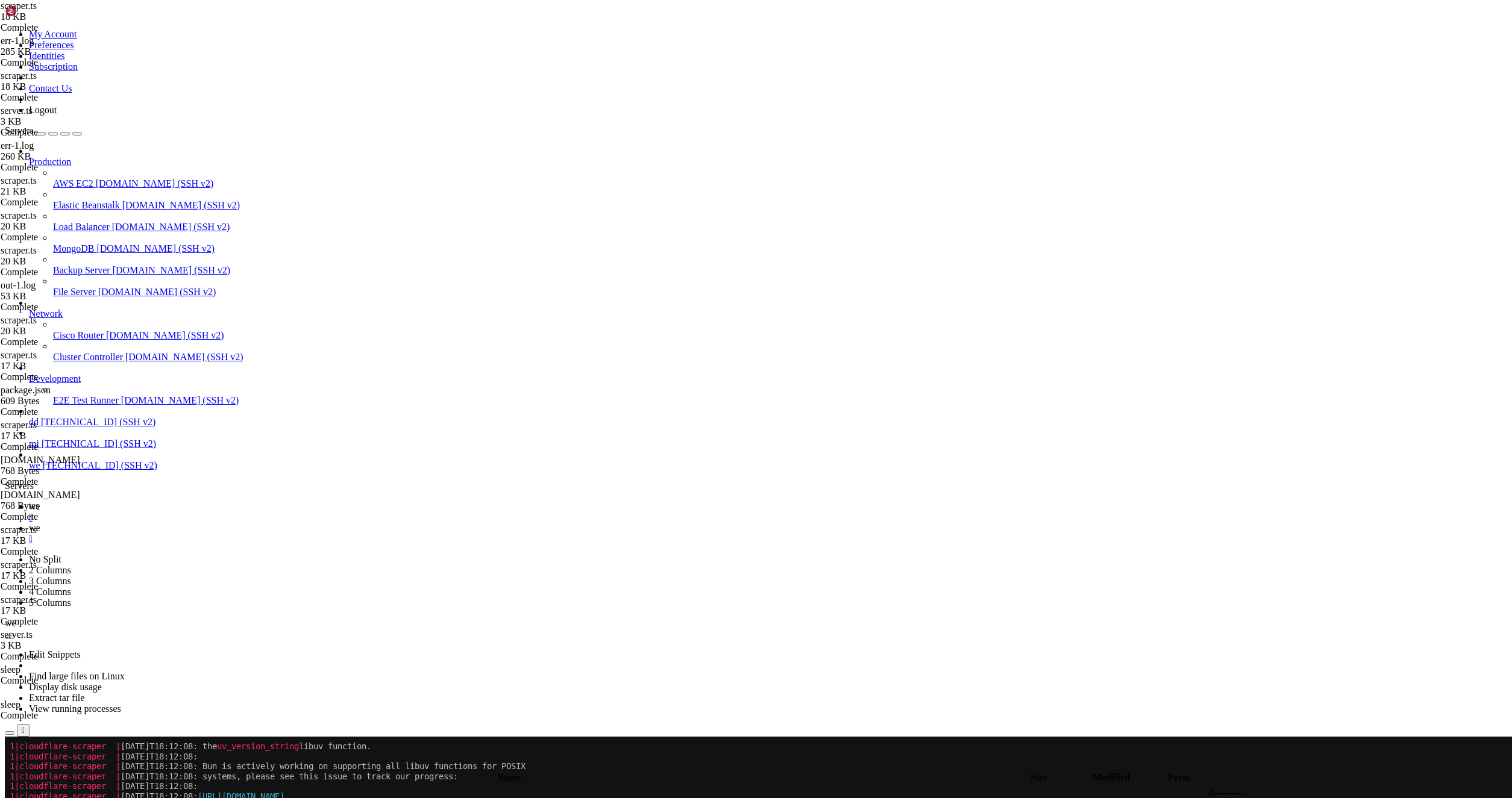
type textarea "{"
click at [168, 501] on link "we " at bounding box center [768, 511] width 1478 height 22
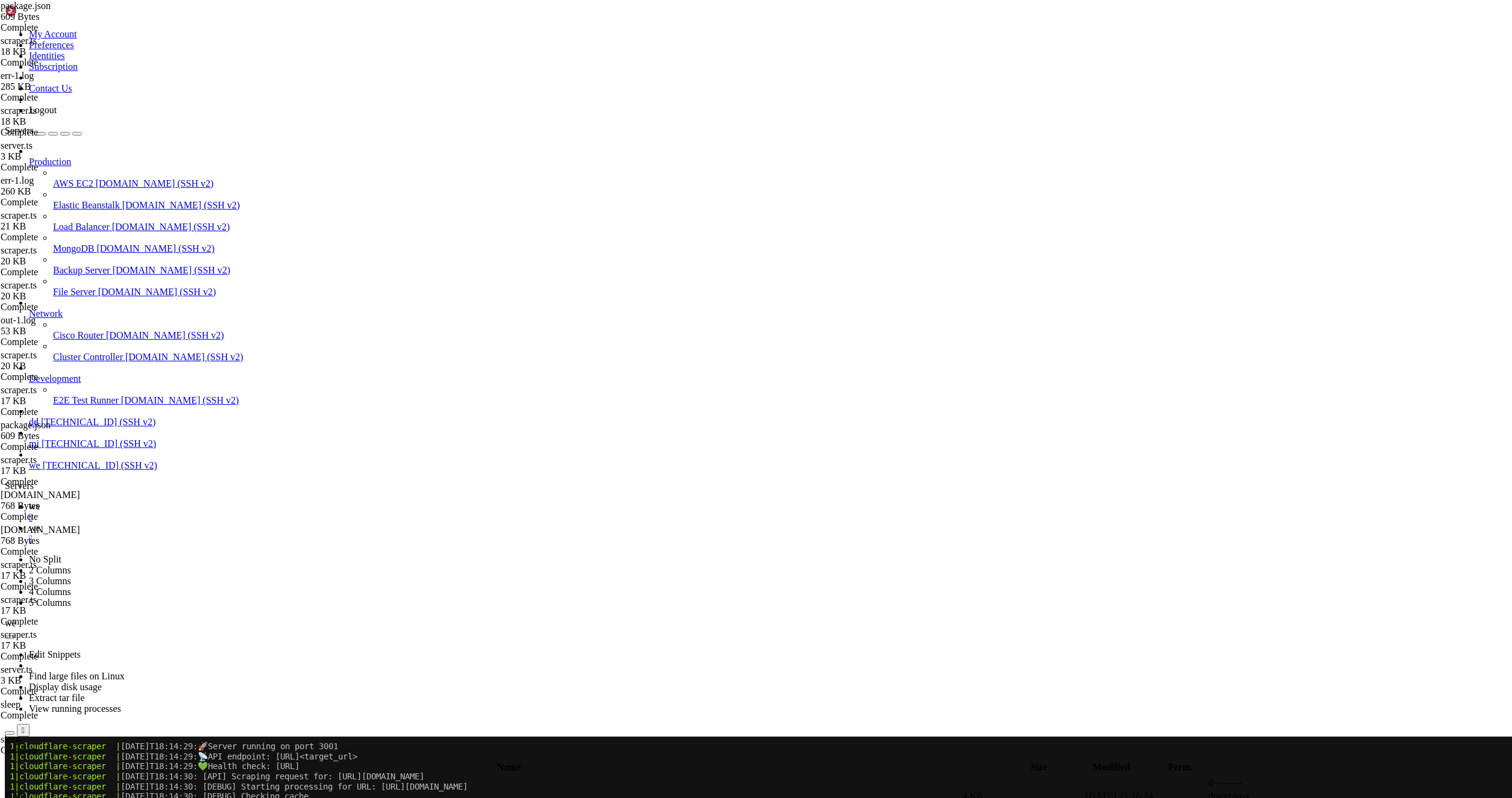
scroll to position [20501, 0]
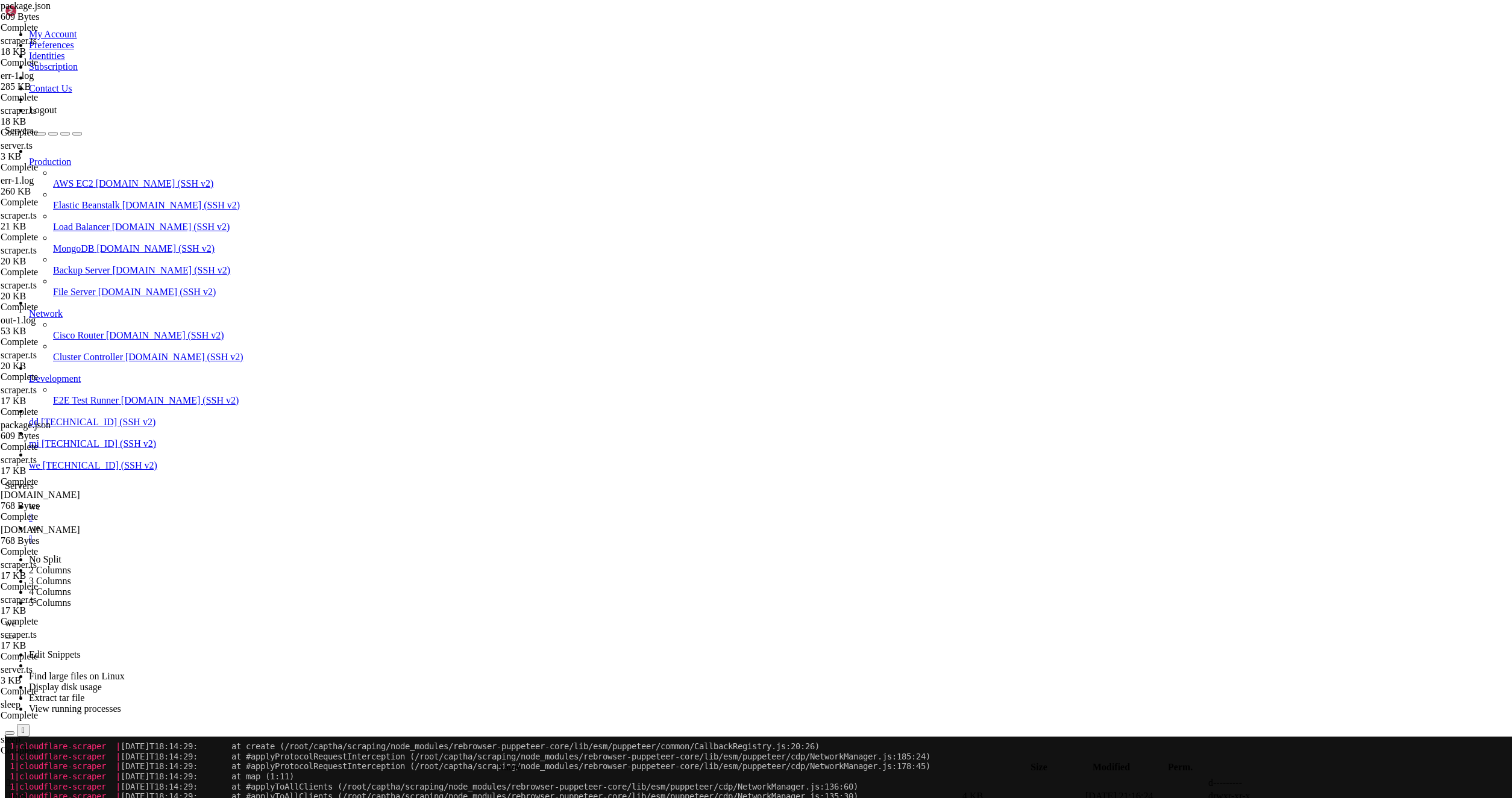
click at [40, 523] on span "we" at bounding box center [34, 528] width 11 height 10
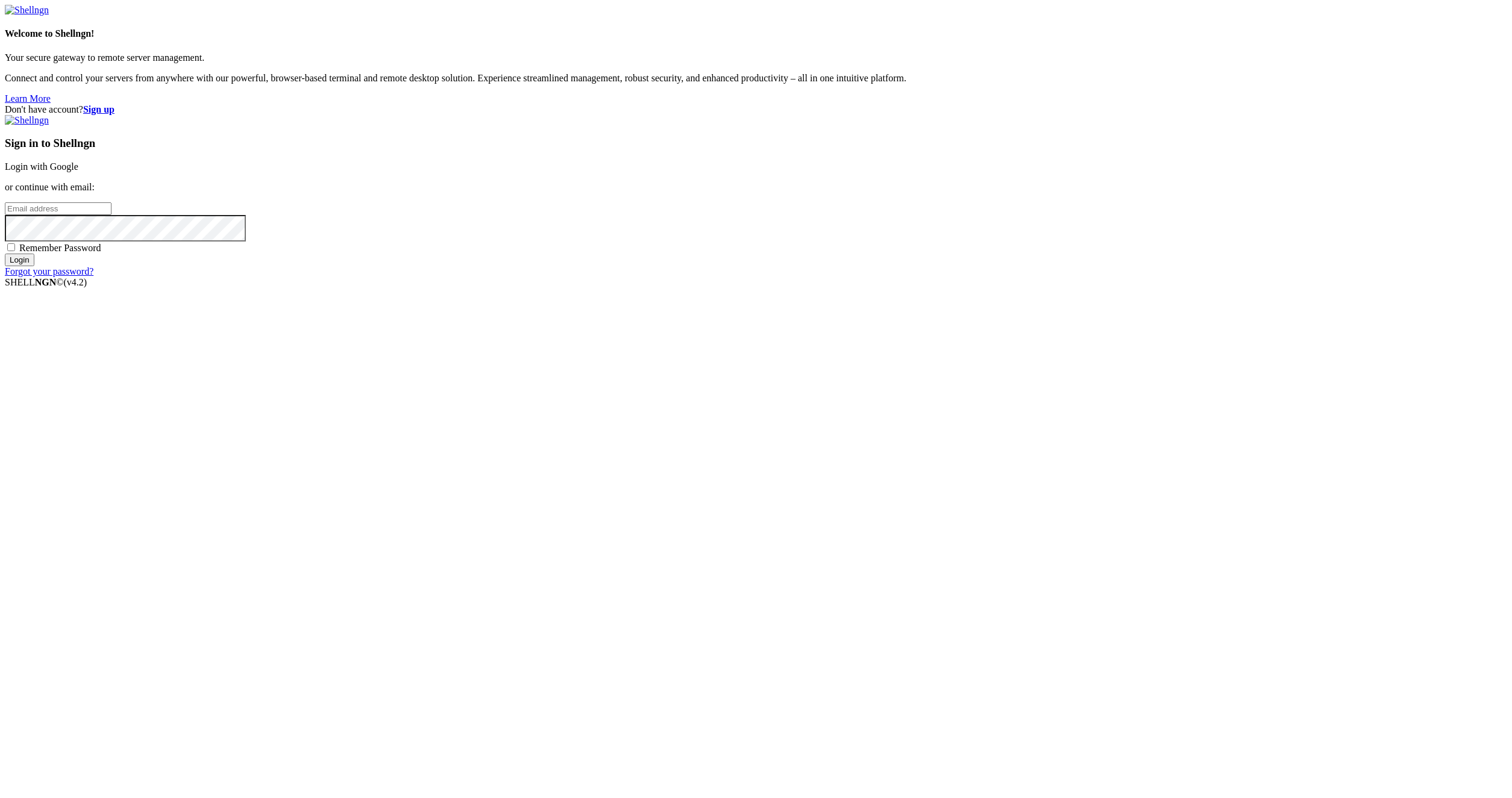
click at [78, 171] on link "Login with Google" at bounding box center [41, 167] width 74 height 10
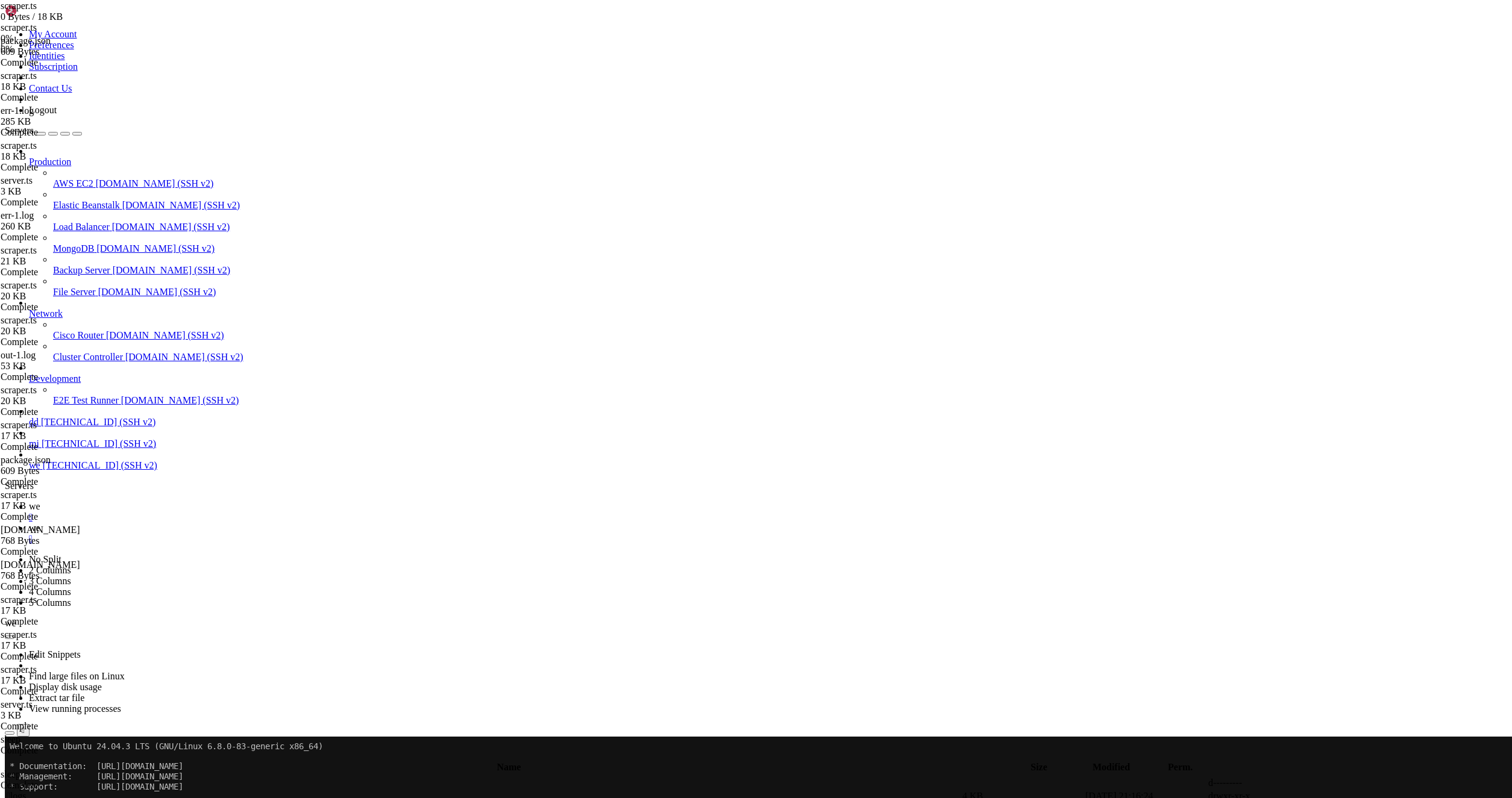
type input "/root"
type textarea "} }"
paste textarea "}"
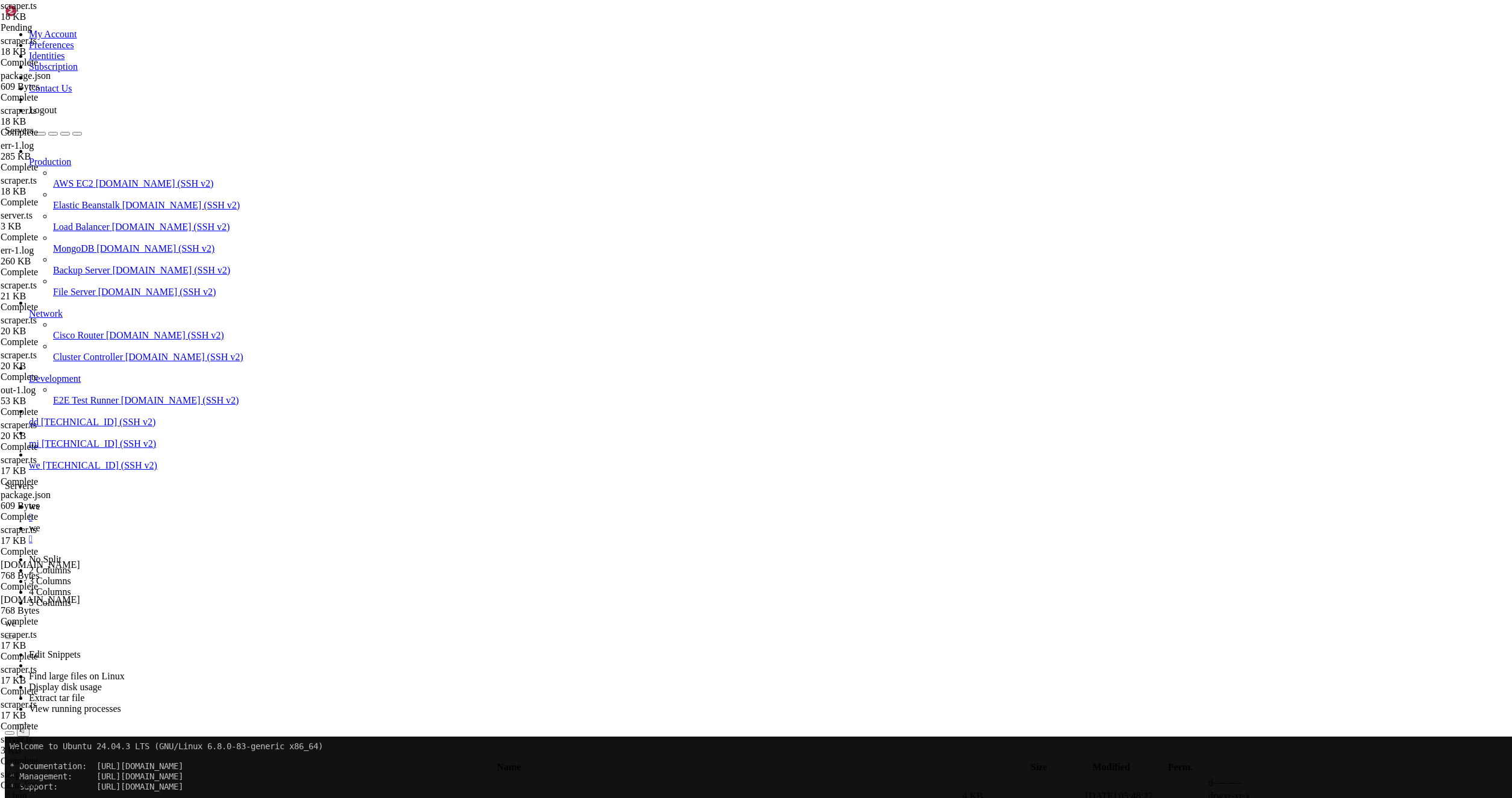
type textarea "}"
click at [40, 501] on span "we" at bounding box center [34, 506] width 11 height 10
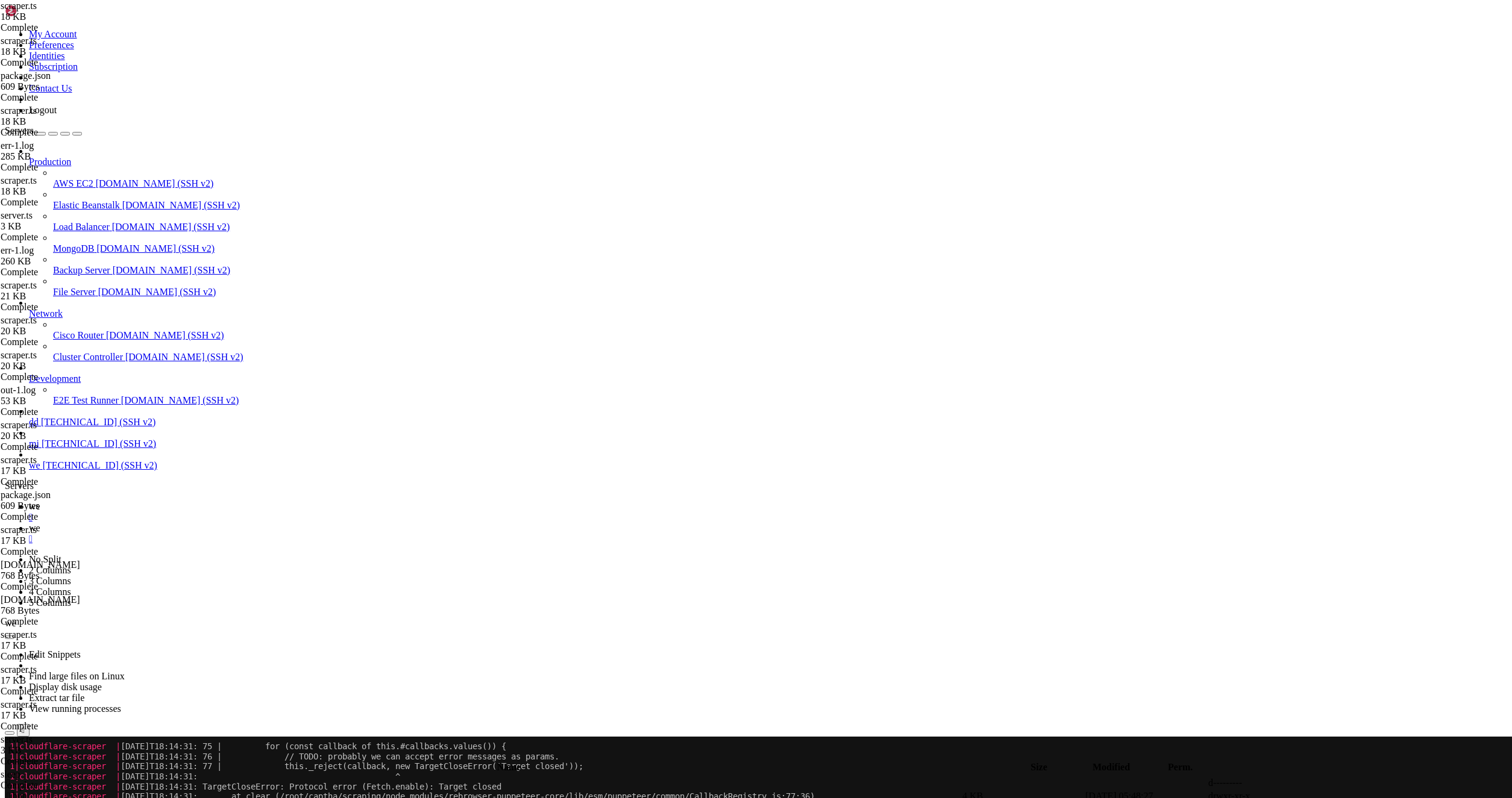
scroll to position [20983, 0]
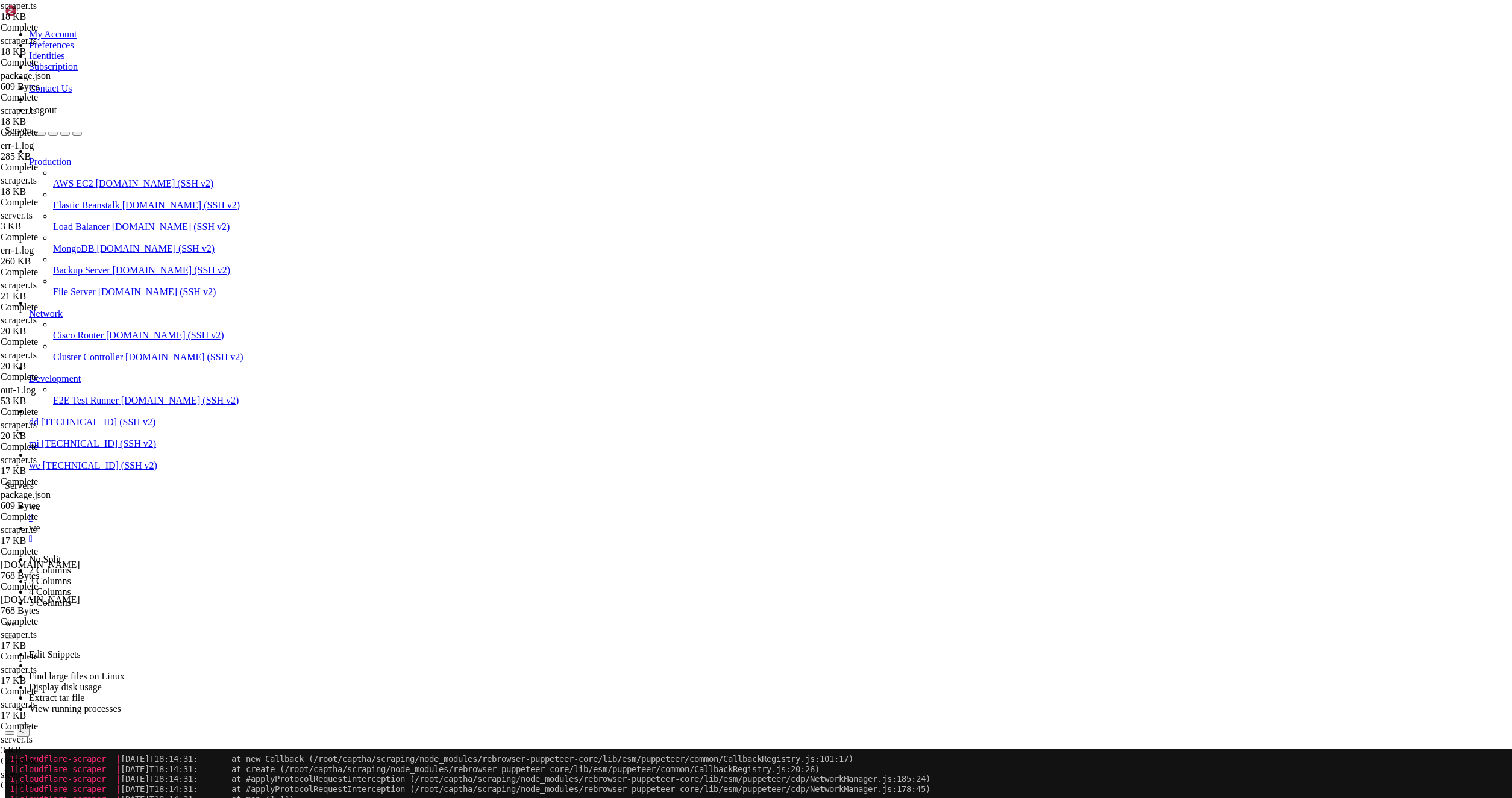
drag, startPoint x: 846, startPoint y: 221, endPoint x: 695, endPoint y: 165, distance: 161.0
click at [53, 760] on button "Reconnect" at bounding box center [28, 766] width 48 height 13
